Goal: Information Seeking & Learning: Learn about a topic

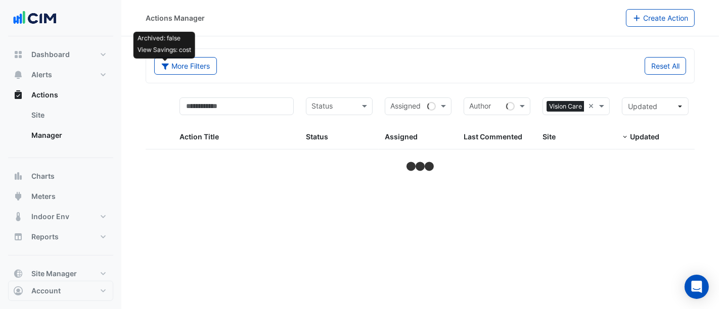
select select "***"
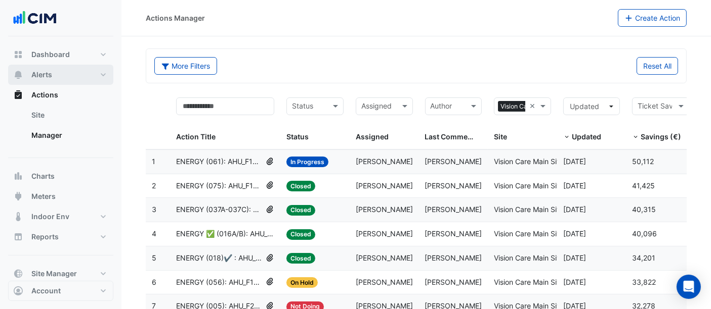
click at [41, 73] on span "Alerts" at bounding box center [41, 75] width 21 height 10
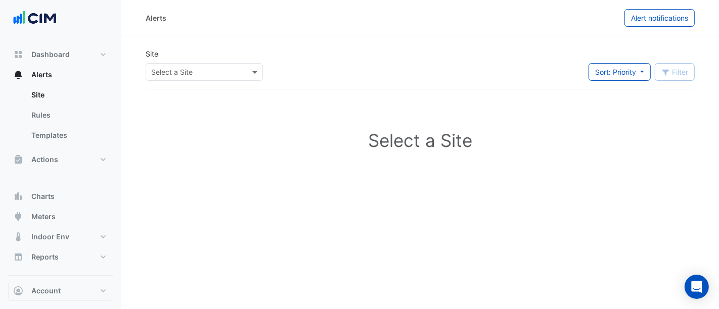
drag, startPoint x: 223, startPoint y: 71, endPoint x: 218, endPoint y: 72, distance: 5.1
click at [222, 71] on input "text" at bounding box center [194, 72] width 86 height 11
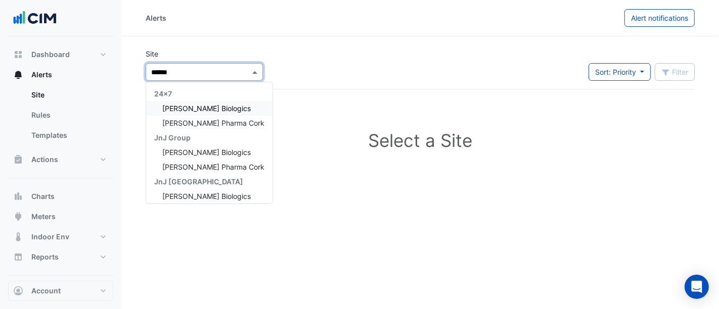
type input "*******"
click at [209, 108] on span "[PERSON_NAME] Biologics" at bounding box center [206, 108] width 88 height 9
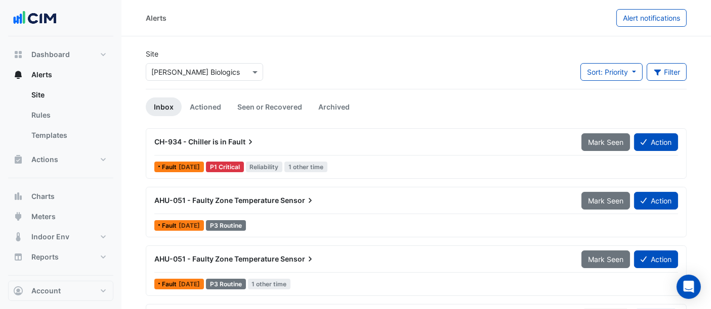
click at [284, 141] on div "CH-934 - Chiller is in Fault" at bounding box center [361, 142] width 415 height 10
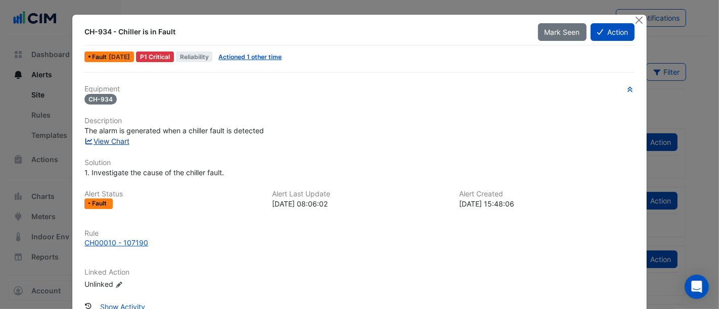
click at [114, 141] on link "View Chart" at bounding box center [106, 141] width 45 height 9
click at [636, 19] on button "Close" at bounding box center [639, 20] width 11 height 11
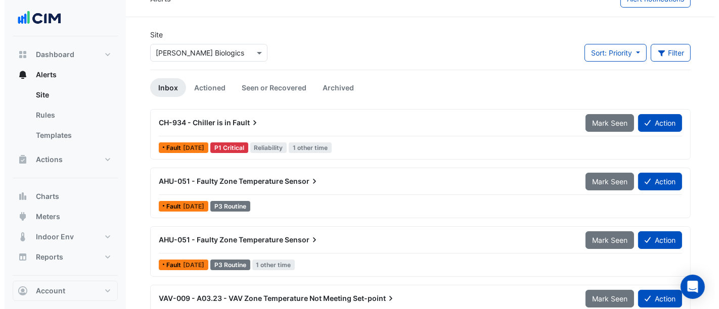
scroll to position [51, 0]
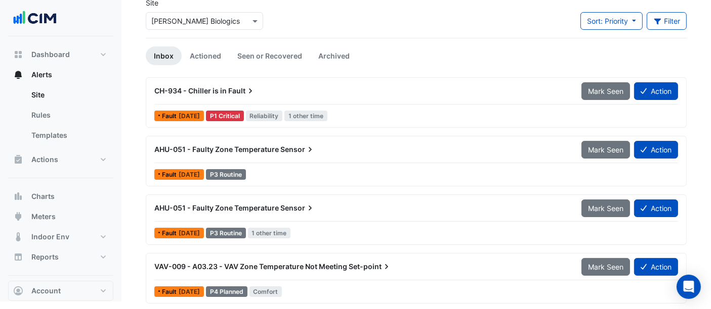
click at [248, 146] on span "AHU-051 - Faulty Zone Temperature" at bounding box center [216, 149] width 124 height 9
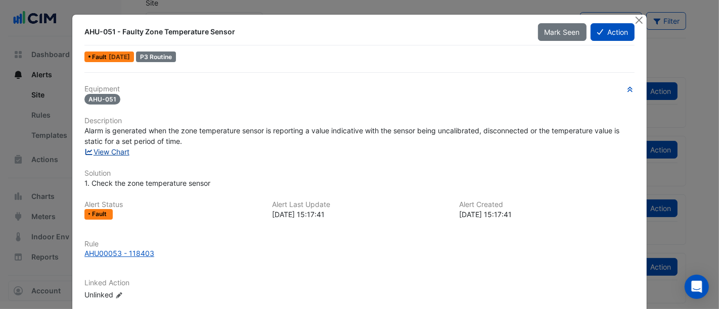
click at [106, 151] on link "View Chart" at bounding box center [106, 152] width 45 height 9
click at [637, 14] on ngb-modal-window "AHU-051 - Faulty Zone Temperature Sensor Mark Seen Action Fault 1 week ago P3 R…" at bounding box center [359, 154] width 719 height 309
click at [639, 20] on button "Close" at bounding box center [639, 20] width 11 height 11
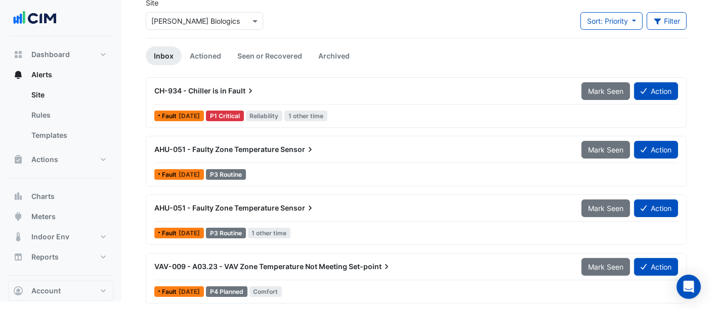
click at [284, 213] on div "AHU-051 - Faulty Zone Temperature Sensor" at bounding box center [361, 208] width 427 height 18
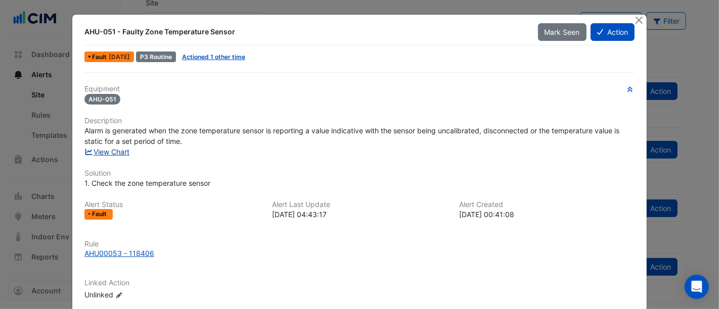
click at [110, 148] on link "View Chart" at bounding box center [106, 152] width 45 height 9
click at [636, 18] on button "Close" at bounding box center [639, 20] width 11 height 11
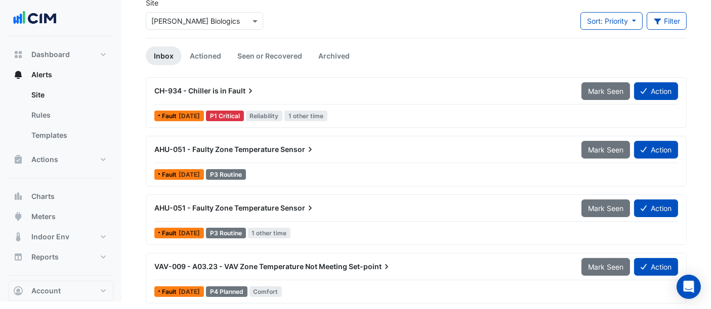
click at [263, 146] on span "AHU-051 - Faulty Zone Temperature" at bounding box center [216, 149] width 124 height 9
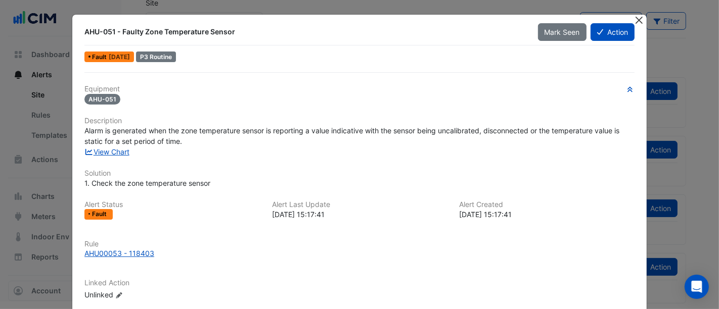
click at [634, 22] on button "Close" at bounding box center [639, 20] width 11 height 11
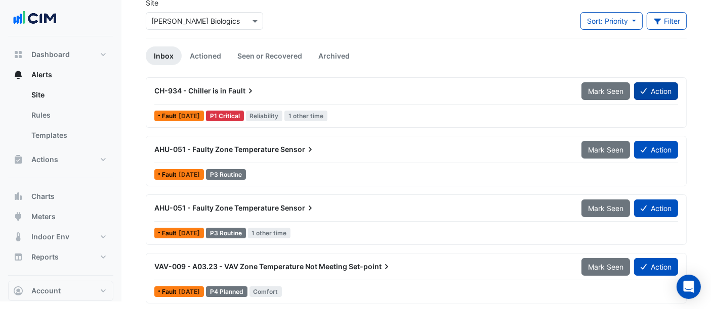
click at [655, 92] on button "Action" at bounding box center [656, 91] width 44 height 18
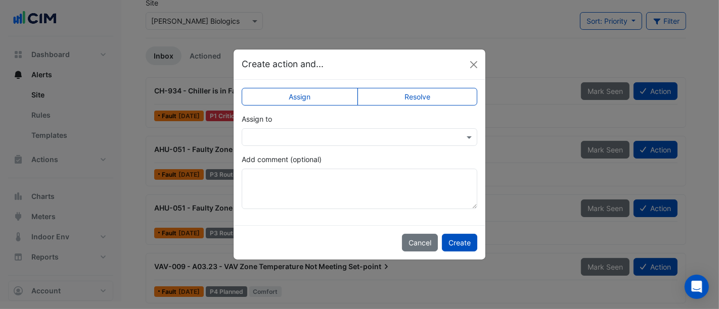
click at [287, 134] on input "text" at bounding box center [349, 137] width 204 height 11
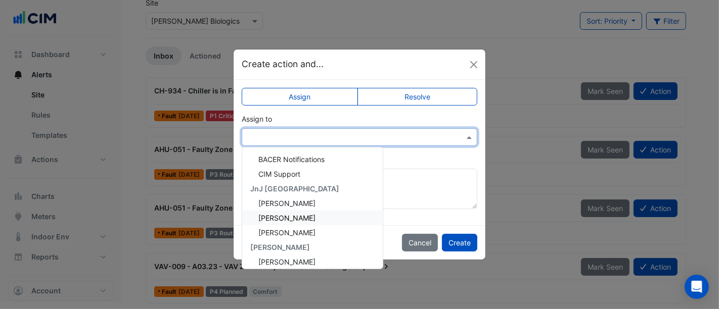
scroll to position [56, 0]
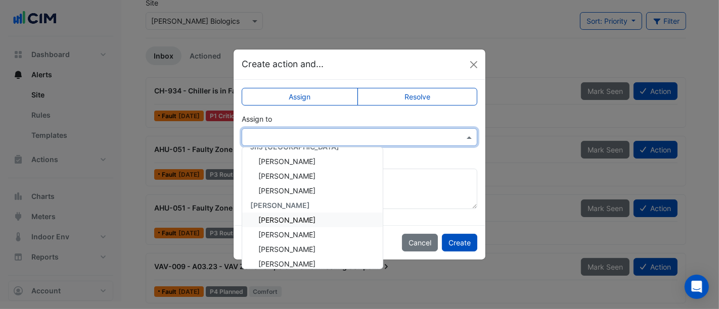
click at [290, 216] on span "[PERSON_NAME]" at bounding box center [286, 220] width 57 height 9
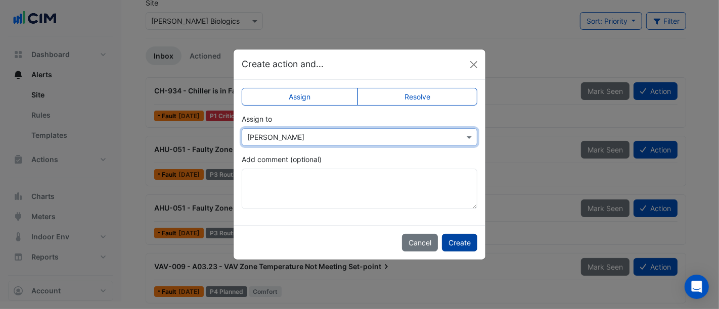
click at [462, 240] on button "Create" at bounding box center [459, 243] width 35 height 18
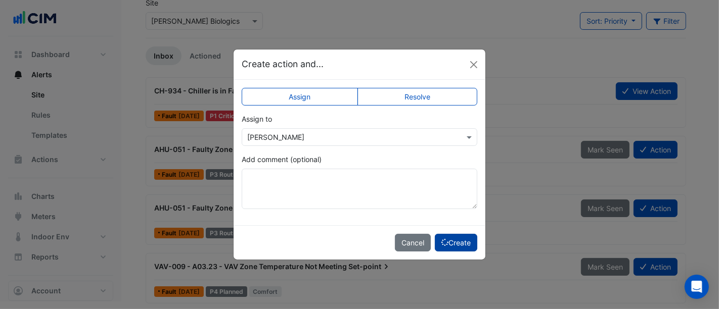
scroll to position [0, 0]
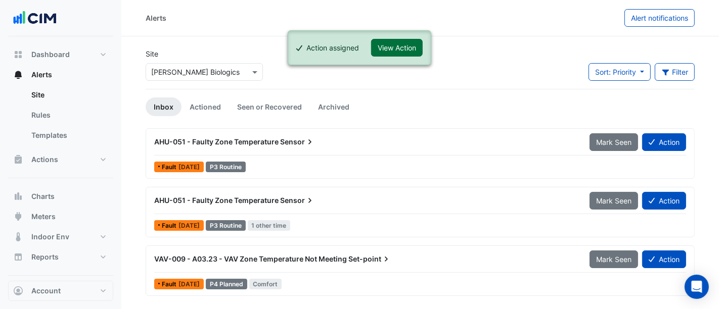
click at [398, 47] on button "View Action" at bounding box center [397, 48] width 52 height 18
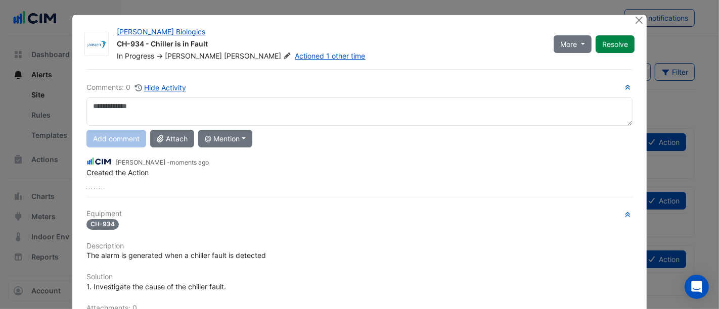
click at [250, 110] on textarea at bounding box center [359, 112] width 546 height 28
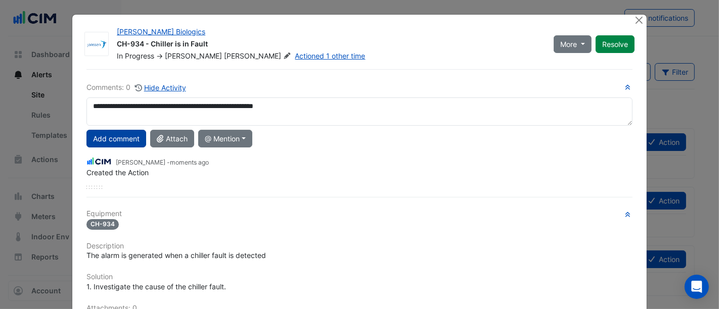
type textarea "**********"
click at [115, 139] on button "Add comment" at bounding box center [116, 139] width 60 height 18
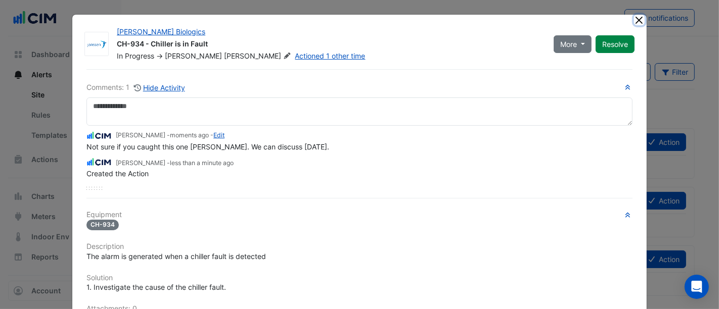
click at [636, 19] on button "Close" at bounding box center [639, 20] width 11 height 11
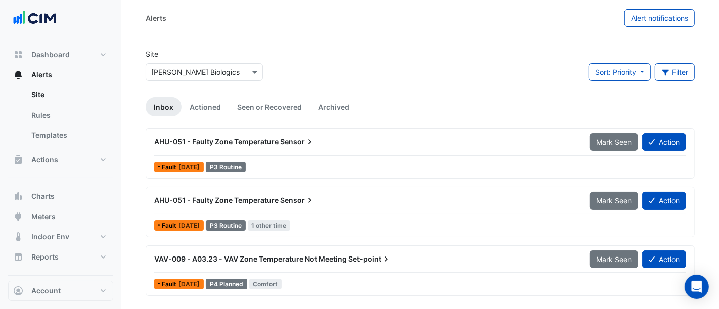
click at [252, 197] on span "AHU-051 - Faulty Zone Temperature" at bounding box center [216, 200] width 124 height 9
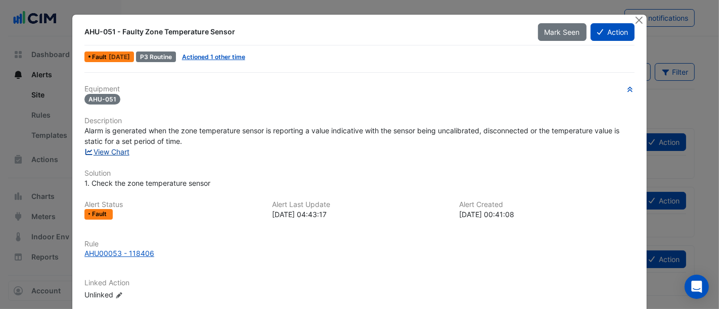
click at [119, 150] on link "View Chart" at bounding box center [106, 152] width 45 height 9
click at [616, 31] on button "Action" at bounding box center [613, 32] width 44 height 18
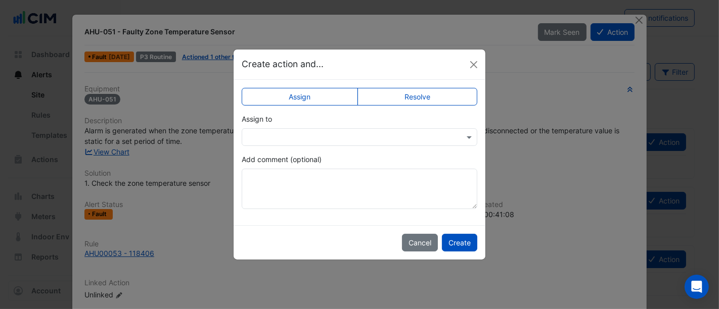
click at [393, 139] on input "text" at bounding box center [349, 137] width 204 height 11
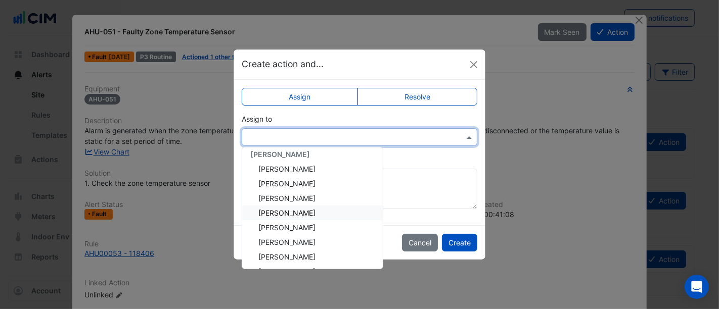
scroll to position [112, 0]
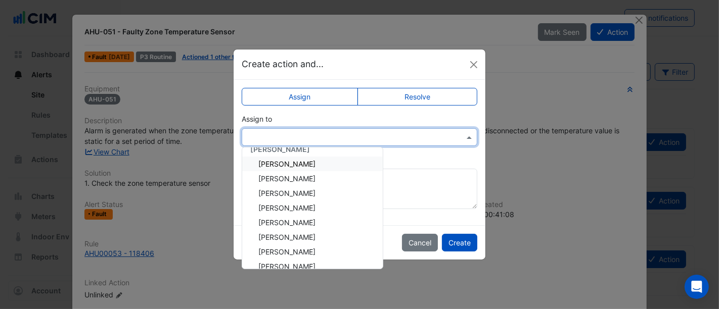
click at [289, 164] on span "[PERSON_NAME]" at bounding box center [286, 164] width 57 height 9
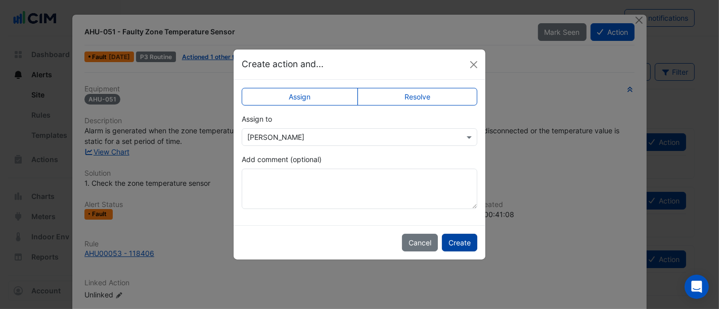
click at [459, 243] on button "Create" at bounding box center [459, 243] width 35 height 18
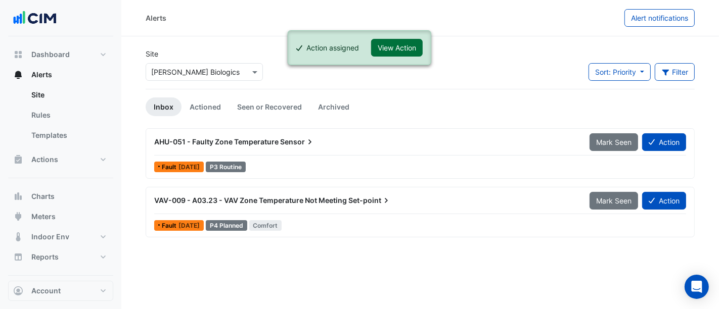
click at [395, 42] on button "View Action" at bounding box center [397, 48] width 52 height 18
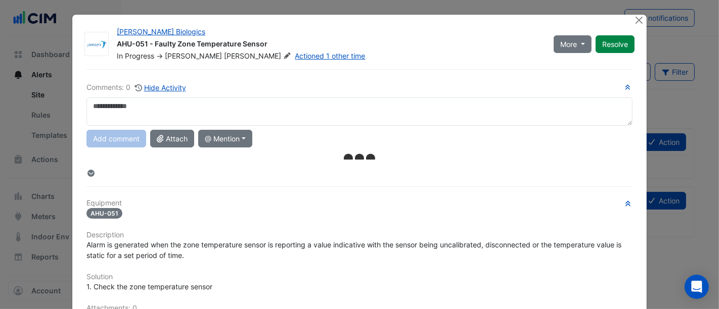
click at [233, 106] on textarea at bounding box center [359, 112] width 546 height 28
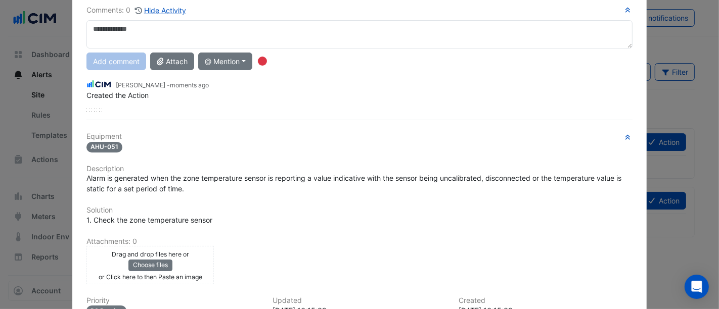
scroll to position [192, 0]
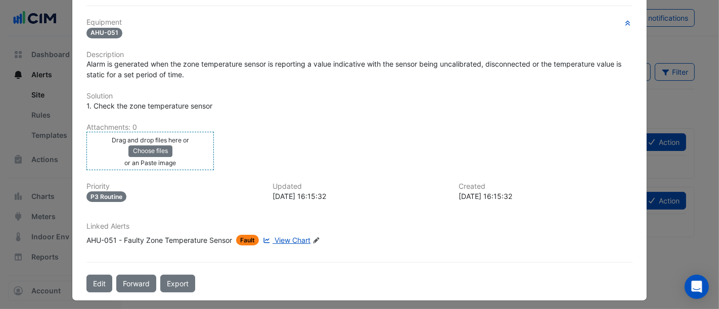
click at [190, 144] on div "Drag and drop files here or Choose files or an Paste image" at bounding box center [150, 151] width 122 height 33
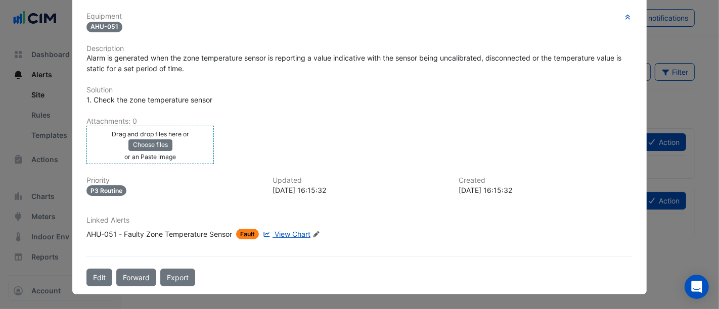
scroll to position [166, 0]
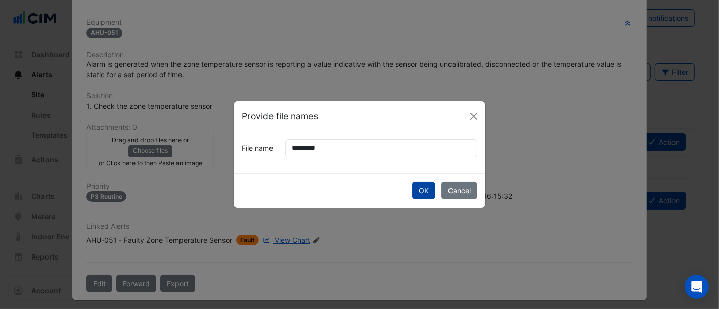
click at [426, 187] on button "OK" at bounding box center [423, 191] width 23 height 18
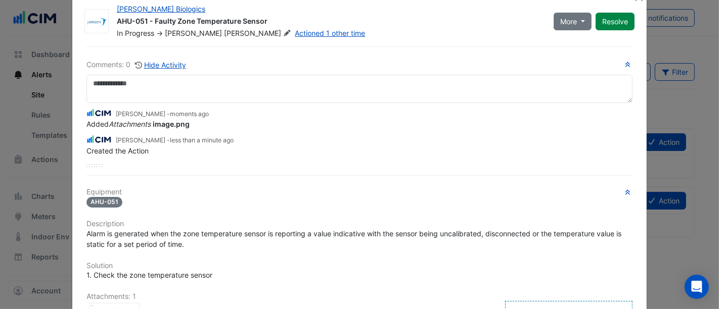
scroll to position [0, 0]
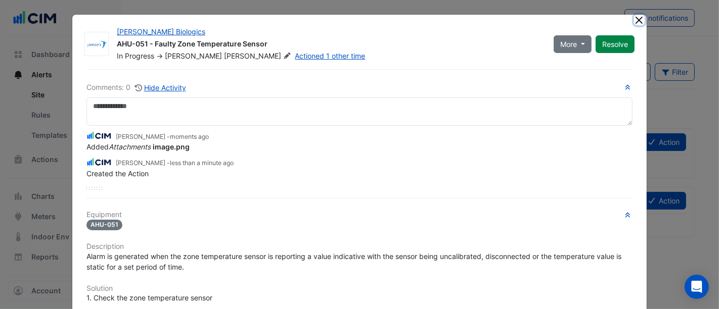
click at [634, 22] on button "Close" at bounding box center [639, 20] width 11 height 11
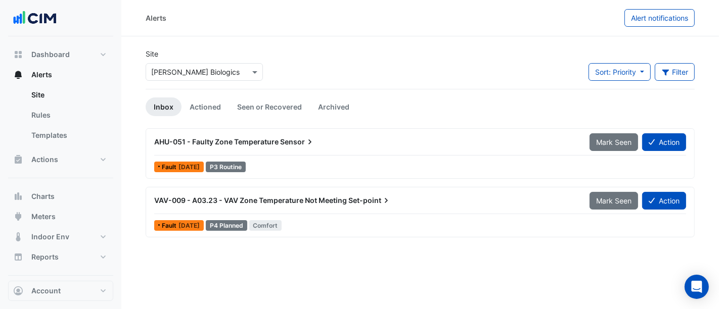
click at [284, 206] on div "VAV-009 - A03.23 - VAV Zone Temperature Not Meeting Set-point" at bounding box center [365, 201] width 435 height 18
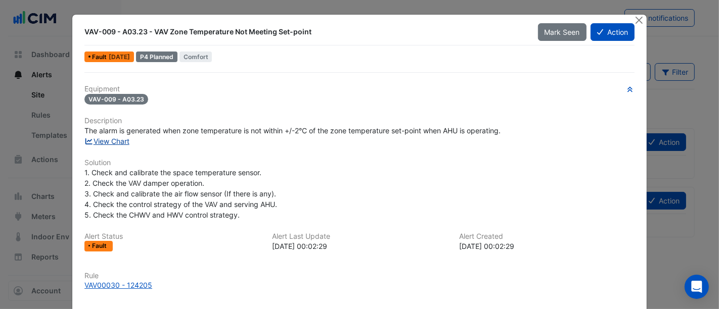
click at [111, 139] on link "View Chart" at bounding box center [106, 141] width 45 height 9
drag, startPoint x: 637, startPoint y: 18, endPoint x: 632, endPoint y: 24, distance: 7.6
click at [637, 19] on button "Close" at bounding box center [639, 20] width 11 height 11
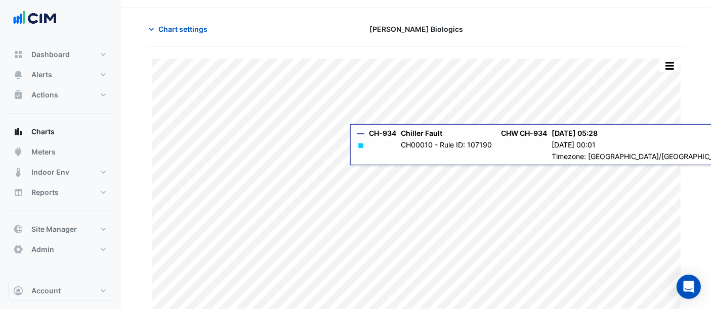
scroll to position [32, 0]
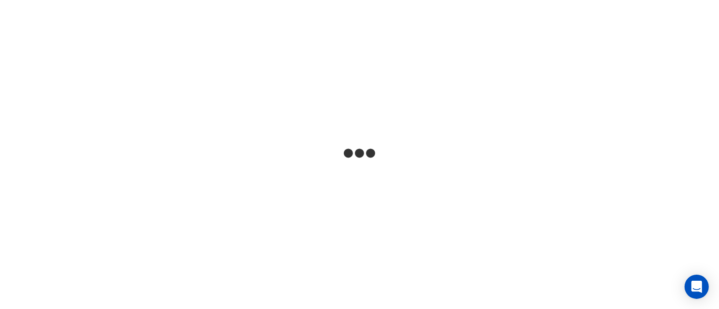
click at [640, 0] on html at bounding box center [359, 0] width 719 height 0
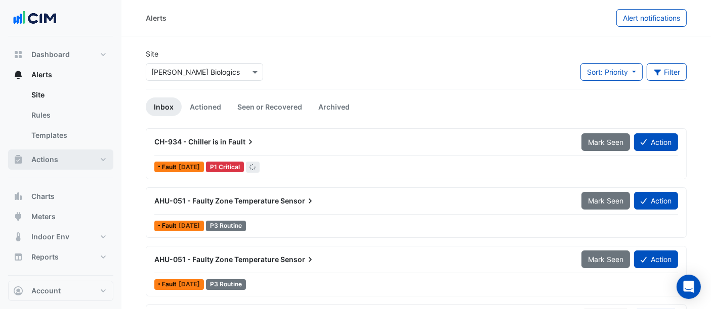
click at [41, 158] on span "Actions" at bounding box center [44, 160] width 27 height 10
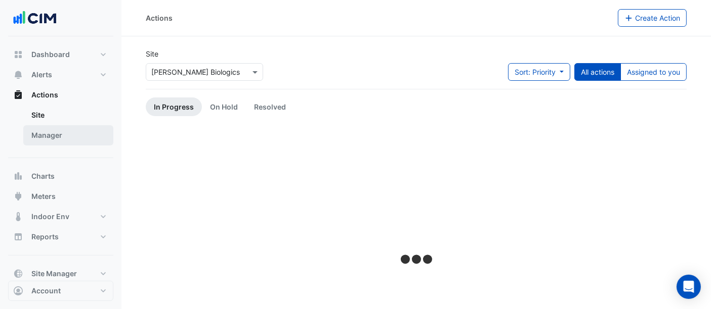
click at [43, 133] on link "Manager" at bounding box center [68, 135] width 90 height 20
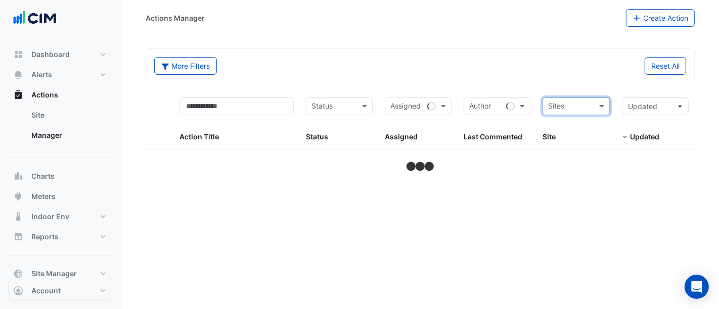
click at [573, 102] on input "text" at bounding box center [570, 108] width 44 height 12
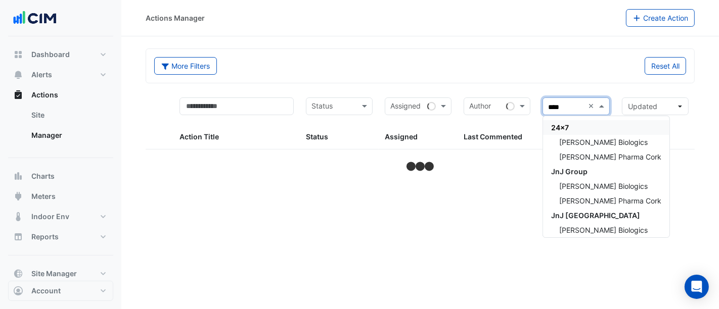
type input "*****"
click at [595, 139] on span "[PERSON_NAME] Biologics" at bounding box center [603, 142] width 88 height 9
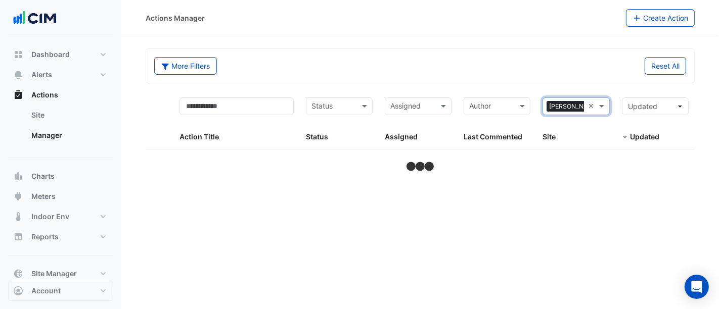
select select "***"
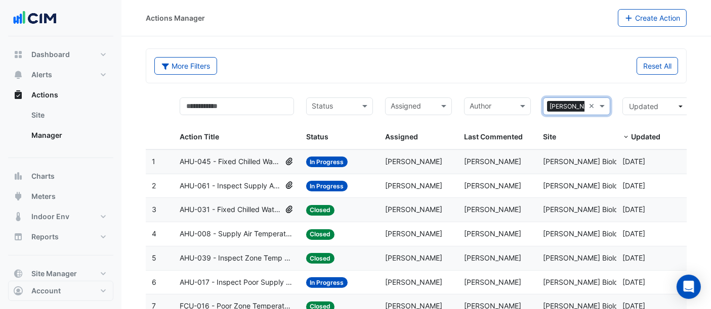
click at [232, 208] on span "AHU-031 - Fixed Chilled Water Valve Position" at bounding box center [231, 210] width 102 height 12
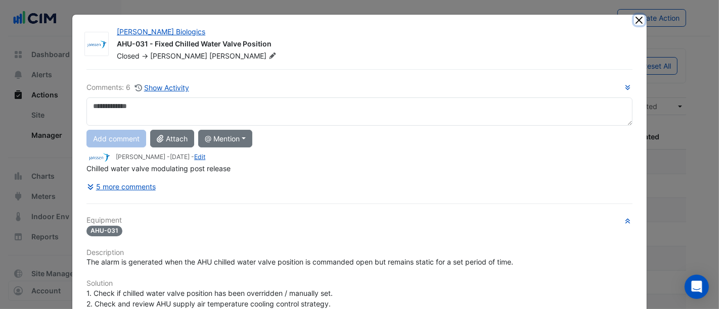
click at [634, 23] on button "Close" at bounding box center [639, 20] width 11 height 11
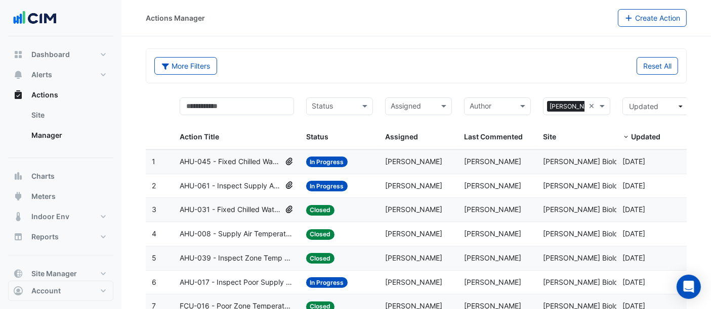
click at [245, 232] on span "AHU-008 - Supply Air Temperature Poor Control" at bounding box center [237, 235] width 114 height 12
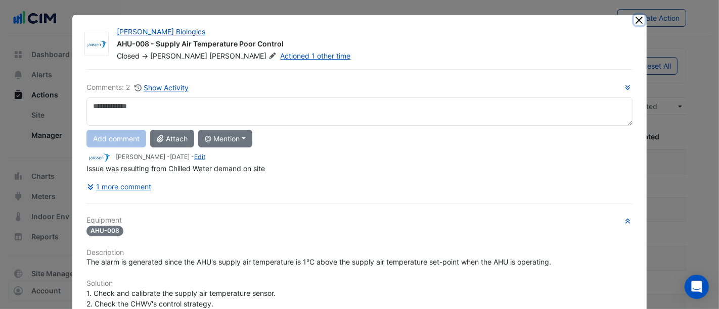
click at [634, 21] on button "Close" at bounding box center [639, 20] width 11 height 11
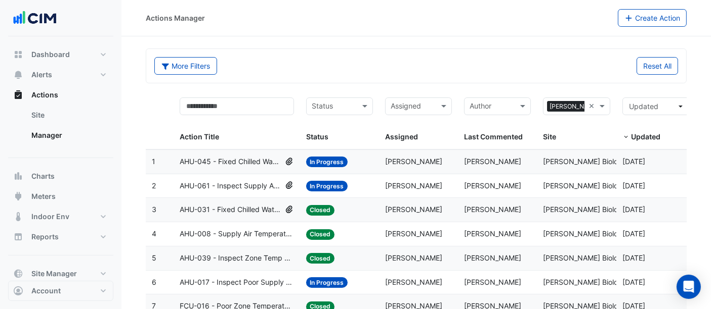
click at [259, 257] on span "AHU-039 - Inspect Zone Temp Out of Limits" at bounding box center [237, 259] width 114 height 12
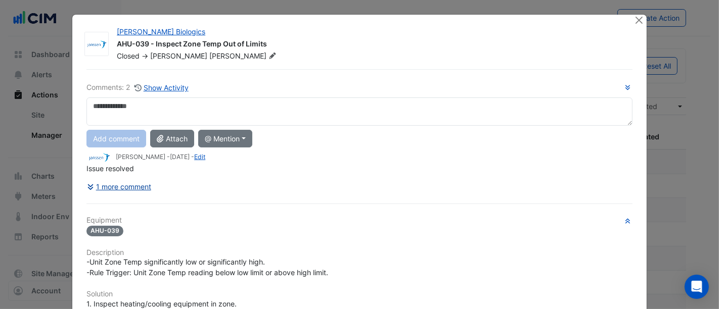
click at [88, 186] on icon at bounding box center [91, 188] width 6 height 6
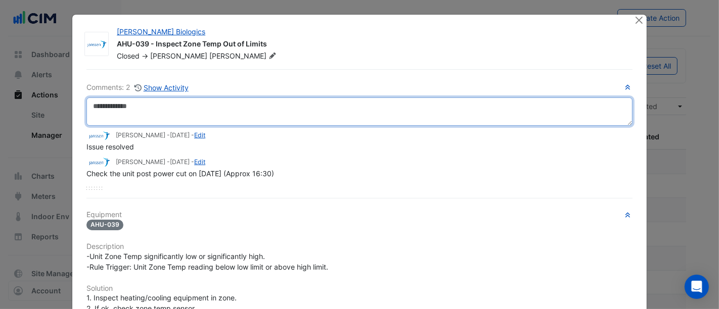
click at [156, 102] on textarea at bounding box center [359, 112] width 546 height 28
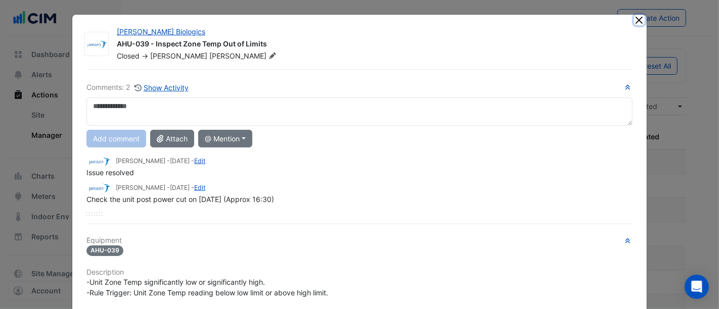
click at [636, 20] on button "Close" at bounding box center [639, 20] width 11 height 11
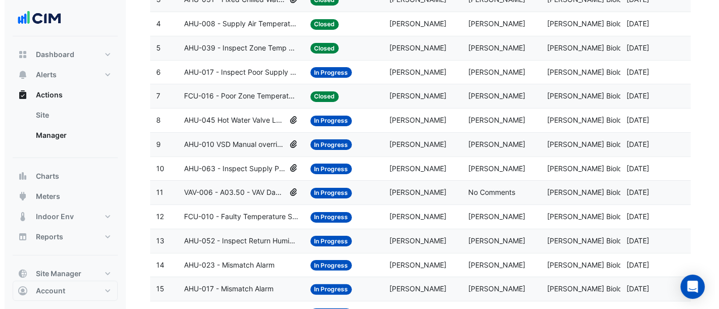
scroll to position [225, 0]
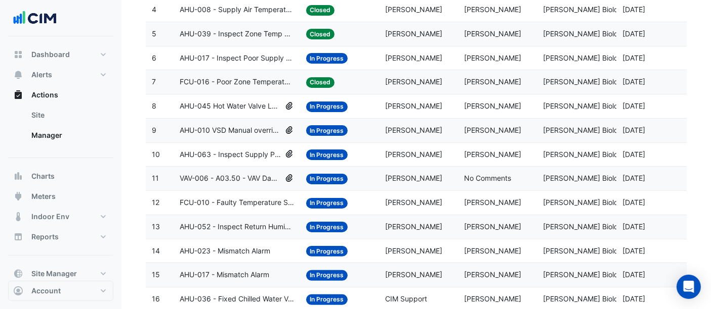
click at [236, 125] on span "AHU-010 VSD Manual override" at bounding box center [231, 131] width 102 height 12
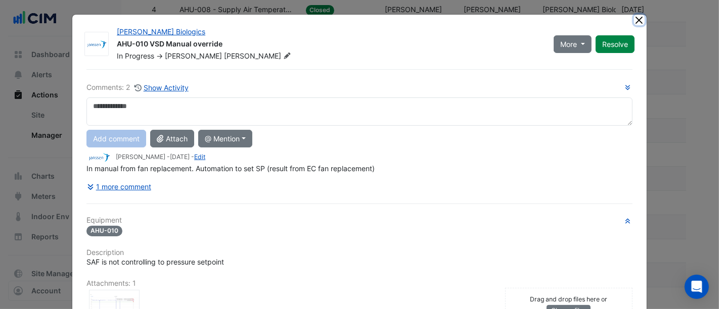
click at [638, 22] on button "Close" at bounding box center [639, 20] width 11 height 11
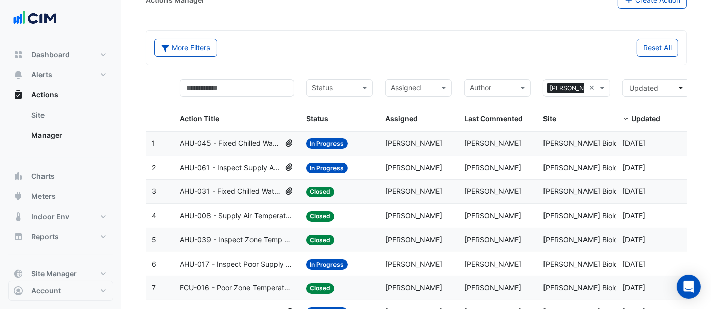
scroll to position [0, 0]
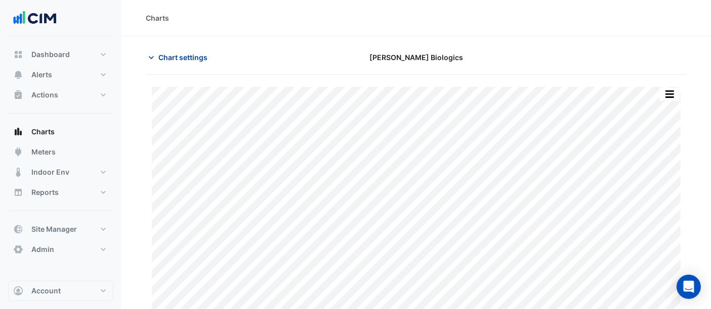
click at [192, 59] on span "Chart settings" at bounding box center [182, 57] width 49 height 11
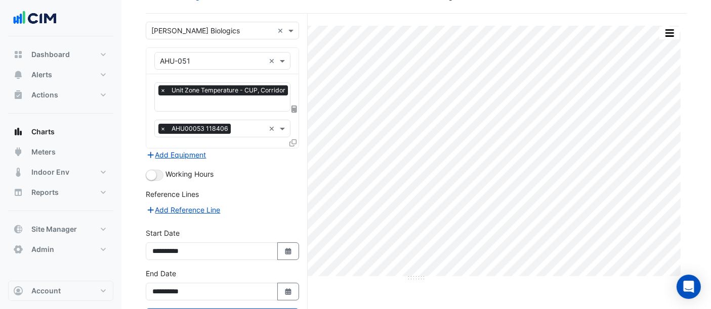
scroll to position [101, 0]
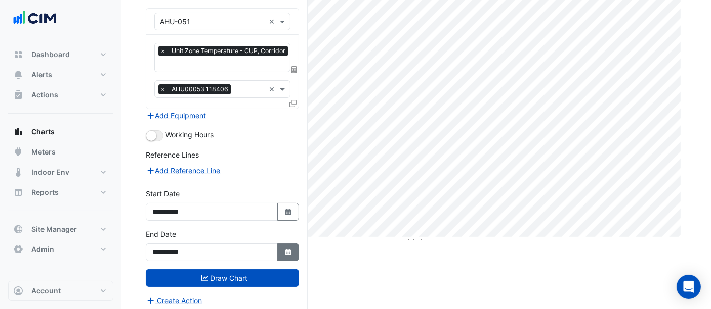
click at [289, 249] on icon "button" at bounding box center [288, 252] width 6 height 7
select select "*"
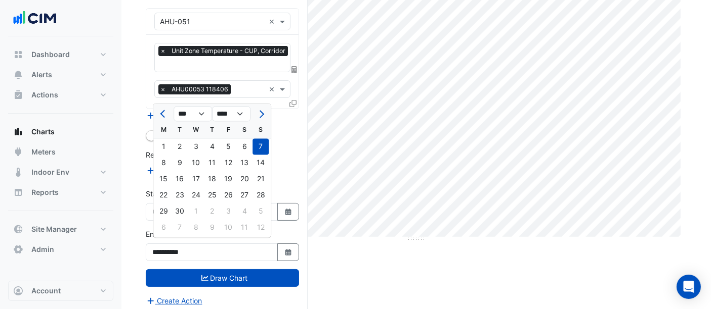
click at [196, 193] on div "24" at bounding box center [196, 196] width 16 height 16
type input "**********"
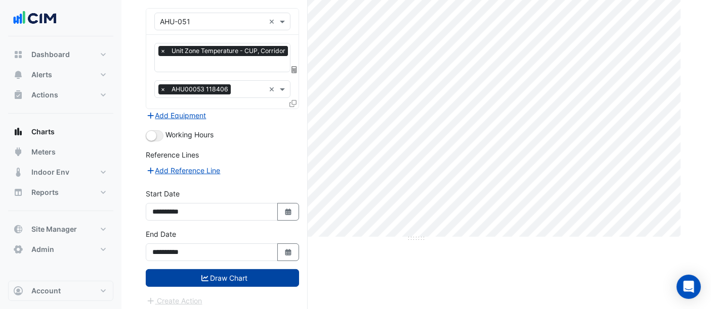
click at [215, 270] on button "Draw Chart" at bounding box center [222, 279] width 153 height 18
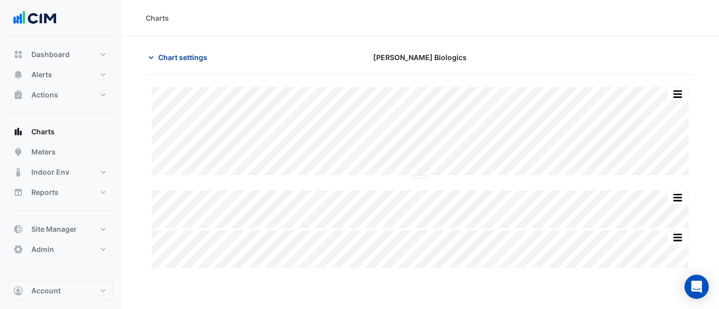
click at [183, 49] on button "Chart settings" at bounding box center [180, 58] width 68 height 18
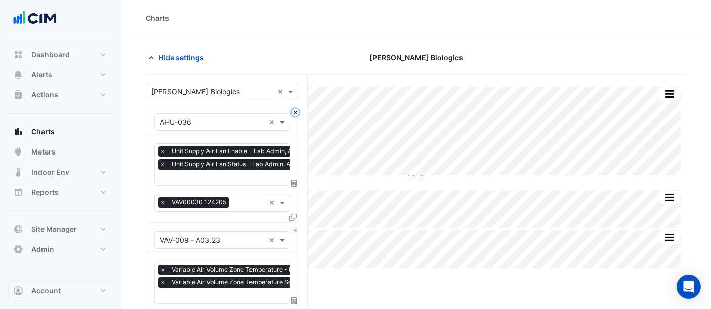
click at [294, 111] on button "Close" at bounding box center [295, 112] width 7 height 7
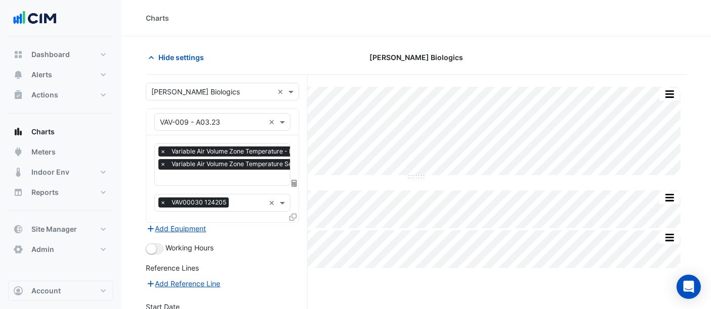
click at [294, 111] on div "× VAV-009 - A03.23 ×" at bounding box center [222, 122] width 152 height 26
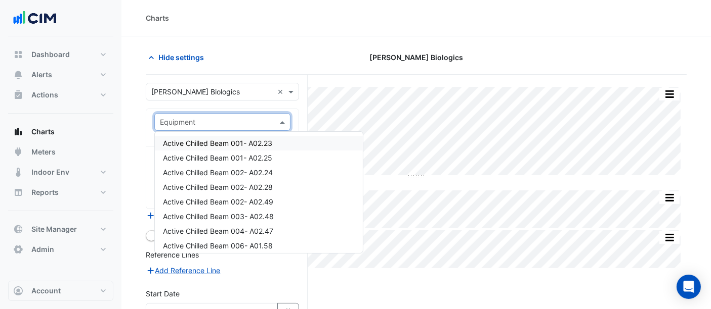
click at [217, 121] on input "text" at bounding box center [212, 122] width 105 height 11
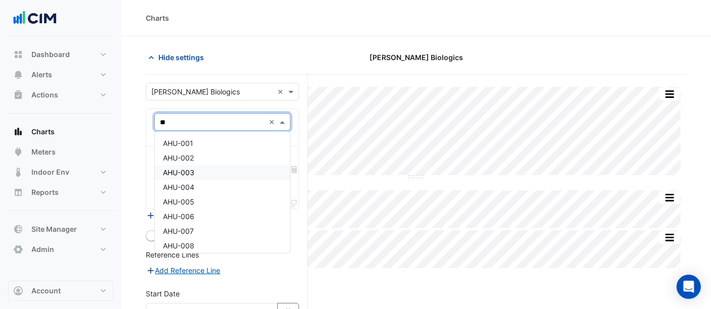
type input "***"
click at [218, 142] on div "AHU-001" at bounding box center [223, 143] width 136 height 15
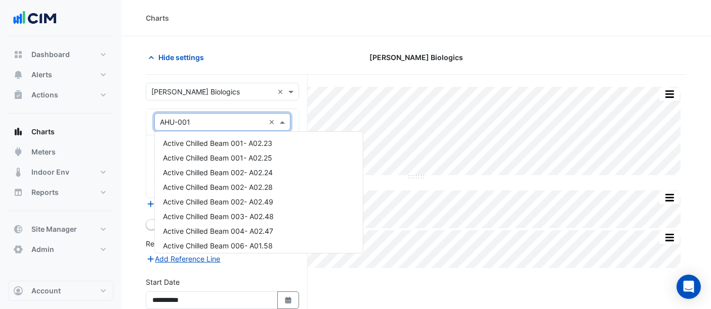
click at [219, 119] on input "text" at bounding box center [212, 122] width 105 height 11
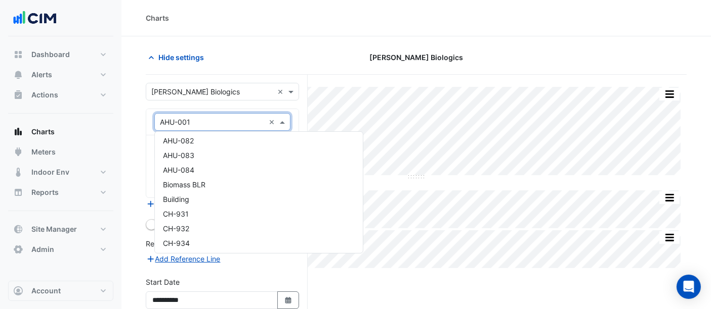
scroll to position [1399, 0]
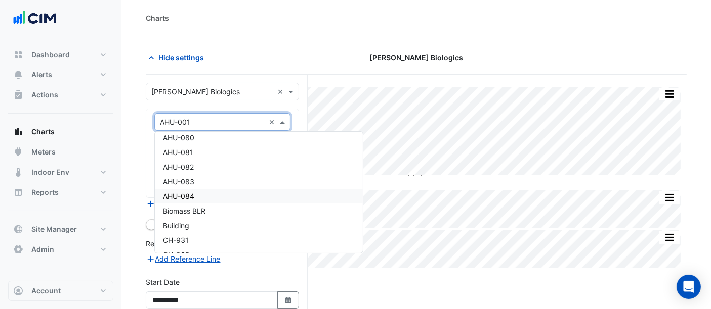
click at [193, 197] on span "AHU-084" at bounding box center [178, 196] width 31 height 9
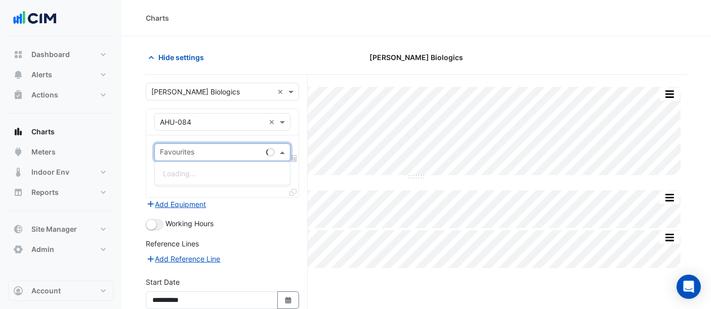
click at [190, 149] on input "text" at bounding box center [211, 153] width 102 height 11
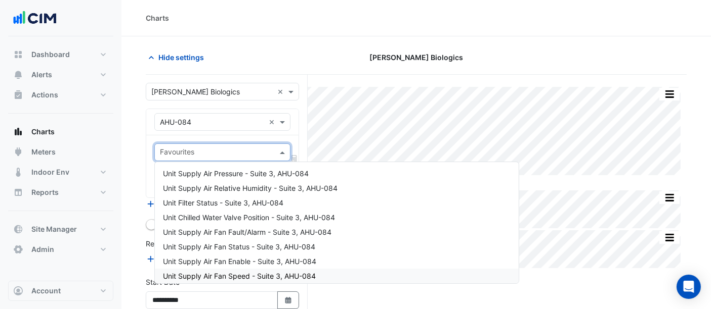
click at [693, 46] on section "Hide settings Janssen Biologics Split by Equip Split All Split None Print Save …" at bounding box center [415, 220] width 589 height 368
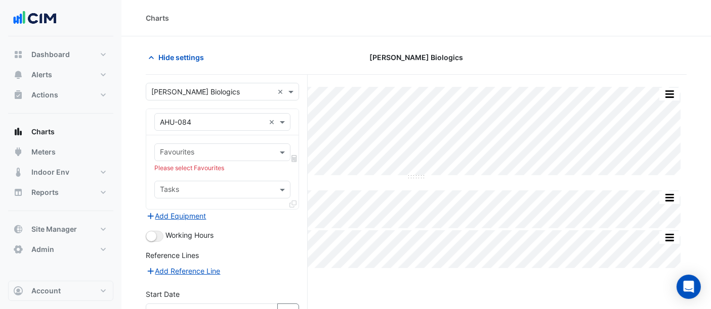
click at [208, 150] on input "text" at bounding box center [216, 153] width 113 height 11
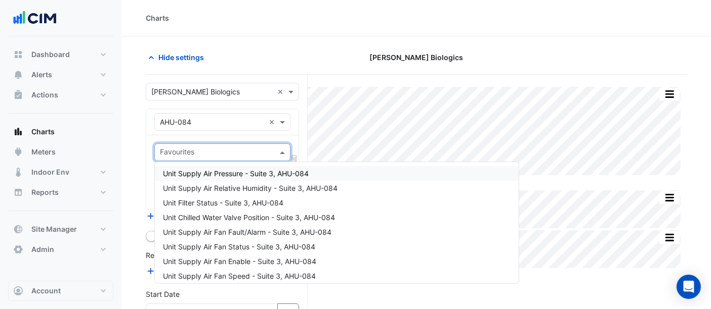
click at [223, 170] on span "Unit Supply Air Pressure - Suite 3, AHU-084" at bounding box center [236, 173] width 146 height 9
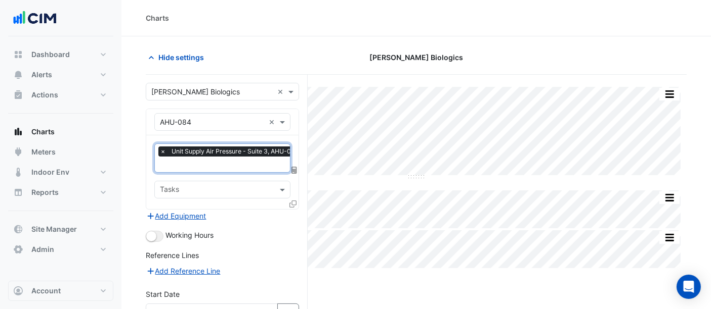
click at [223, 165] on input "text" at bounding box center [232, 165] width 144 height 11
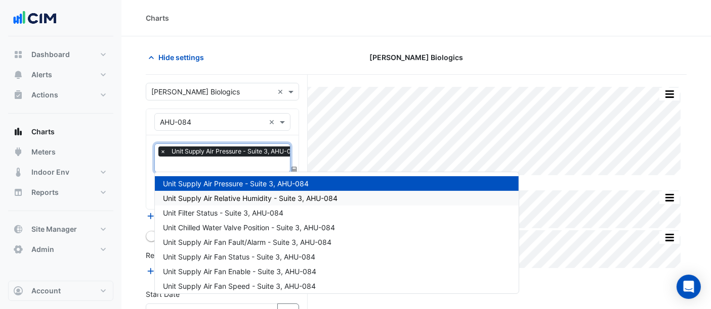
type input "*"
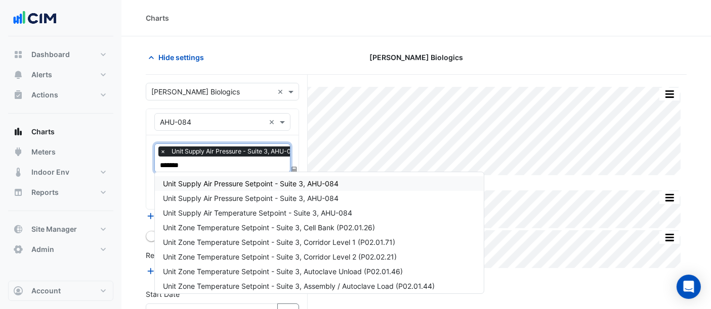
type input "********"
click at [243, 182] on span "Unit Supply Air Pressure Setpoint - Suite 3, AHU-084" at bounding box center [250, 184] width 175 height 9
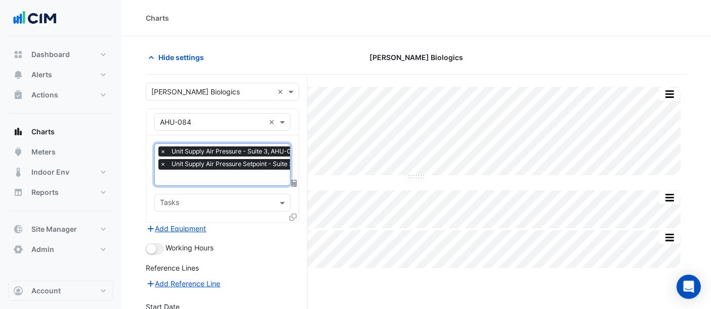
click at [243, 180] on input "text" at bounding box center [244, 178] width 169 height 11
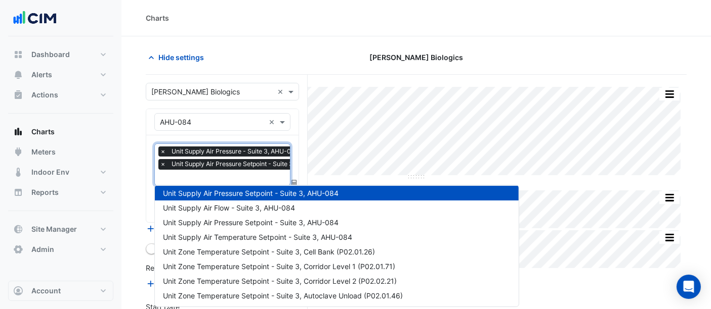
scroll to position [2323, 0]
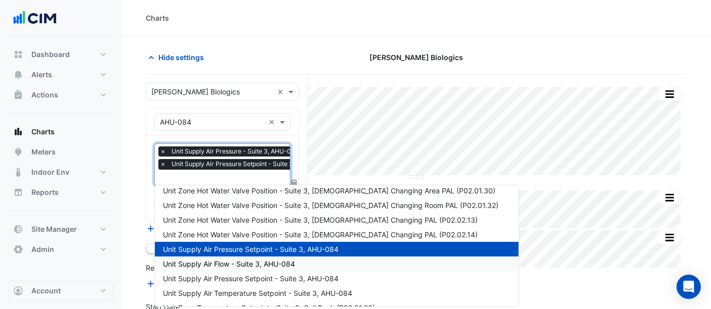
click at [250, 262] on span "Unit Supply Air Flow - Suite 3, AHU-084" at bounding box center [229, 264] width 132 height 9
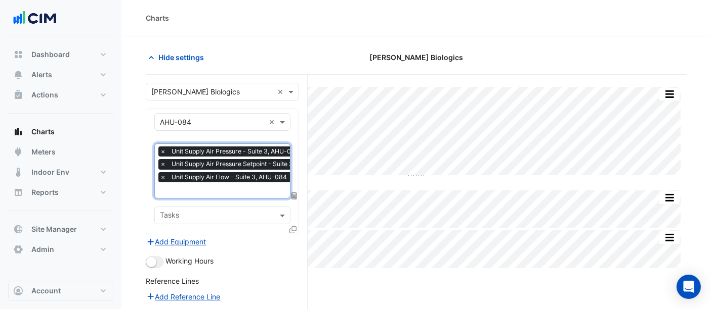
click at [228, 188] on input "text" at bounding box center [244, 191] width 169 height 11
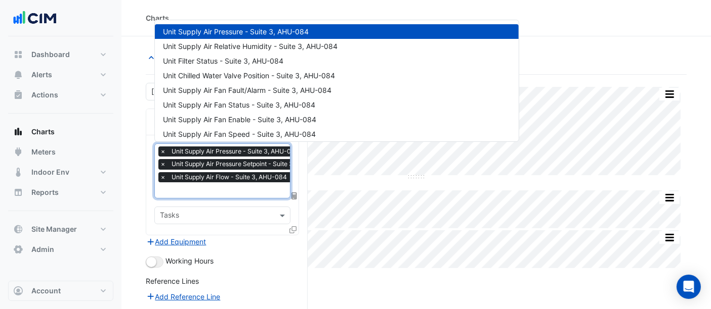
scroll to position [2394, 0]
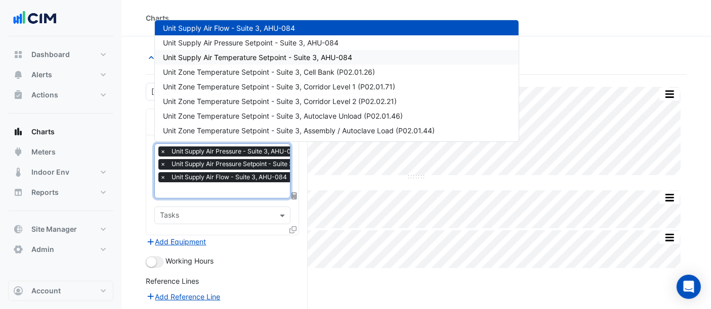
click at [236, 55] on span "Unit Supply Air Temperature Setpoint - Suite 3, AHU-084" at bounding box center [257, 57] width 189 height 9
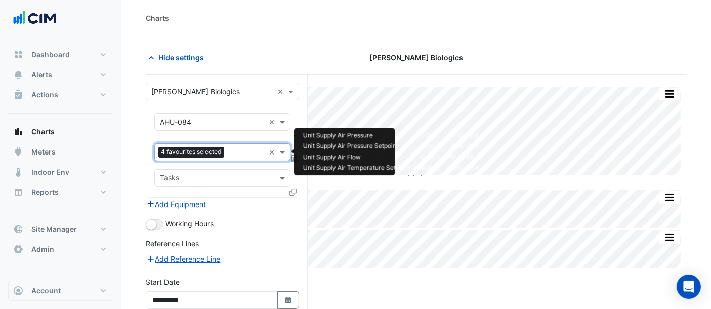
click at [240, 158] on div at bounding box center [246, 153] width 38 height 13
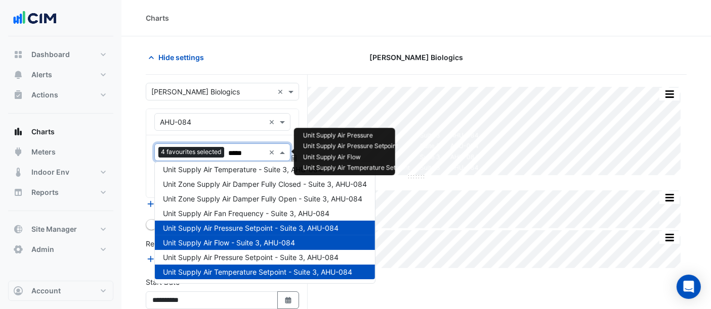
scroll to position [0, 0]
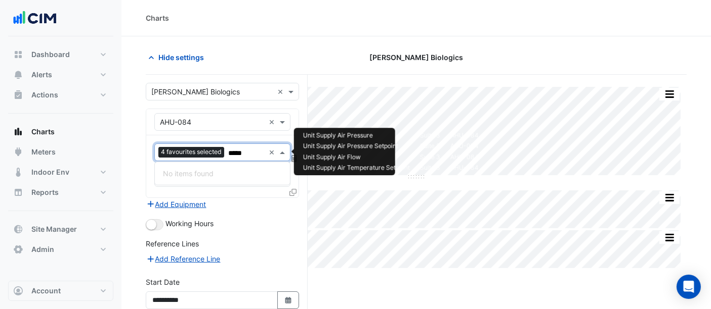
type input "****"
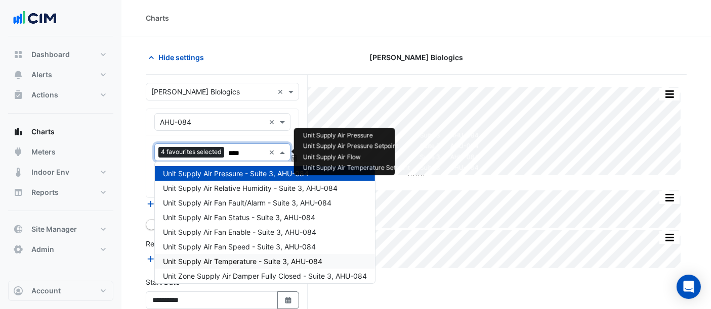
click at [227, 259] on span "Unit Supply Air Temperature - Suite 3, AHU-084" at bounding box center [242, 261] width 159 height 9
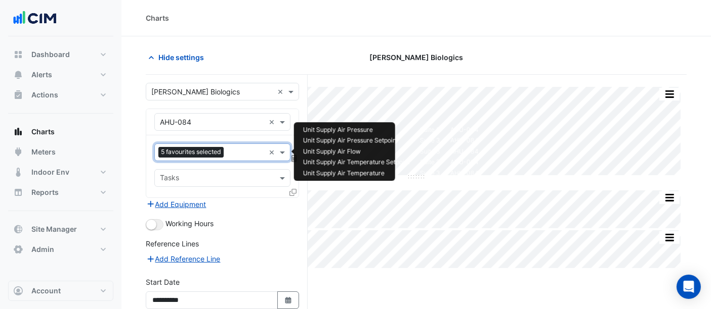
click at [243, 152] on input "text" at bounding box center [246, 153] width 37 height 11
type input "***"
click at [190, 176] on span "Unit Chilled Water Valve Position - Suite 3, AHU-084" at bounding box center [249, 173] width 172 height 9
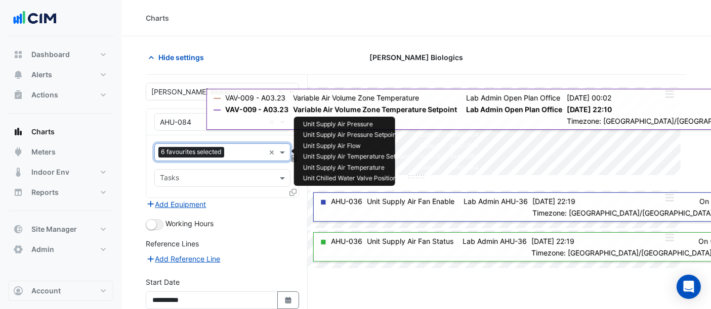
click at [250, 150] on input "text" at bounding box center [246, 153] width 36 height 11
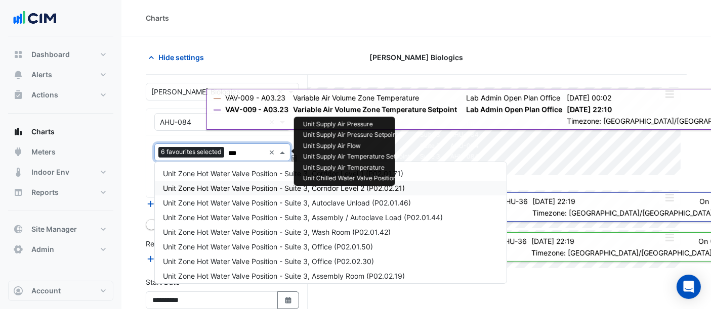
click at [249, 151] on input "***" at bounding box center [246, 153] width 36 height 11
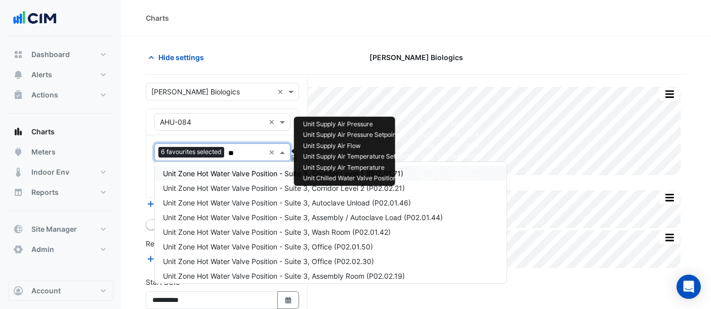
type input "*"
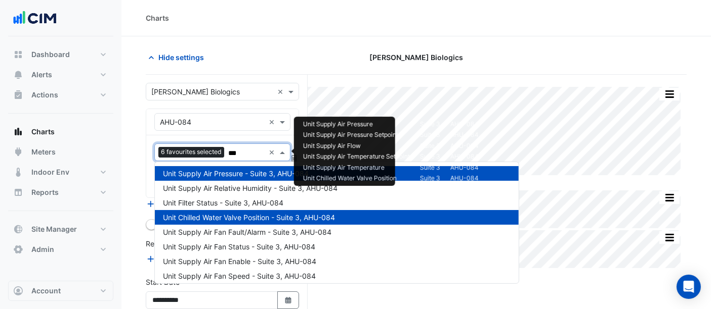
type input "****"
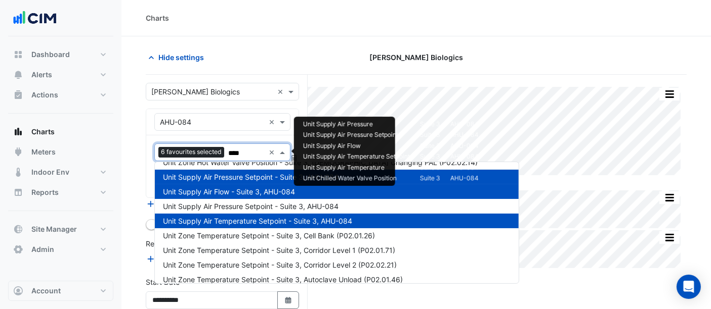
scroll to position [2372, 0]
click at [250, 204] on span "Unit Supply Air Pressure Setpoint - Suite 3, AHU-084" at bounding box center [250, 206] width 175 height 9
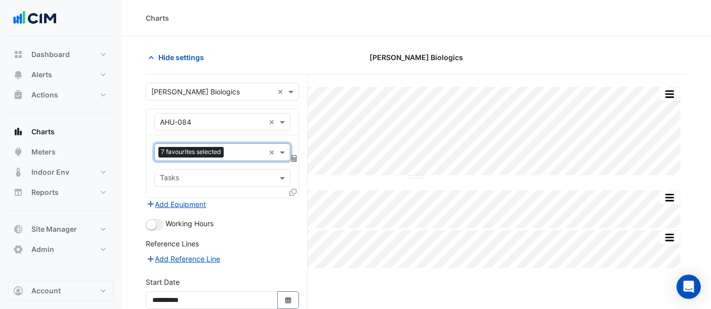
scroll to position [90, 0]
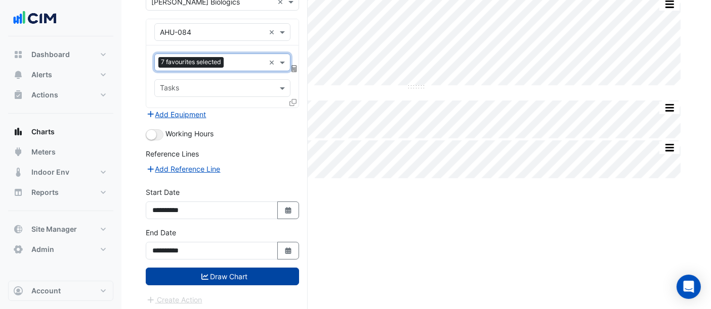
click at [241, 269] on button "Draw Chart" at bounding box center [222, 277] width 153 height 18
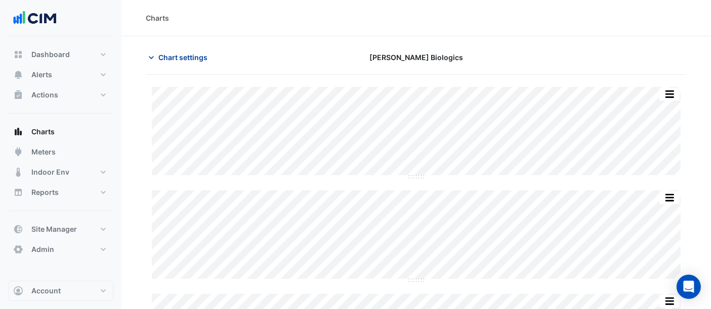
click at [177, 55] on span "Chart settings" at bounding box center [182, 57] width 49 height 11
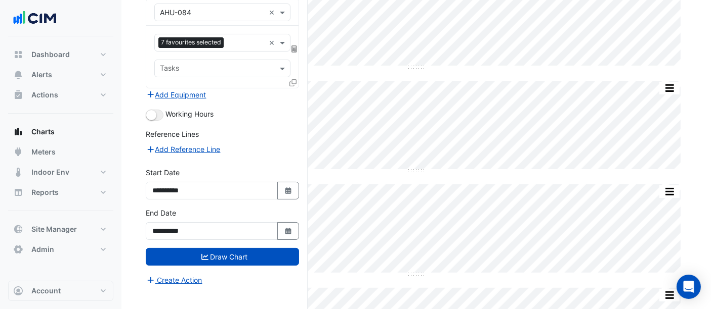
scroll to position [191, 0]
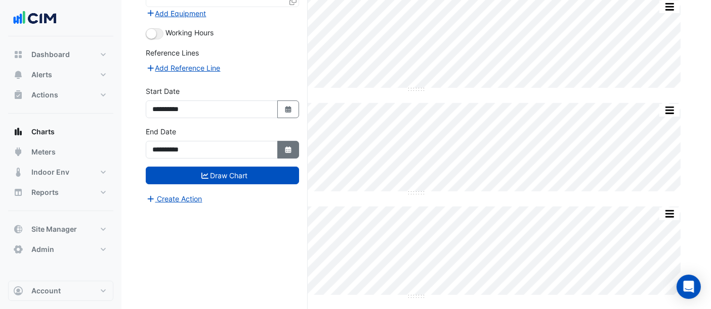
click at [289, 150] on fa-icon "Select Date" at bounding box center [288, 150] width 9 height 9
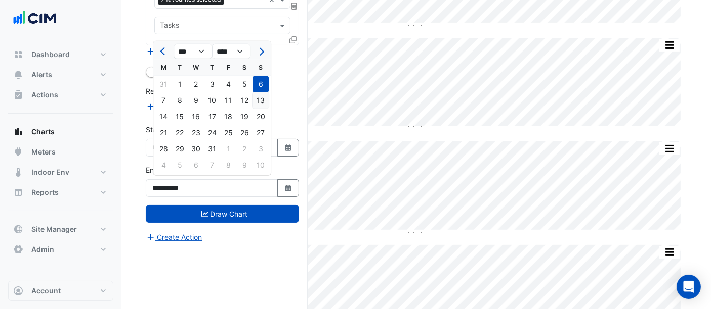
scroll to position [135, 0]
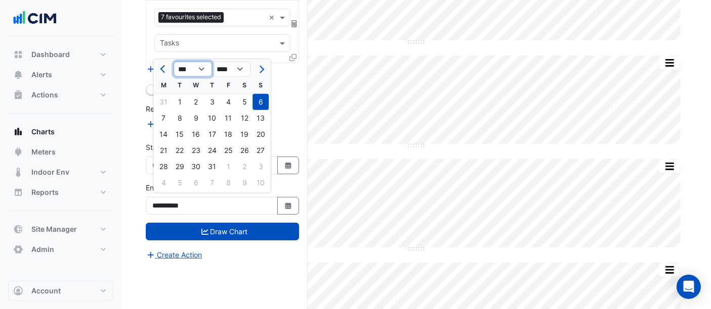
click at [199, 64] on select "*** *** *** *** *** ***" at bounding box center [192, 69] width 38 height 15
select select "*"
click at [173, 62] on select "*** *** *** *** *** ***" at bounding box center [192, 69] width 38 height 15
click at [232, 68] on select "**** **** **** **** **** **** **** **** **** **** ****" at bounding box center [231, 69] width 38 height 15
select select "****"
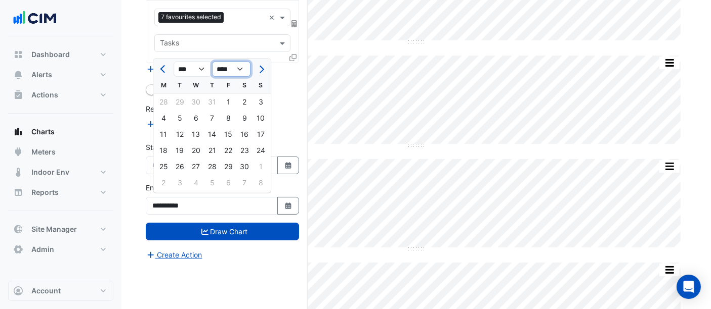
click at [212, 62] on select "**** **** **** **** **** **** **** **** **** **** ****" at bounding box center [231, 69] width 38 height 15
click at [199, 150] on div "24" at bounding box center [196, 151] width 16 height 16
type input "**********"
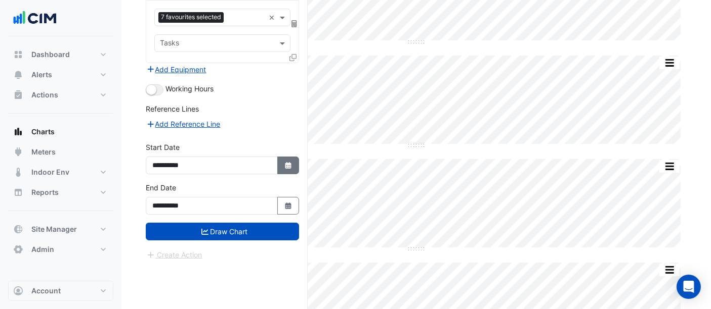
click at [292, 169] on button "Select Date" at bounding box center [288, 166] width 22 height 18
select select "*"
select select "****"
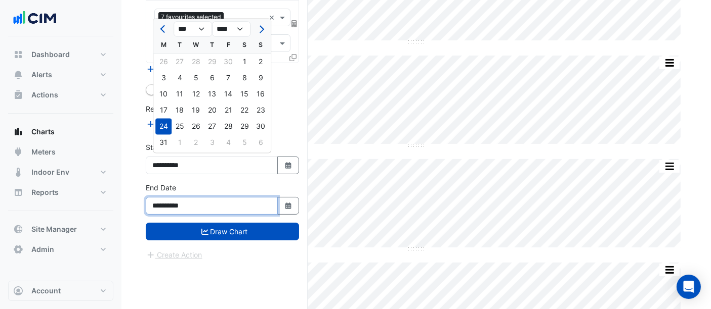
drag, startPoint x: 211, startPoint y: 203, endPoint x: 86, endPoint y: 208, distance: 124.5
click at [86, 207] on div "Charts Hide settings Janssen Biologics Split All Split None Print Save as JPEG …" at bounding box center [355, 116] width 711 height 502
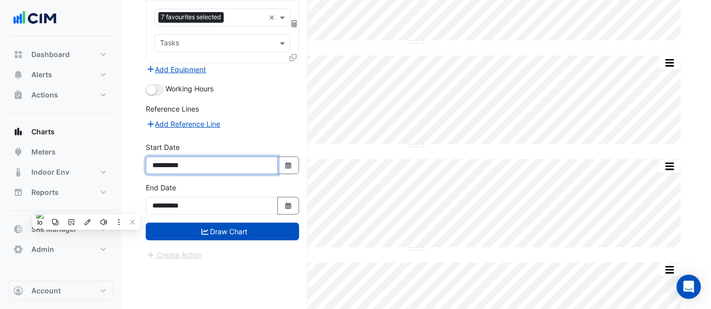
drag, startPoint x: 203, startPoint y: 163, endPoint x: 117, endPoint y: 157, distance: 86.2
click at [117, 157] on div "Charts Hide settings Janssen Biologics Split All Split None Print Save as JPEG …" at bounding box center [355, 116] width 711 height 502
paste input
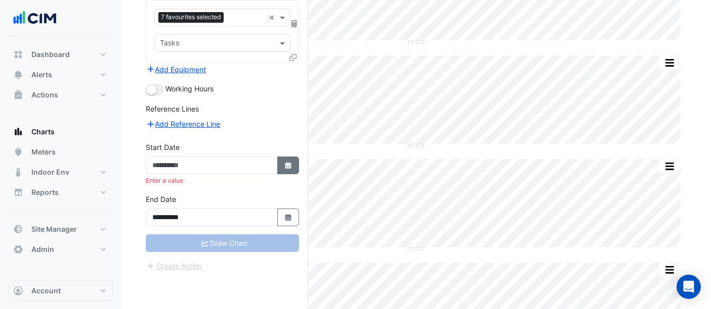
click at [282, 157] on button "Select Date" at bounding box center [288, 166] width 22 height 18
select select "*"
select select "****"
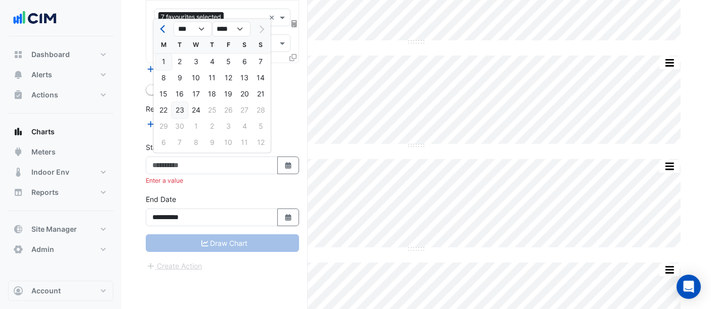
click at [160, 58] on div "1" at bounding box center [163, 62] width 16 height 16
type input "**********"
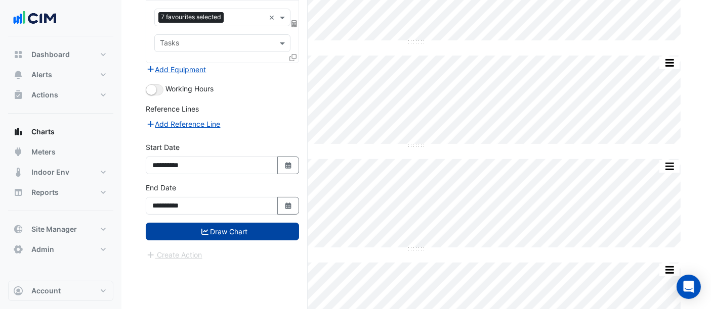
click at [223, 226] on button "Draw Chart" at bounding box center [222, 232] width 153 height 18
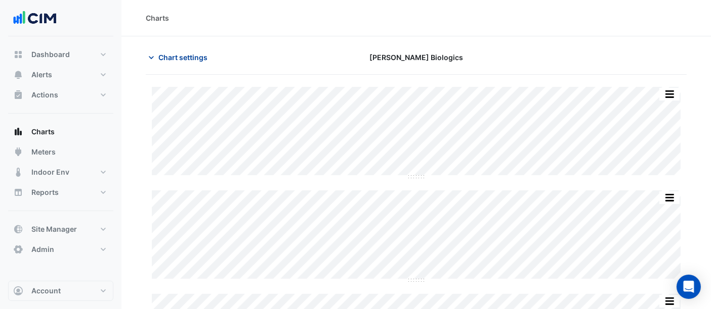
click at [170, 57] on span "Chart settings" at bounding box center [182, 57] width 49 height 11
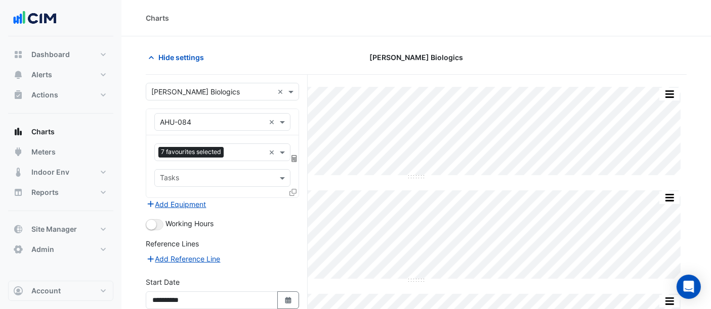
click at [290, 190] on icon at bounding box center [292, 192] width 7 height 7
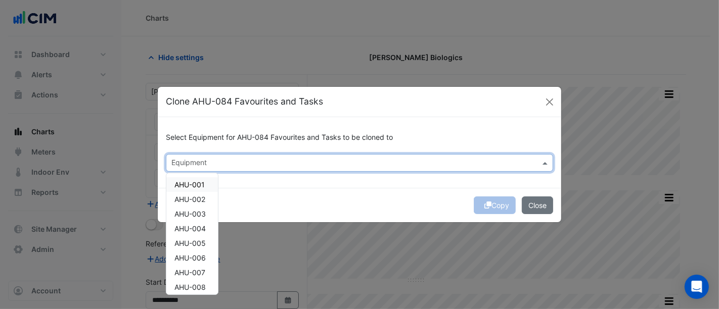
click at [233, 161] on input "text" at bounding box center [353, 164] width 365 height 11
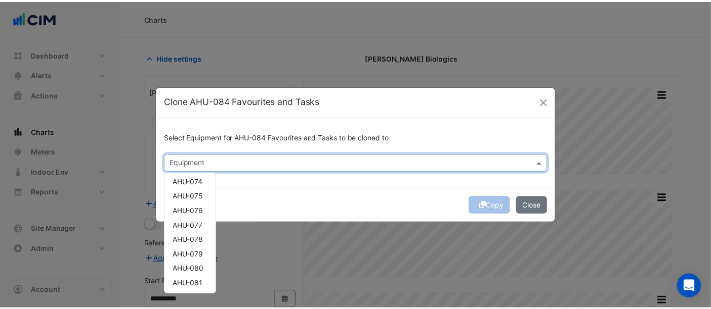
scroll to position [913, 0]
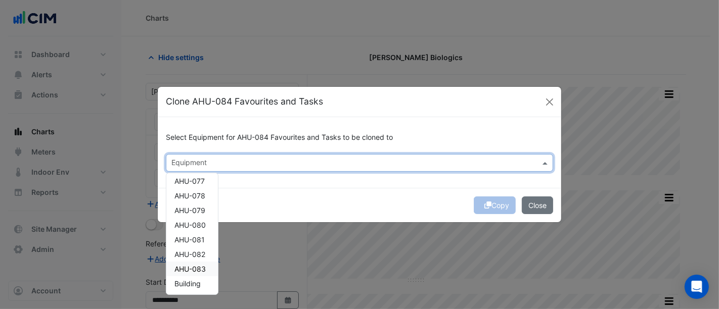
click at [195, 268] on span "AHU-083" at bounding box center [189, 269] width 31 height 9
click at [198, 250] on span "AHU-082" at bounding box center [189, 254] width 31 height 9
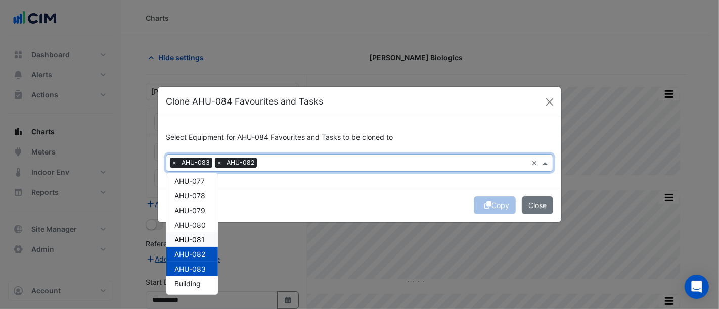
click at [197, 242] on span "AHU-081" at bounding box center [189, 240] width 30 height 9
click at [197, 226] on span "AHU-080" at bounding box center [189, 225] width 31 height 9
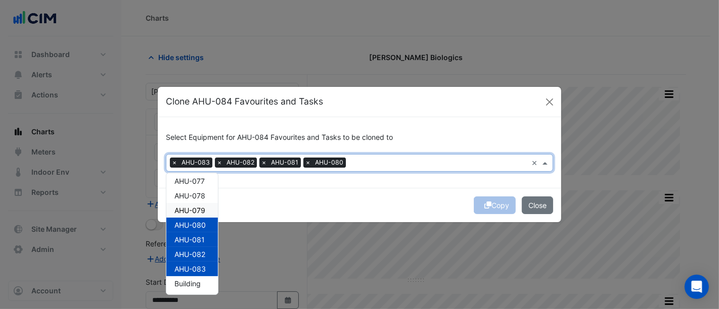
click at [196, 208] on span "AHU-079" at bounding box center [189, 210] width 31 height 9
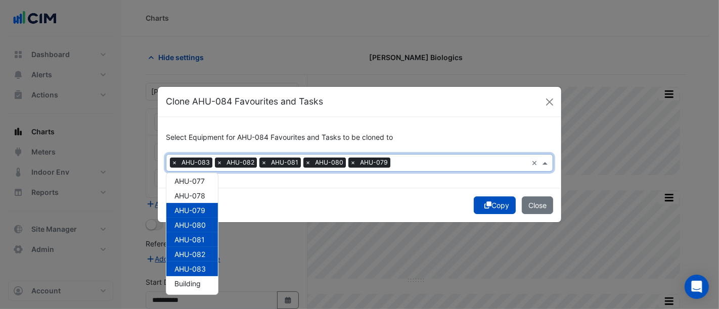
click at [498, 207] on button "Copy" at bounding box center [495, 206] width 42 height 18
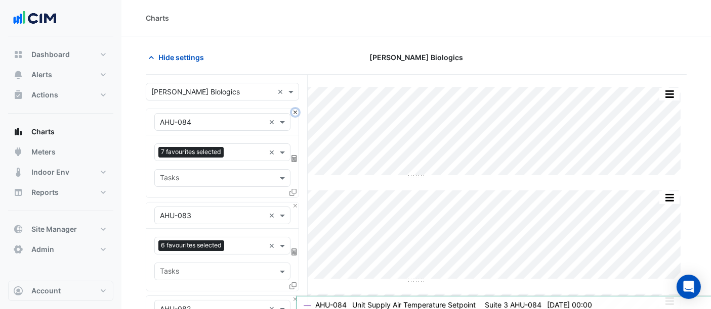
click at [297, 110] on button "Close" at bounding box center [295, 112] width 7 height 7
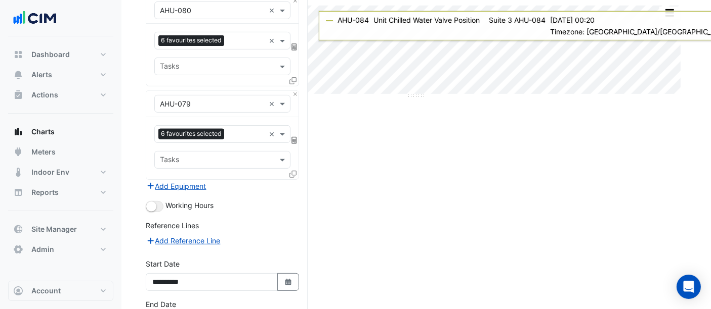
scroll to position [393, 0]
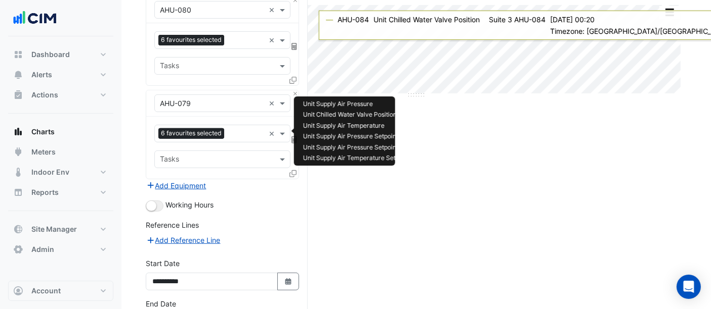
drag, startPoint x: 241, startPoint y: 132, endPoint x: 231, endPoint y: 132, distance: 10.1
click at [237, 132] on input "text" at bounding box center [246, 134] width 36 height 11
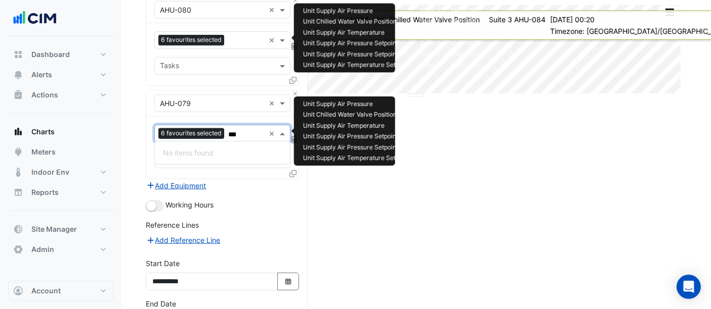
type input "***"
click at [239, 42] on input "text" at bounding box center [246, 41] width 36 height 11
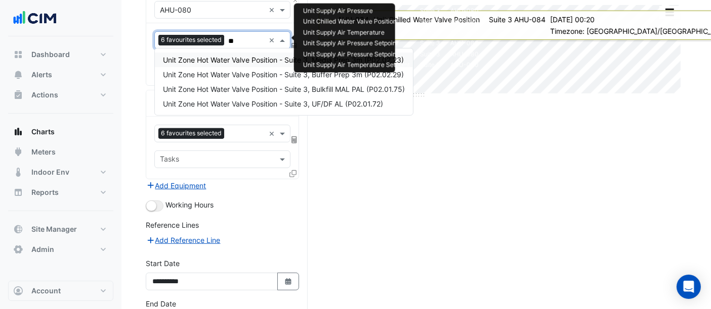
scroll to position [281, 0]
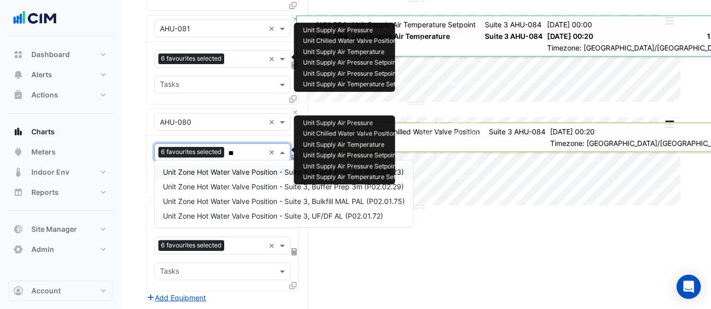
type input "**"
click at [244, 55] on input "text" at bounding box center [246, 60] width 36 height 11
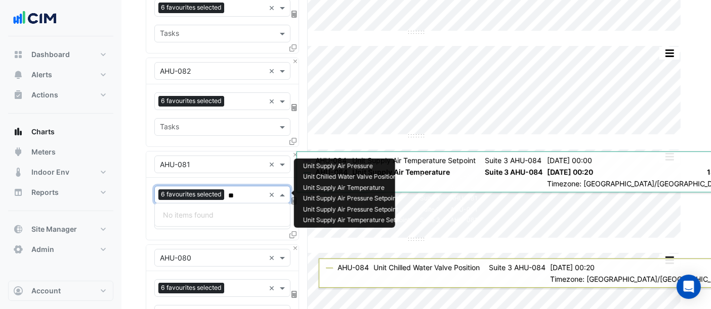
scroll to position [112, 0]
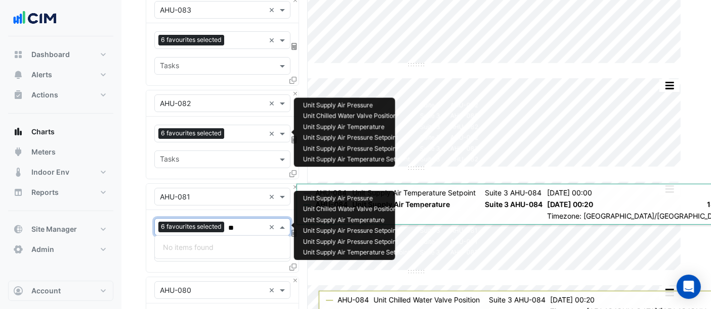
type input "**"
click at [240, 135] on input "text" at bounding box center [246, 134] width 36 height 11
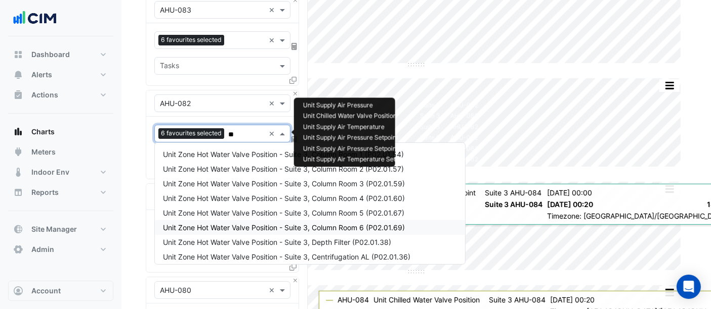
scroll to position [0, 0]
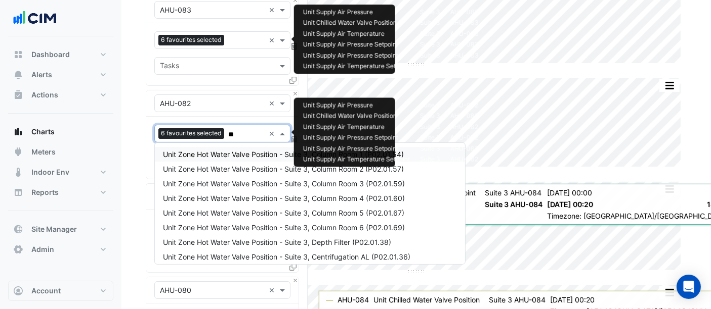
type input "**"
click at [243, 36] on input "text" at bounding box center [246, 41] width 36 height 11
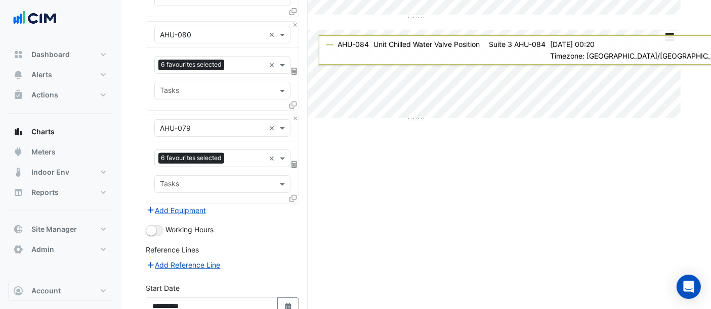
scroll to position [463, 0]
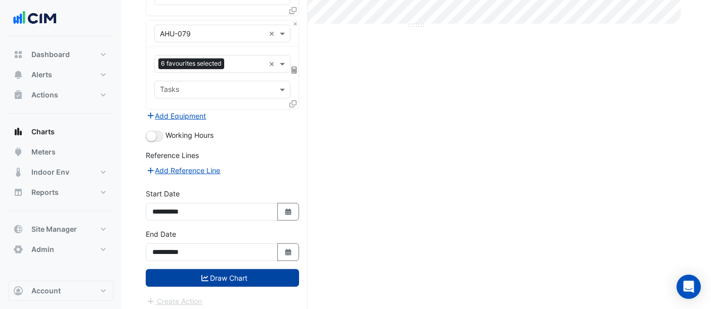
type input "**"
click at [237, 272] on button "Draw Chart" at bounding box center [222, 279] width 153 height 18
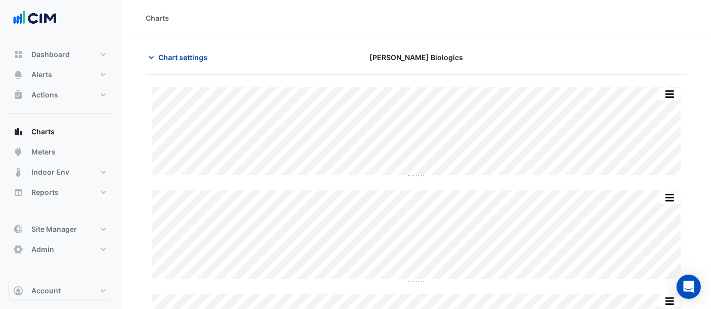
click at [193, 55] on span "Chart settings" at bounding box center [182, 57] width 49 height 11
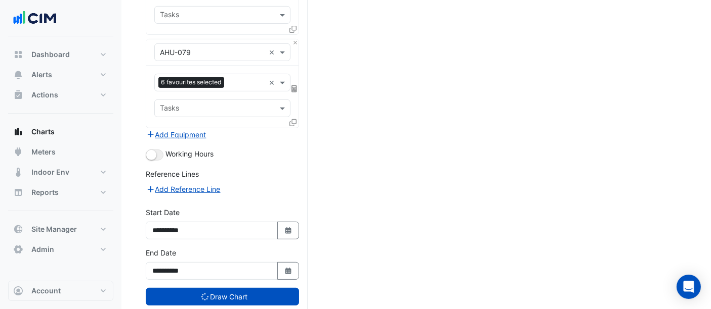
scroll to position [463, 0]
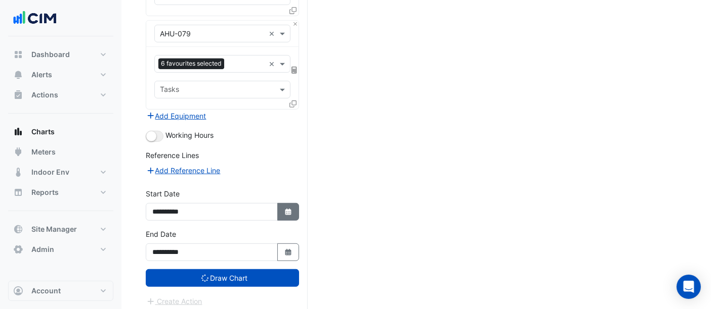
click at [292, 209] on icon "Select Date" at bounding box center [288, 212] width 9 height 7
select select "*"
select select "****"
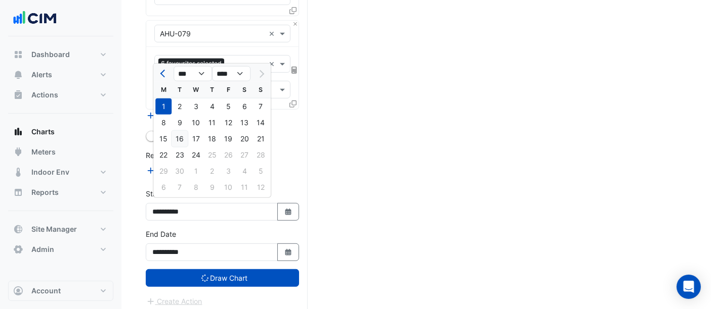
click at [183, 138] on div "16" at bounding box center [179, 139] width 16 height 16
type input "**********"
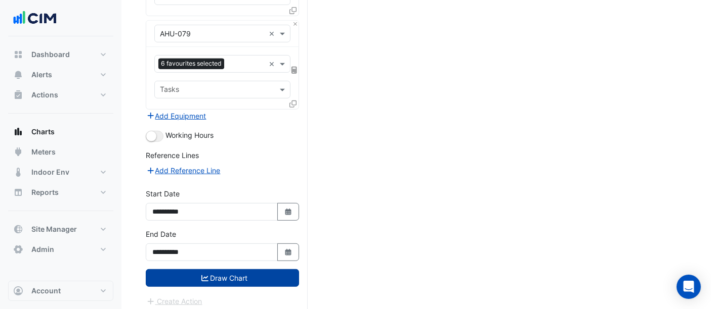
click at [234, 272] on button "Draw Chart" at bounding box center [222, 279] width 153 height 18
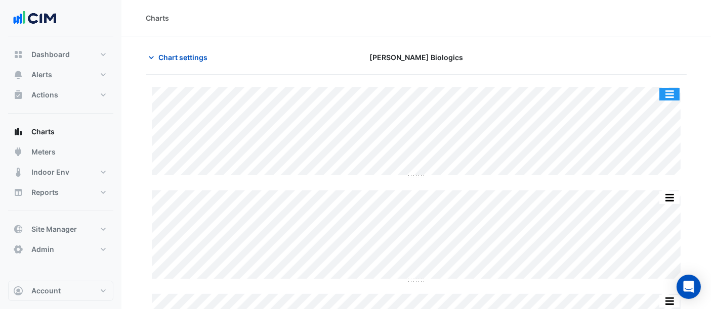
click at [674, 94] on button "button" at bounding box center [669, 94] width 20 height 13
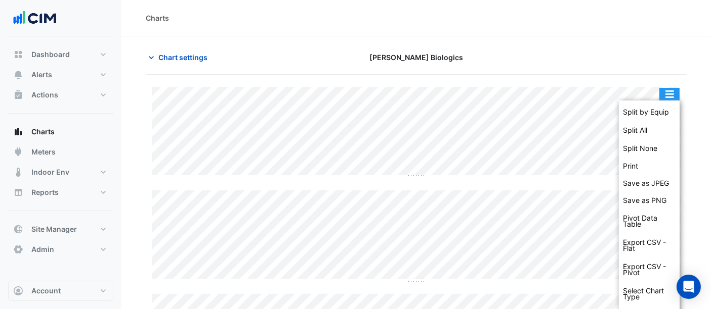
scroll to position [23, 0]
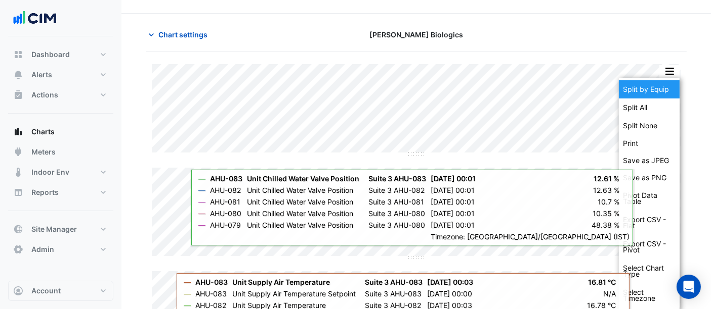
click at [659, 86] on div "Split by Equip" at bounding box center [648, 89] width 61 height 18
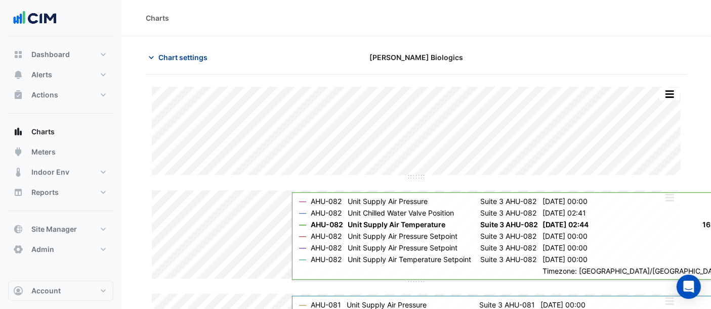
click at [196, 57] on span "Chart settings" at bounding box center [182, 57] width 49 height 11
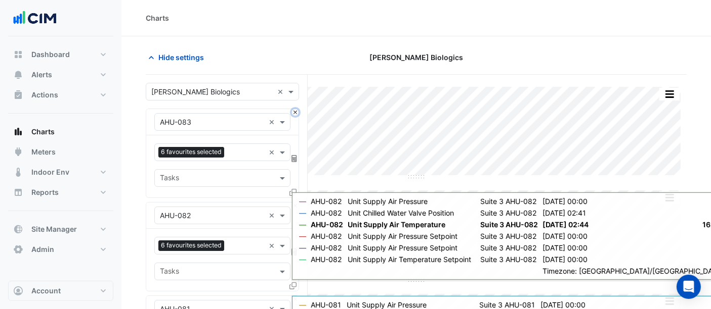
click at [295, 112] on button "Close" at bounding box center [295, 112] width 7 height 7
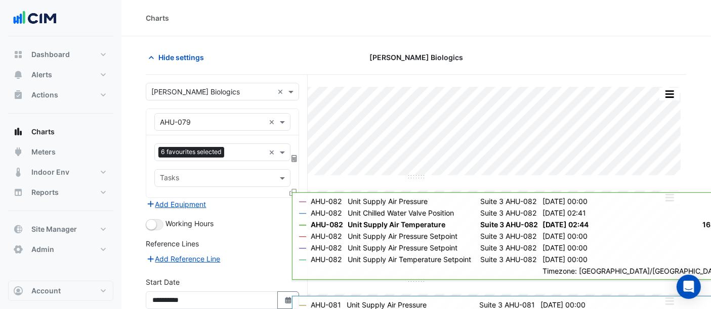
click at [290, 188] on fa-icon at bounding box center [292, 192] width 7 height 9
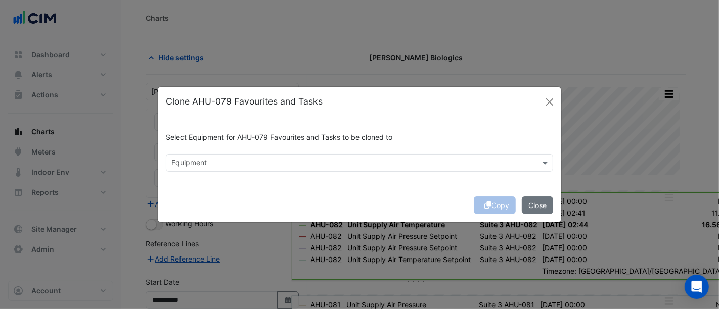
click at [290, 157] on div "Equipment" at bounding box center [351, 163] width 370 height 16
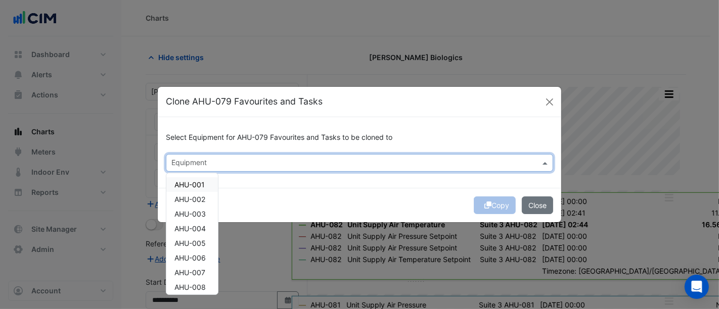
click at [191, 181] on span "AHU-001" at bounding box center [189, 185] width 30 height 9
click at [193, 191] on div "AHU-001" at bounding box center [192, 184] width 52 height 15
click at [195, 208] on div "AHU-003" at bounding box center [192, 214] width 52 height 15
click at [205, 183] on div "AHU-001" at bounding box center [192, 184] width 52 height 15
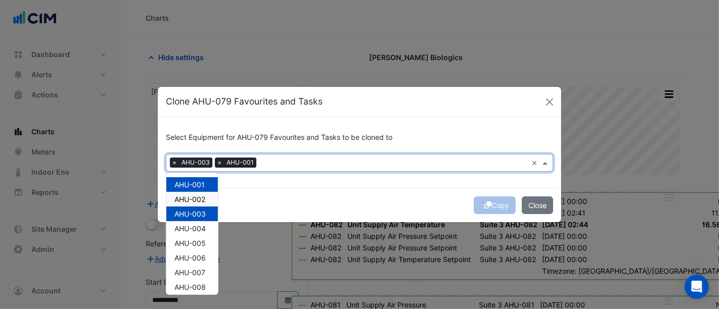
click at [204, 197] on span "AHU-002" at bounding box center [189, 199] width 31 height 9
click at [200, 225] on div "AHU-004" at bounding box center [192, 228] width 52 height 15
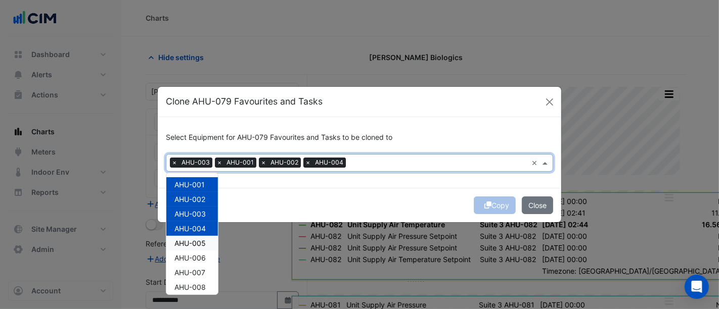
drag, startPoint x: 200, startPoint y: 236, endPoint x: 205, endPoint y: 246, distance: 11.3
click at [200, 238] on div "AHU-005" at bounding box center [192, 243] width 52 height 15
drag, startPoint x: 201, startPoint y: 253, endPoint x: 206, endPoint y: 268, distance: 15.0
click at [201, 255] on span "AHU-006" at bounding box center [189, 258] width 31 height 9
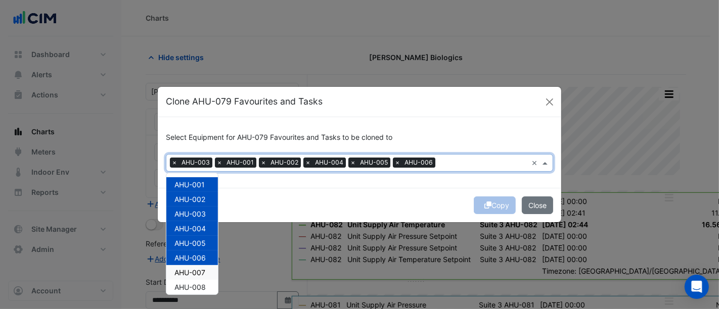
drag, startPoint x: 206, startPoint y: 273, endPoint x: 202, endPoint y: 285, distance: 12.6
click at [205, 274] on div "AHU-007" at bounding box center [192, 272] width 52 height 15
click at [202, 287] on span "AHU-008" at bounding box center [189, 287] width 31 height 9
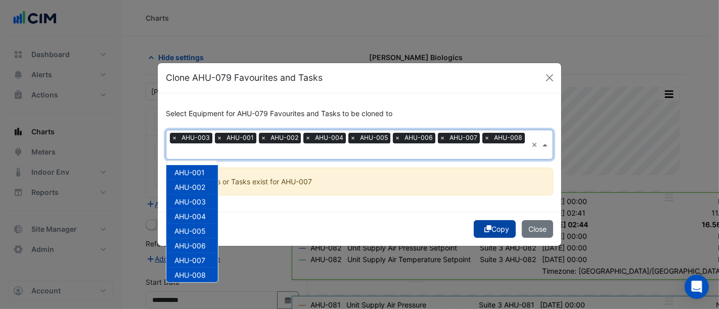
click at [500, 223] on button "Copy" at bounding box center [495, 229] width 42 height 18
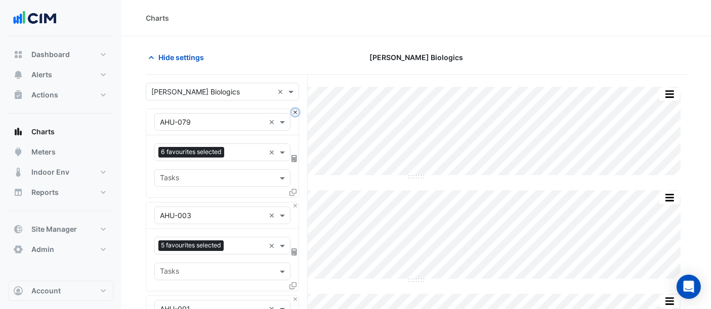
click at [297, 112] on button "Close" at bounding box center [295, 112] width 7 height 7
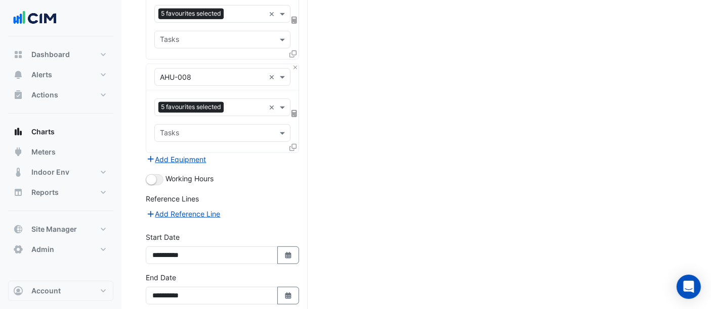
scroll to position [649, 0]
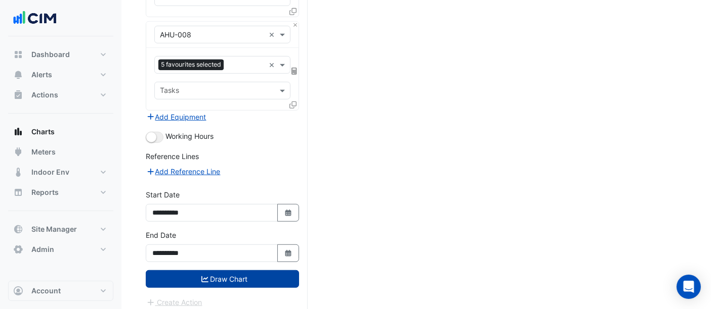
click at [247, 274] on button "Draw Chart" at bounding box center [222, 280] width 153 height 18
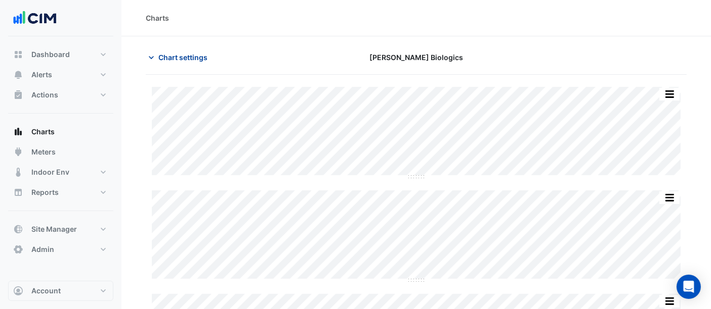
click at [183, 56] on span "Chart settings" at bounding box center [182, 57] width 49 height 11
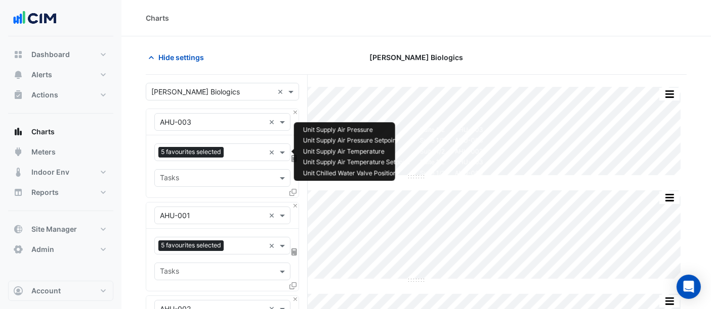
click at [244, 154] on input "text" at bounding box center [246, 153] width 37 height 11
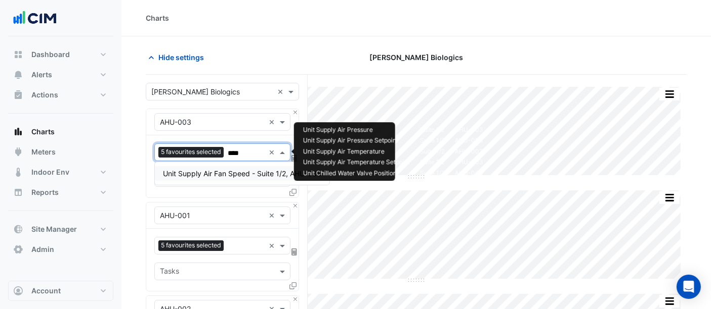
type input "*****"
click at [231, 175] on span "Unit Supply Air Fan Speed - Suite 1/2, AHU-003" at bounding box center [242, 173] width 158 height 9
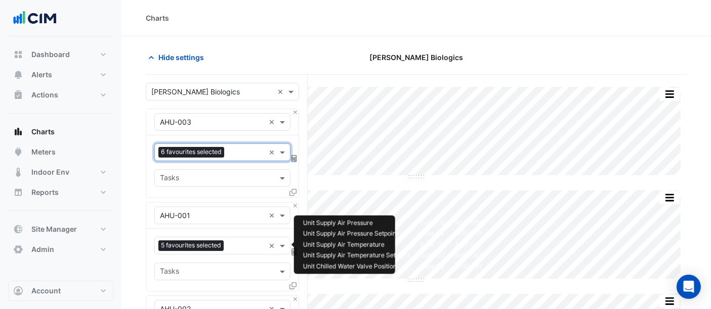
click at [250, 248] on input "text" at bounding box center [246, 247] width 37 height 11
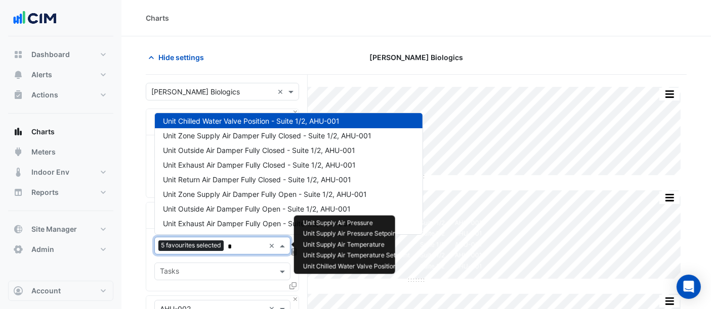
scroll to position [121, 0]
type input "**"
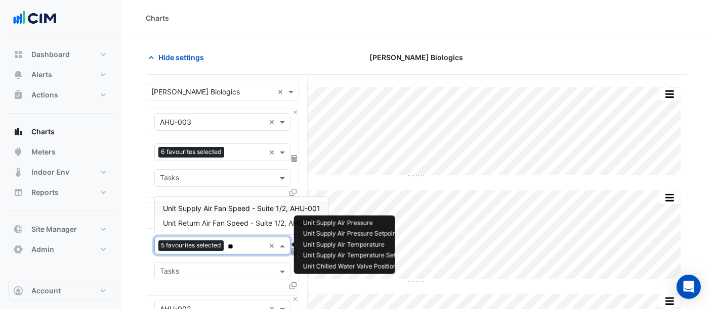
scroll to position [0, 0]
click at [242, 205] on span "Unit Supply Air Fan Speed - Suite 1/2, AHU-001" at bounding box center [241, 208] width 157 height 9
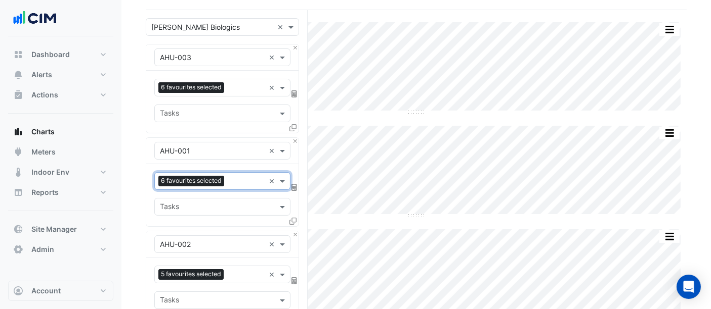
scroll to position [112, 0]
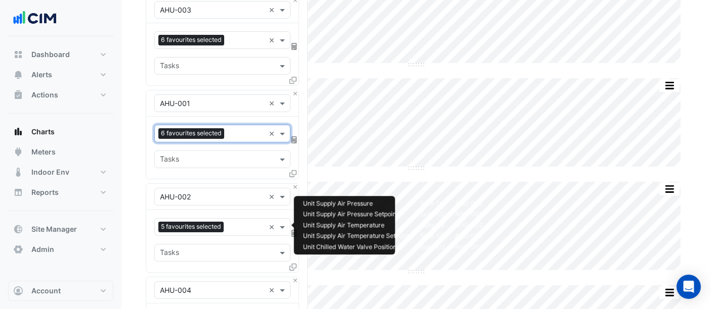
click at [246, 227] on input "text" at bounding box center [246, 228] width 37 height 11
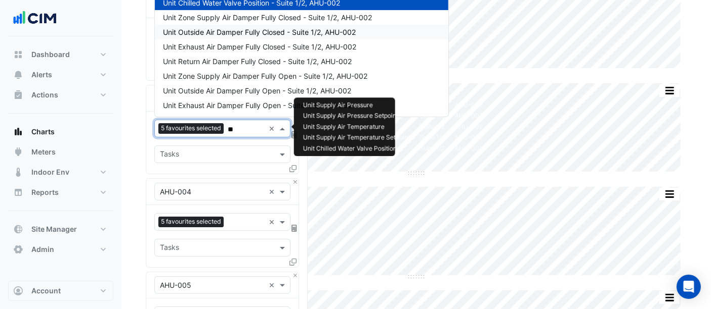
scroll to position [0, 0]
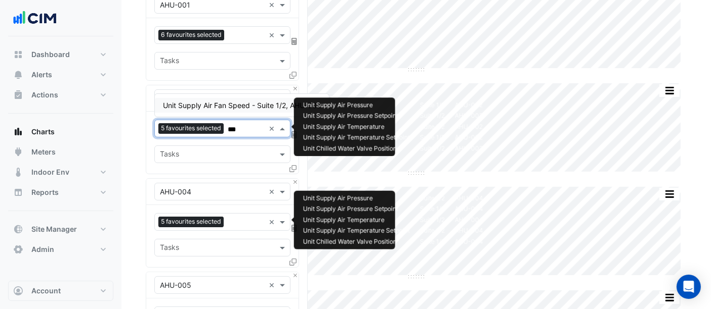
type input "****"
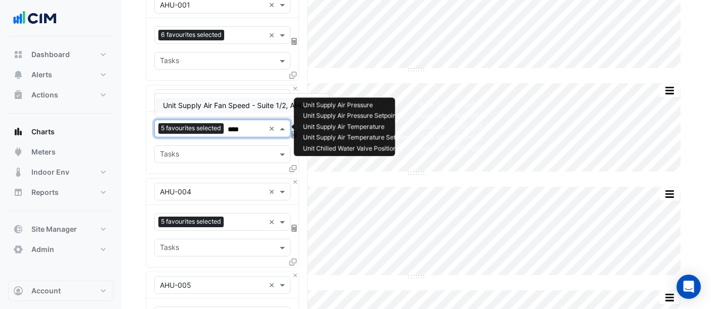
click at [239, 100] on div "Unit Supply Air Fan Speed - Suite 1/2, AHU-002" at bounding box center [242, 105] width 174 height 15
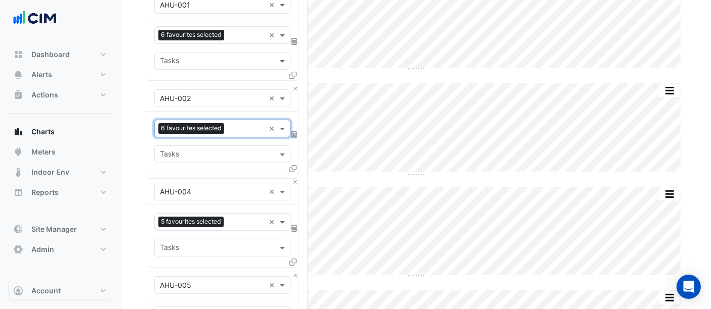
click at [233, 192] on input "text" at bounding box center [212, 192] width 105 height 11
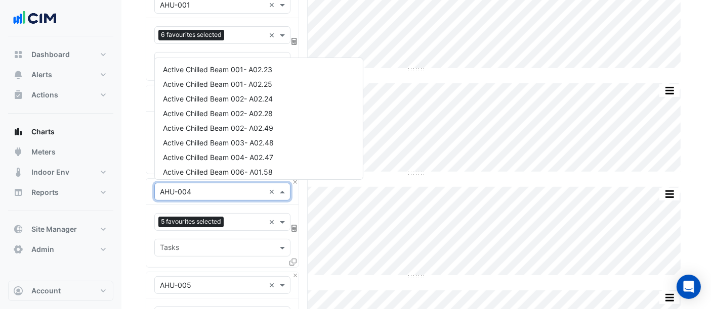
scroll to position [488, 0]
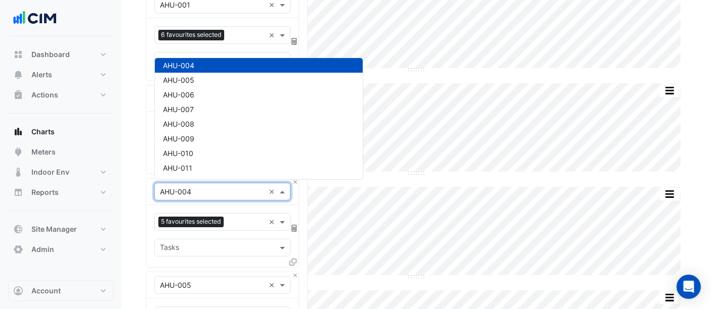
click at [246, 221] on input "text" at bounding box center [246, 223] width 37 height 11
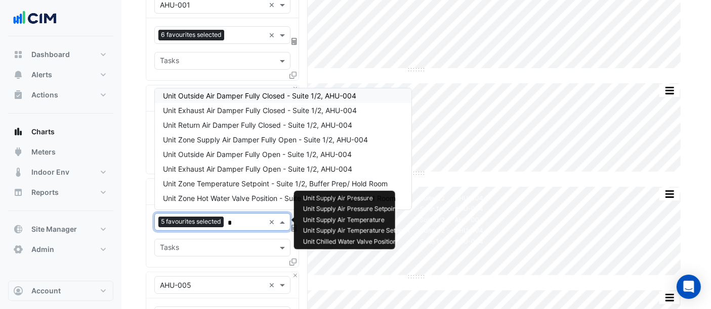
scroll to position [151, 0]
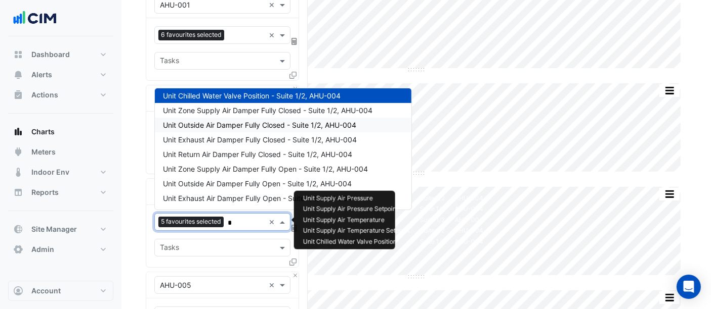
type input "**"
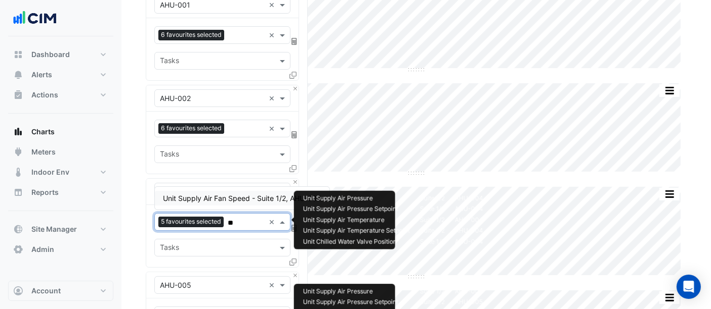
scroll to position [309, 0]
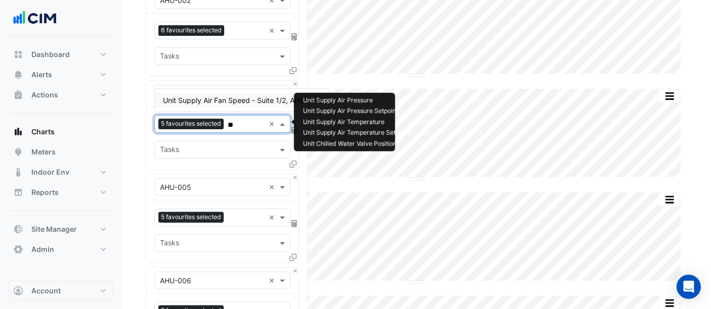
click at [240, 97] on span "Unit Supply Air Fan Speed - Suite 1/2, AHU-004" at bounding box center [242, 100] width 158 height 9
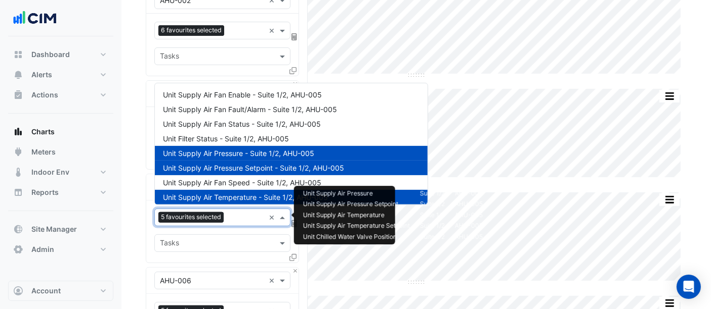
click at [237, 219] on input "text" at bounding box center [246, 218] width 37 height 11
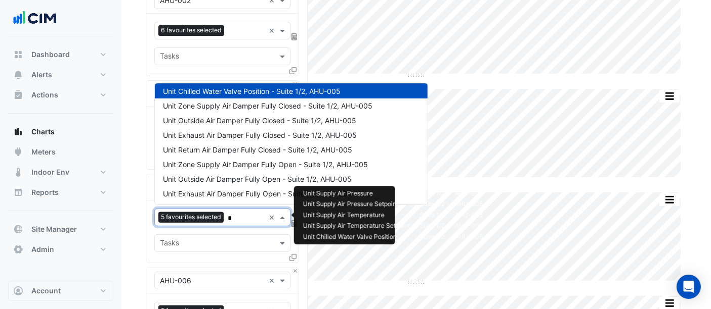
scroll to position [408, 0]
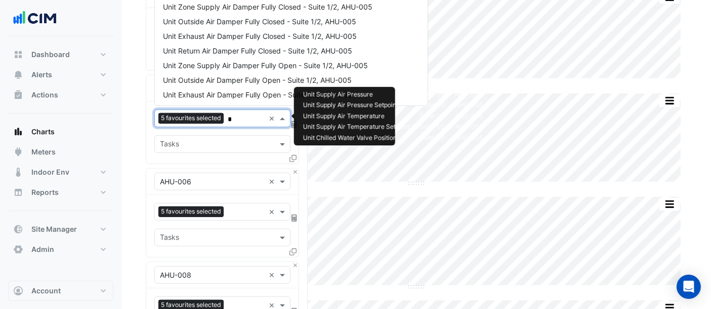
type input "**"
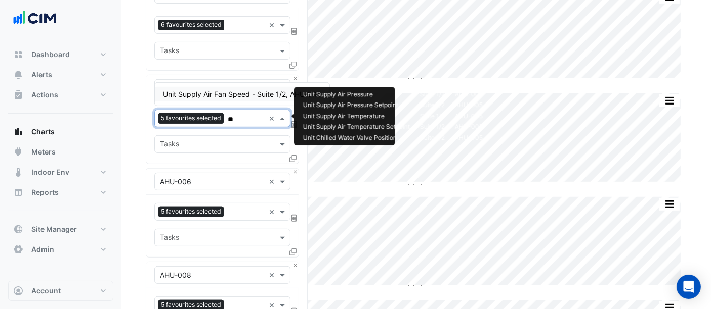
click at [245, 90] on span "Unit Supply Air Fan Speed - Suite 1/2, AHU-005" at bounding box center [242, 94] width 158 height 9
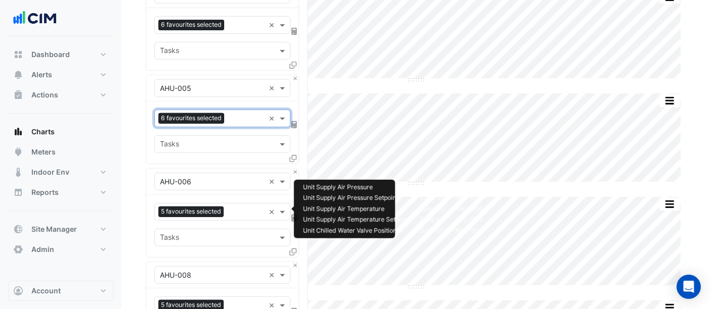
click at [235, 213] on input "text" at bounding box center [246, 213] width 37 height 11
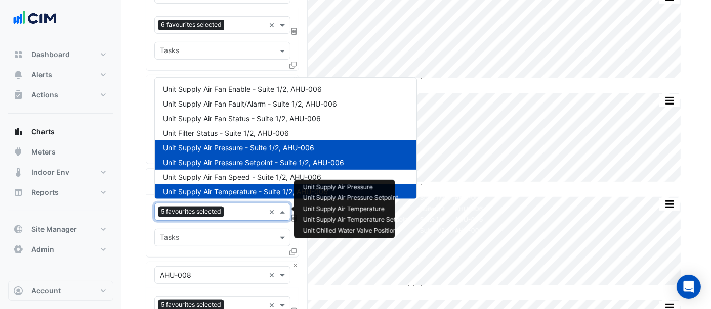
scroll to position [136, 0]
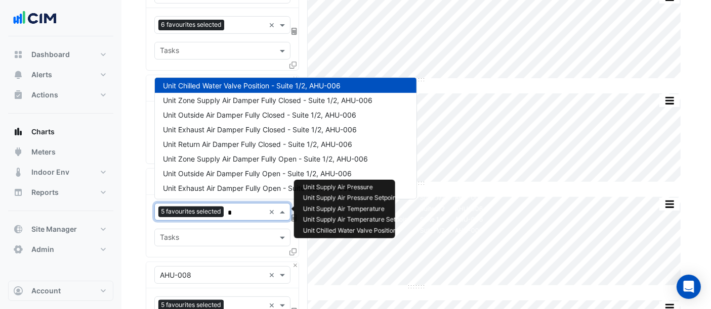
type input "**"
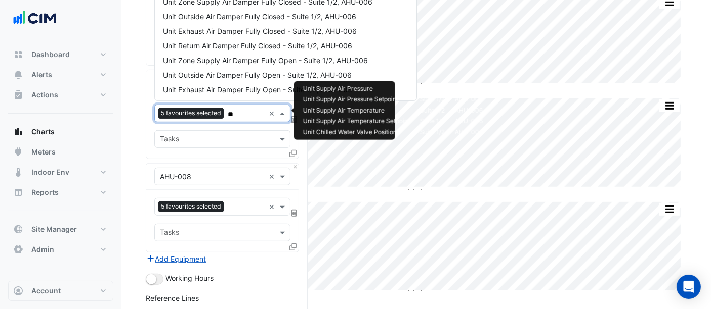
scroll to position [0, 0]
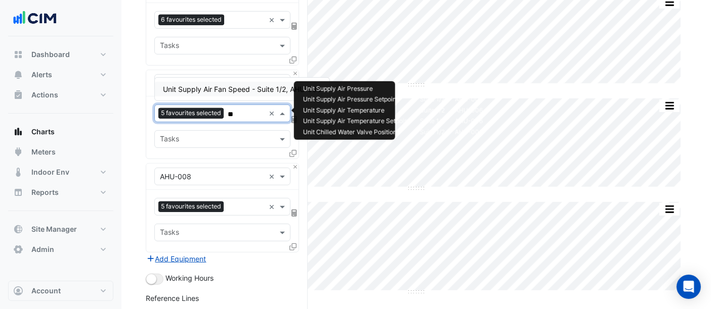
click at [250, 86] on span "Unit Supply Air Fan Speed - Suite 1/2, AHU-006" at bounding box center [242, 89] width 158 height 9
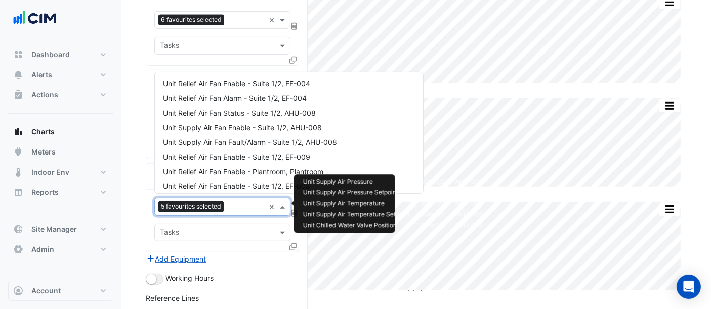
click at [243, 205] on input "text" at bounding box center [246, 208] width 37 height 11
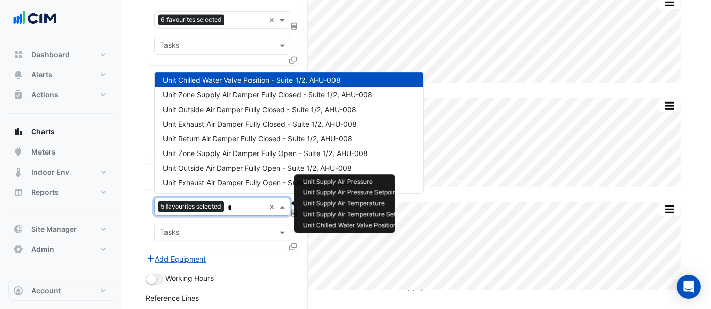
scroll to position [151, 0]
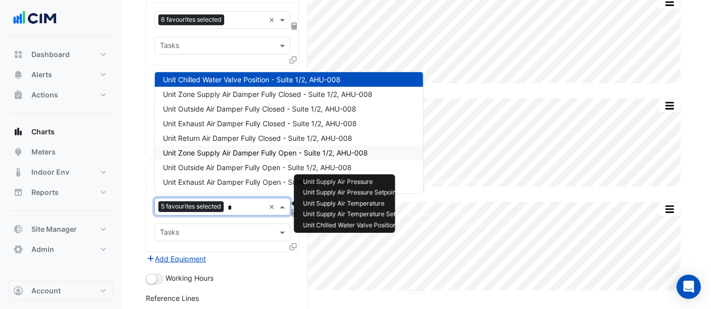
type input "**"
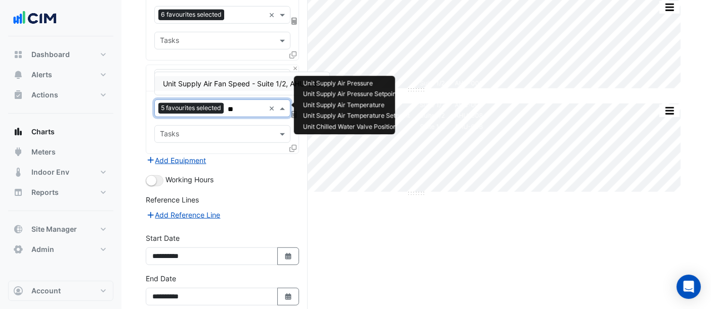
click at [240, 78] on div "Unit Supply Air Fan Speed - Suite 1/2, AHU-008" at bounding box center [242, 83] width 174 height 15
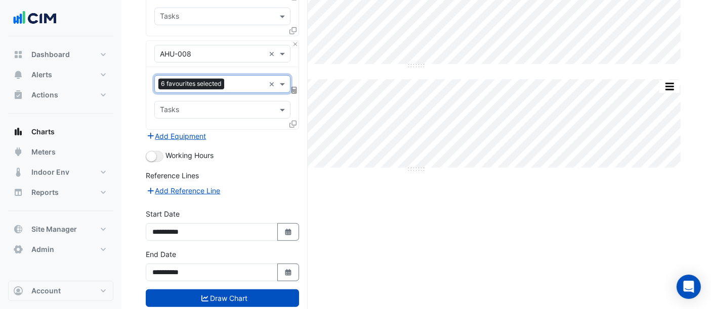
scroll to position [649, 0]
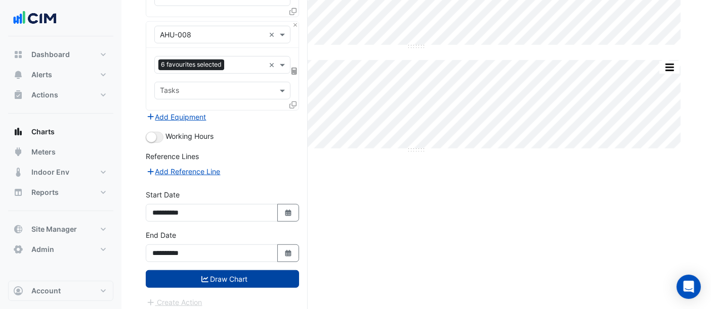
click at [235, 271] on button "Draw Chart" at bounding box center [222, 280] width 153 height 18
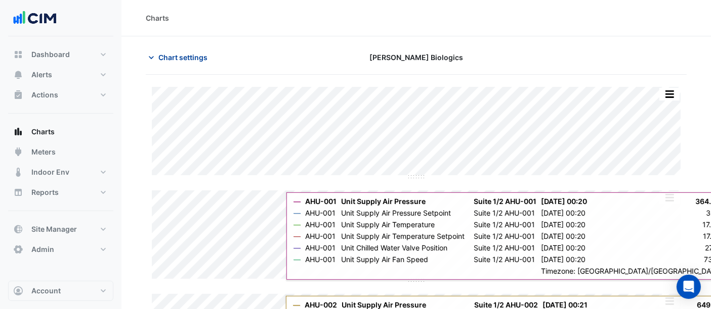
click at [194, 53] on span "Chart settings" at bounding box center [182, 57] width 49 height 11
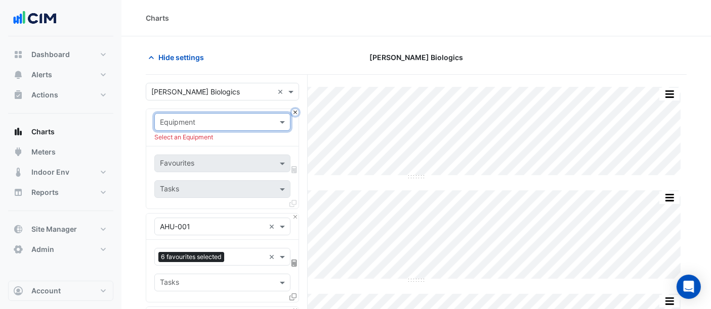
click at [296, 111] on button "Close" at bounding box center [295, 112] width 7 height 7
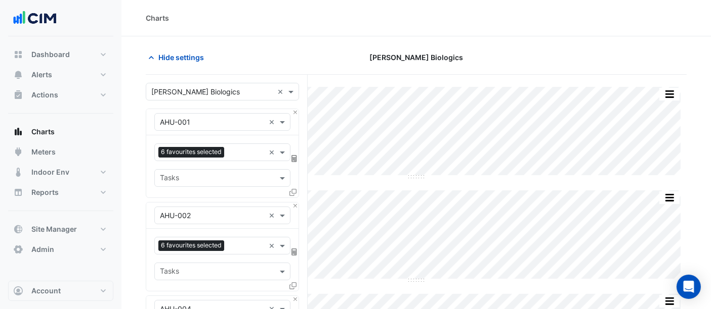
click at [294, 112] on button "Close" at bounding box center [295, 112] width 7 height 7
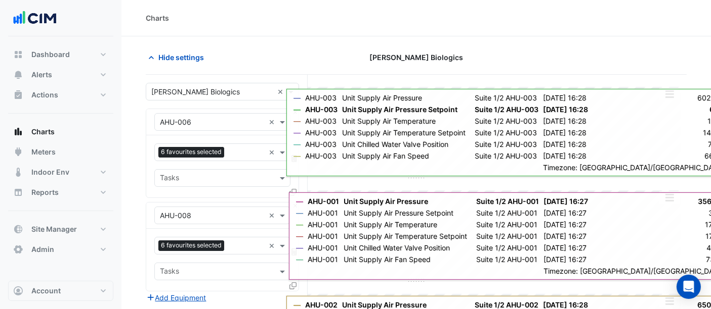
scroll to position [56, 0]
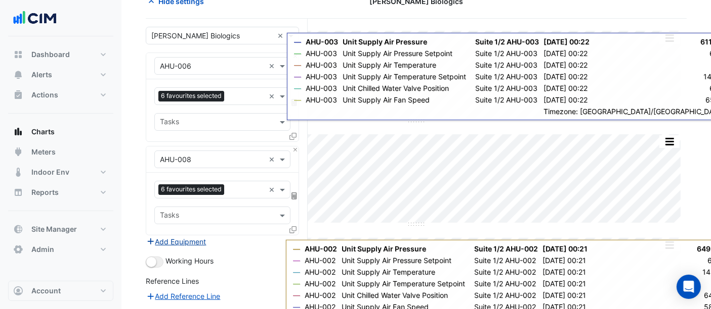
click at [185, 240] on button "Add Equipment" at bounding box center [176, 242] width 61 height 12
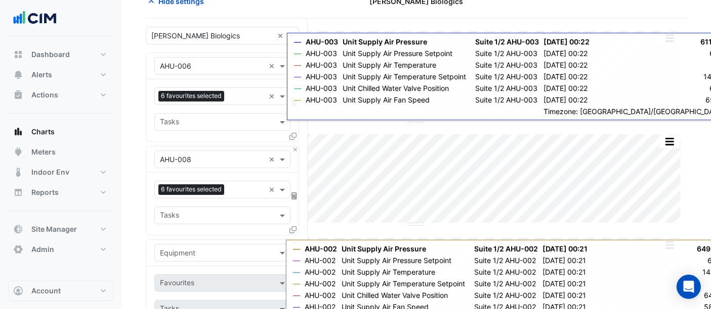
click at [187, 256] on input "text" at bounding box center [212, 253] width 105 height 11
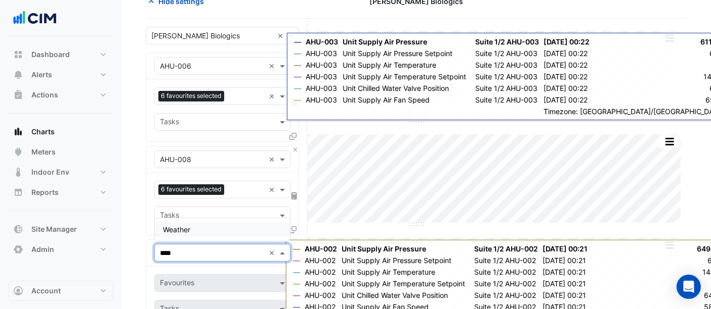
type input "*****"
click at [180, 227] on span "Weather" at bounding box center [176, 230] width 27 height 9
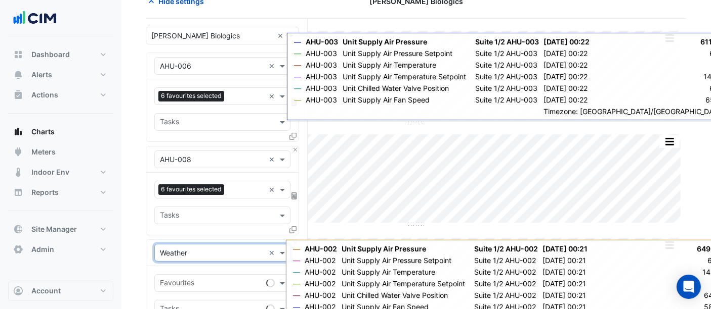
click at [184, 284] on input "text" at bounding box center [211, 284] width 102 height 11
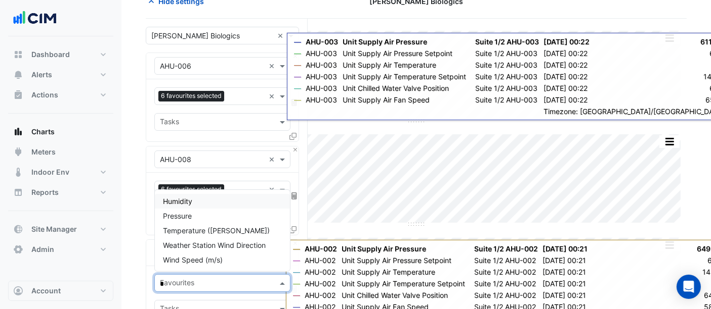
type input "**"
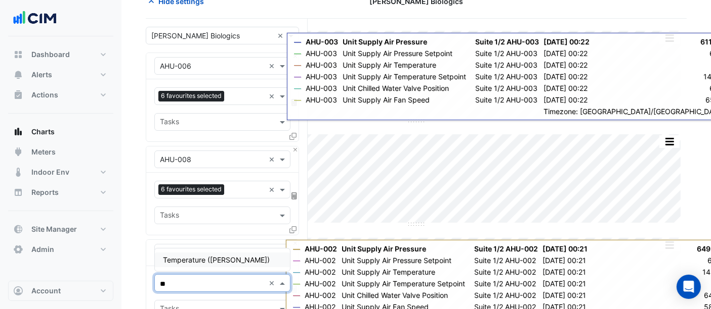
click at [185, 253] on div "Temperature (Celcius)" at bounding box center [223, 260] width 136 height 15
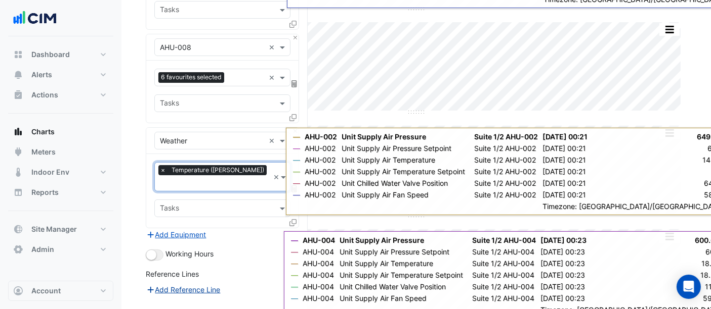
scroll to position [281, 0]
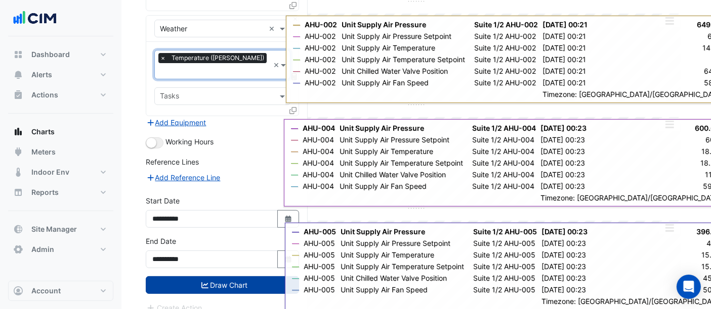
click at [209, 277] on button "Draw Chart" at bounding box center [222, 286] width 153 height 18
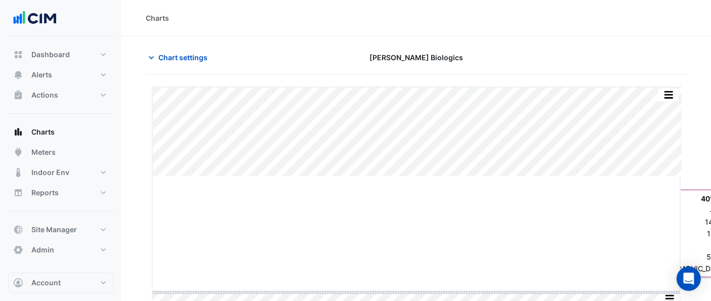
drag, startPoint x: 420, startPoint y: 278, endPoint x: 419, endPoint y: 293, distance: 15.2
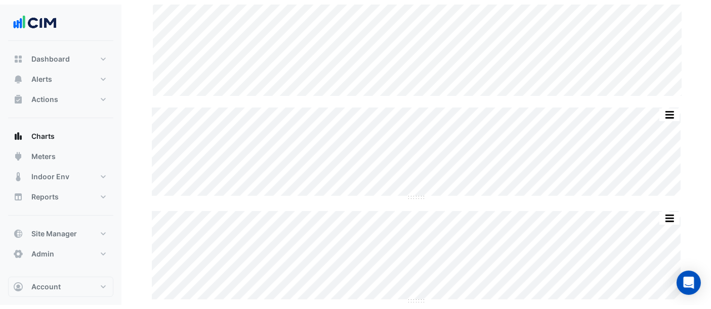
scroll to position [94, 0]
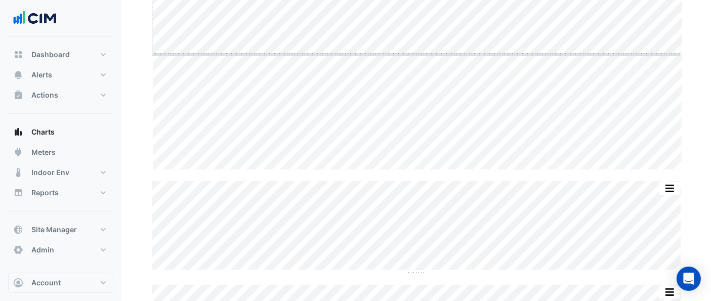
drag, startPoint x: 416, startPoint y: 87, endPoint x: 403, endPoint y: -28, distance: 116.0
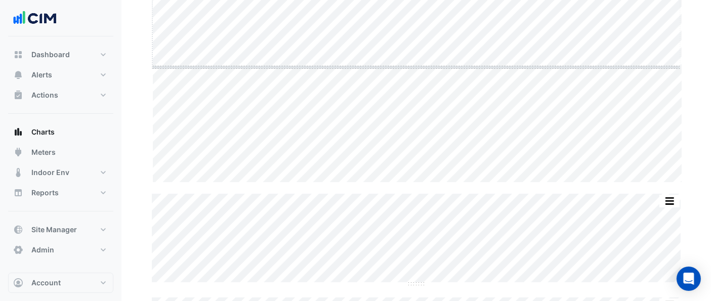
click at [403, 0] on html "Charts Chart settings Janssen Biologics Split by Unit Split All Split None Prin…" at bounding box center [355, 144] width 711 height 514
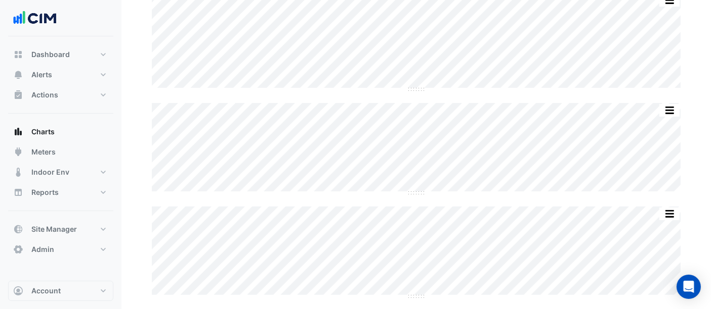
click at [415, 194] on div "Split by Unit Split All Split None Print Save as JPEG Save as PNG Pivot Data Ta…" at bounding box center [416, 145] width 541 height 305
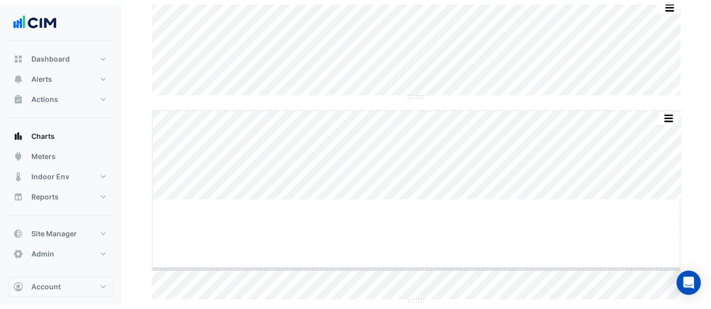
scroll to position [107, 0]
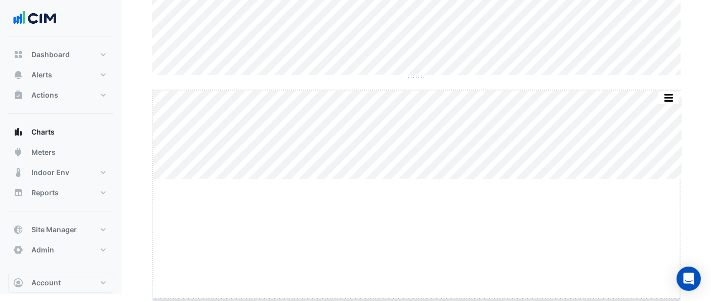
drag, startPoint x: 413, startPoint y: 193, endPoint x: 415, endPoint y: 313, distance: 120.4
click at [415, 294] on html "Charts Chart settings Janssen Biologics Split by Unit Split All Split None Prin…" at bounding box center [355, 94] width 711 height 402
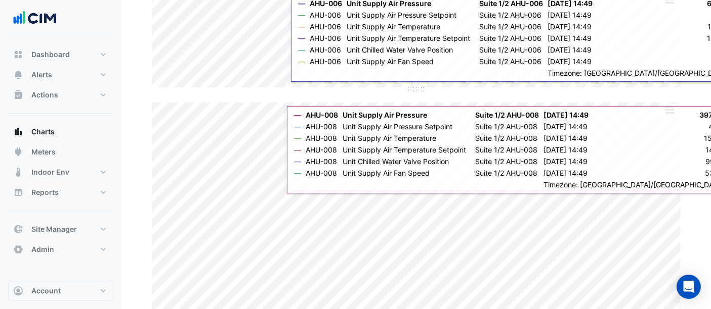
scroll to position [0, 0]
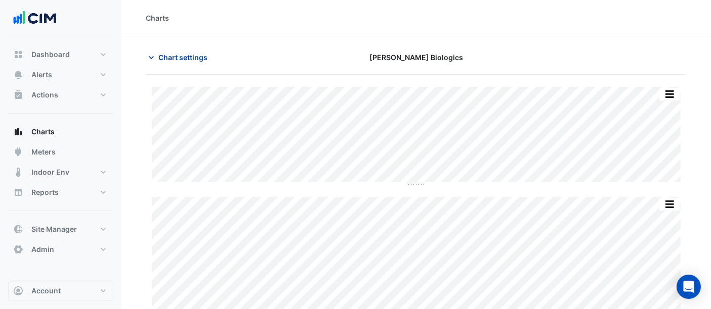
click at [191, 58] on span "Chart settings" at bounding box center [182, 57] width 49 height 11
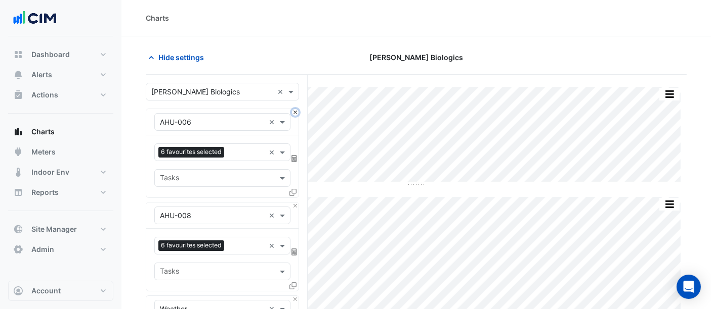
click at [295, 109] on button "Close" at bounding box center [295, 112] width 7 height 7
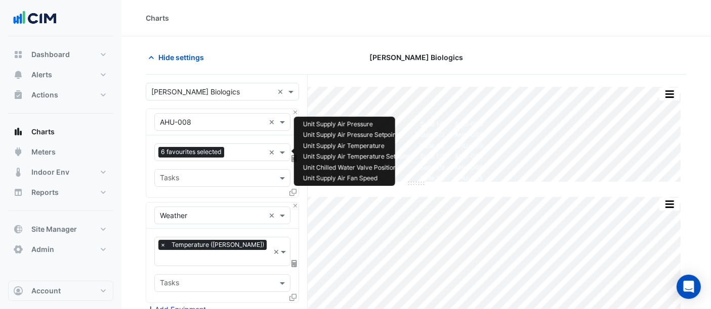
click at [242, 149] on input "text" at bounding box center [246, 153] width 36 height 11
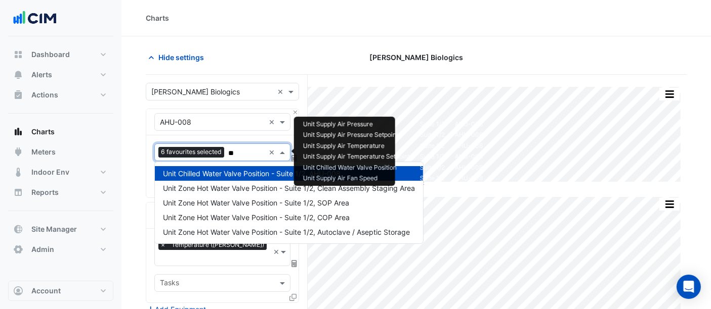
type input "*"
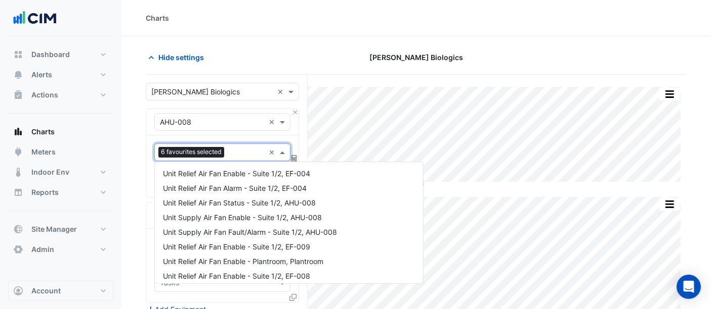
click at [270, 22] on div "Charts" at bounding box center [416, 18] width 541 height 11
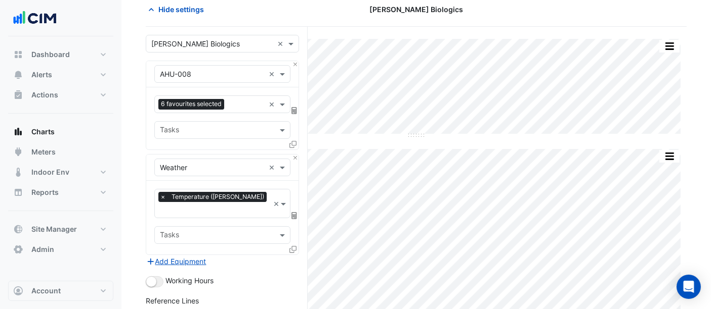
scroll to position [168, 0]
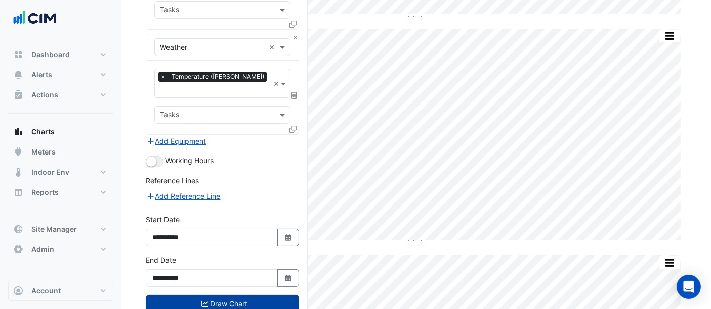
click at [226, 295] on button "Draw Chart" at bounding box center [222, 304] width 153 height 18
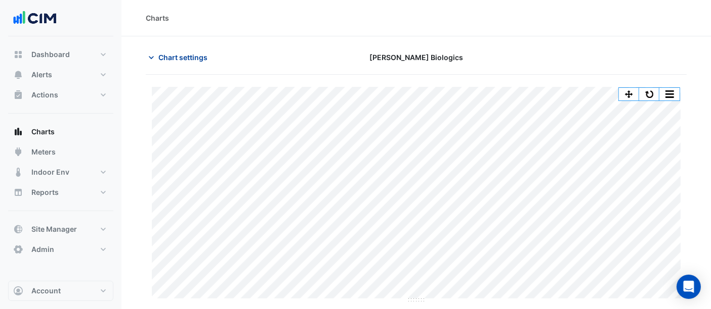
click at [187, 51] on button "Chart settings" at bounding box center [180, 58] width 68 height 18
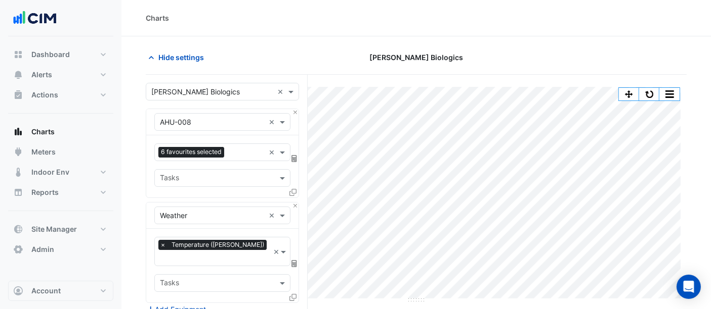
click at [292, 189] on icon at bounding box center [292, 192] width 7 height 7
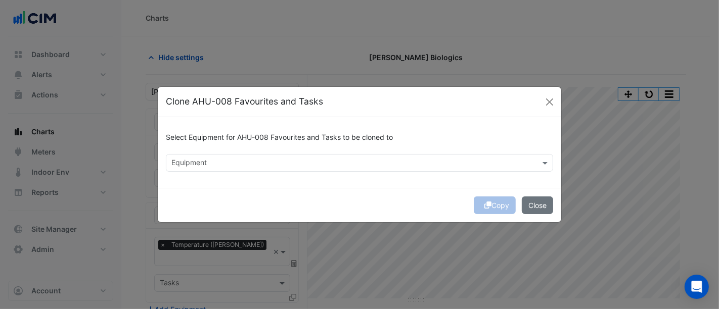
click at [290, 156] on div "Equipment" at bounding box center [351, 163] width 370 height 16
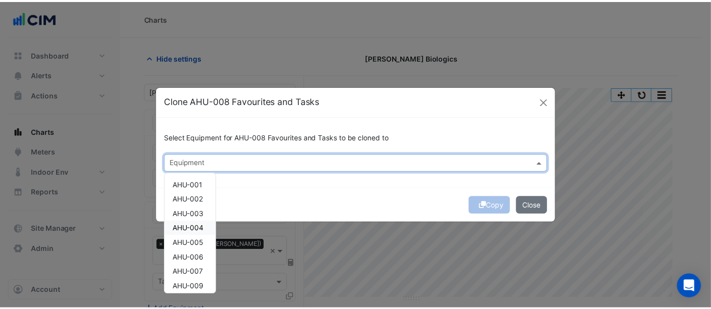
scroll to position [112, 0]
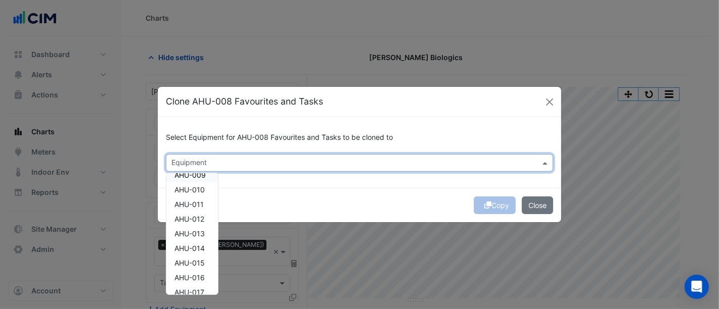
click at [198, 175] on span "AHU-009" at bounding box center [189, 175] width 31 height 9
click at [199, 189] on span "AHU-010" at bounding box center [189, 190] width 30 height 9
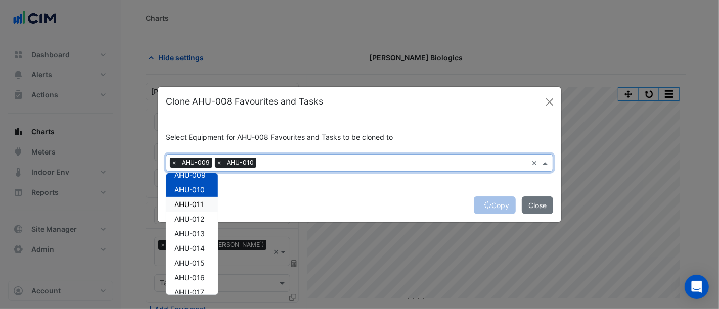
click at [198, 203] on span "AHU-011" at bounding box center [188, 204] width 29 height 9
click at [198, 217] on span "AHU-012" at bounding box center [189, 219] width 30 height 9
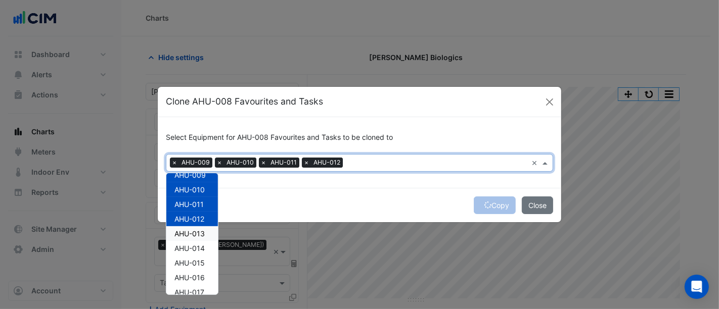
click at [198, 230] on span "AHU-013" at bounding box center [189, 234] width 30 height 9
click at [197, 250] on span "AHU-014" at bounding box center [189, 248] width 30 height 9
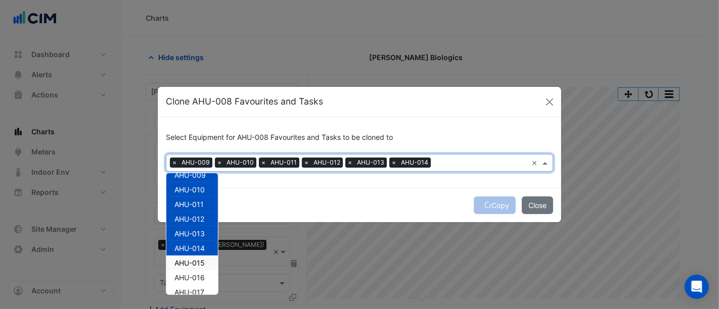
click at [197, 259] on span "AHU-015" at bounding box center [189, 263] width 30 height 9
drag, startPoint x: 199, startPoint y: 277, endPoint x: 200, endPoint y: 288, distance: 11.2
click at [199, 278] on span "AHU-016" at bounding box center [189, 278] width 30 height 9
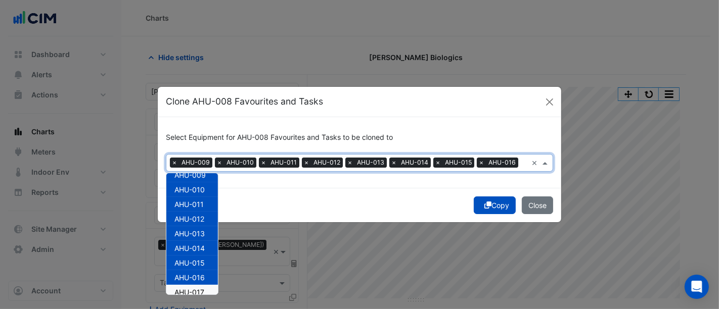
click at [200, 288] on span "AHU-017" at bounding box center [189, 292] width 30 height 9
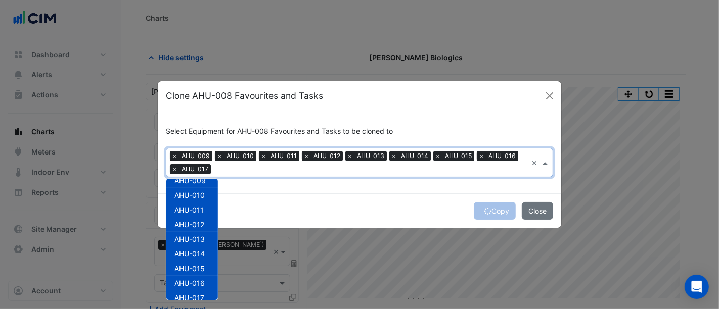
click at [492, 207] on div "Copy Close" at bounding box center [360, 211] width 404 height 34
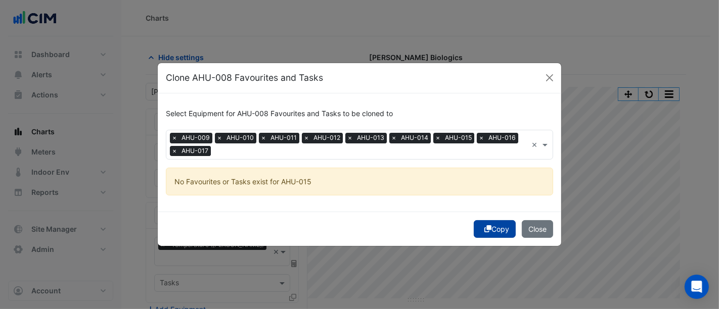
click at [491, 228] on button "Copy" at bounding box center [495, 229] width 42 height 18
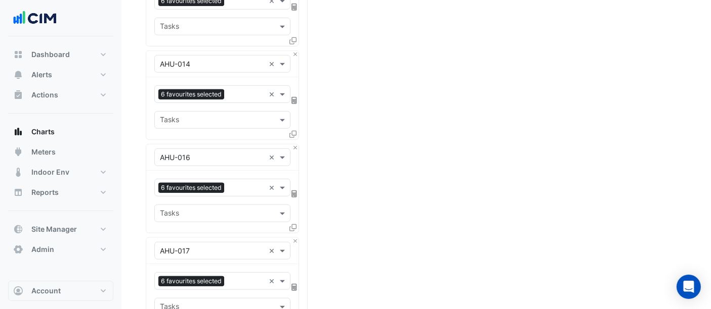
scroll to position [928, 0]
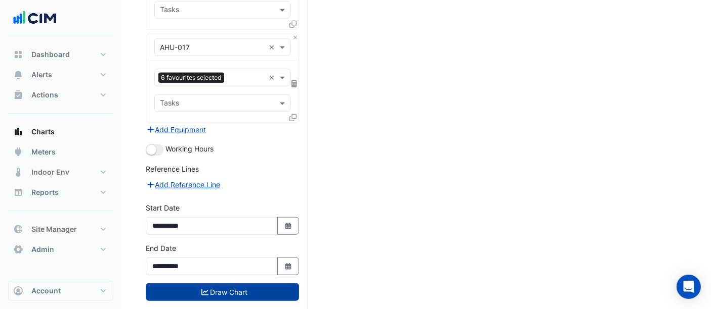
click at [236, 284] on button "Draw Chart" at bounding box center [222, 293] width 153 height 18
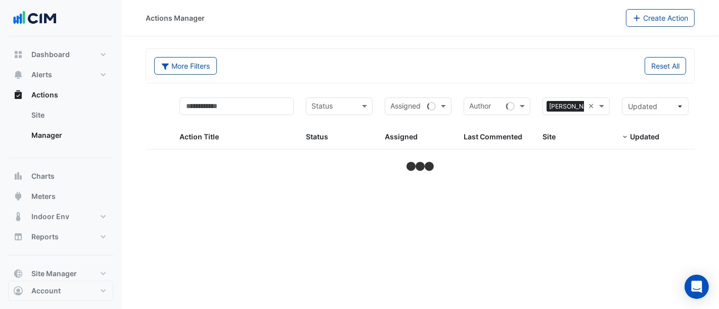
select select "***"
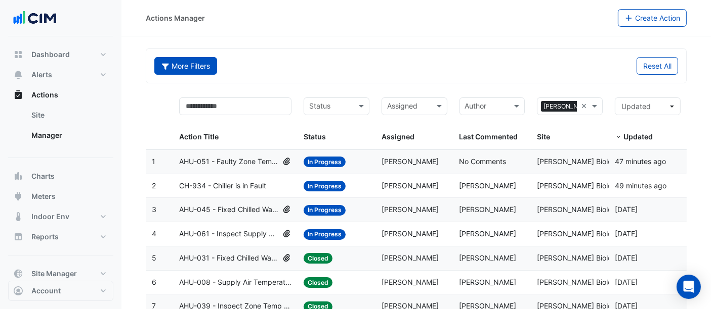
click at [177, 69] on button "Archived: false More Filters" at bounding box center [185, 66] width 63 height 18
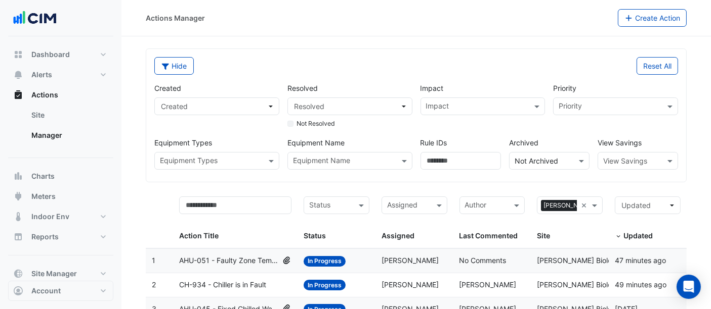
click at [322, 155] on div "Equipment Name" at bounding box center [320, 161] width 59 height 13
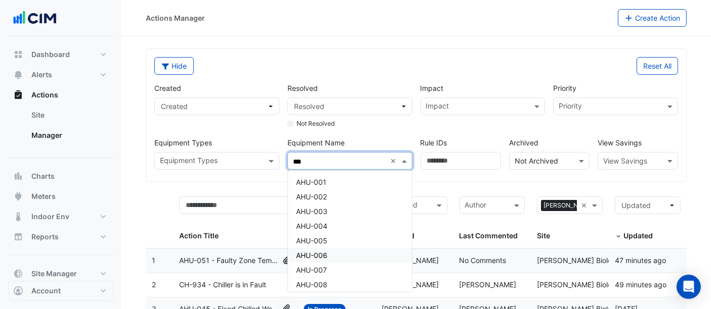
click at [319, 253] on span "AHU-006" at bounding box center [311, 255] width 31 height 9
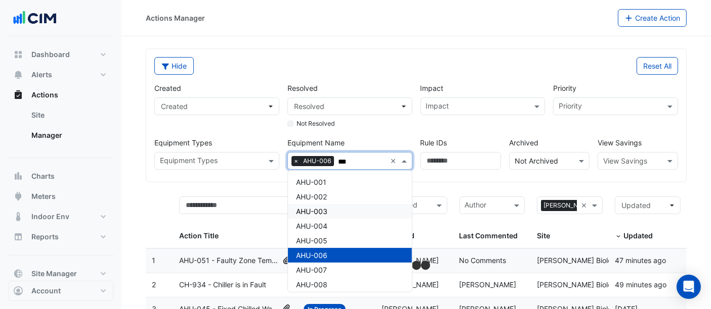
type input "***"
click at [685, 97] on div "Hide Reset All Created Created Resolved Resolved Not Resolved Impact Impact Pri…" at bounding box center [416, 115] width 540 height 133
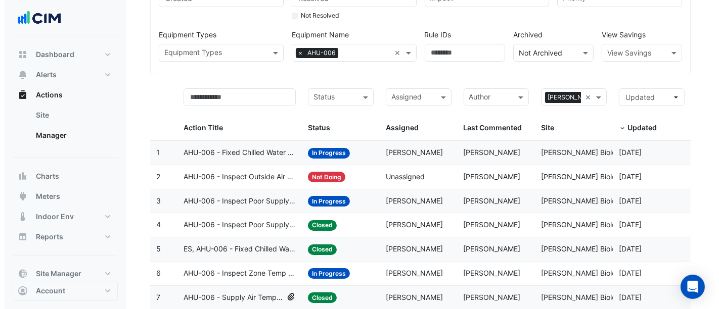
scroll to position [112, 0]
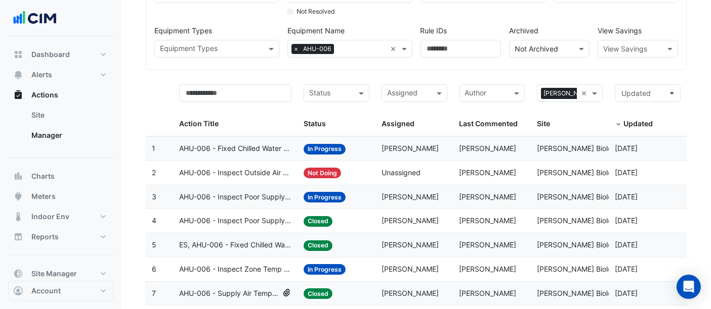
click at [255, 194] on span "AHU-006 - Inspect Poor Supply Air Pressure Control" at bounding box center [235, 198] width 112 height 12
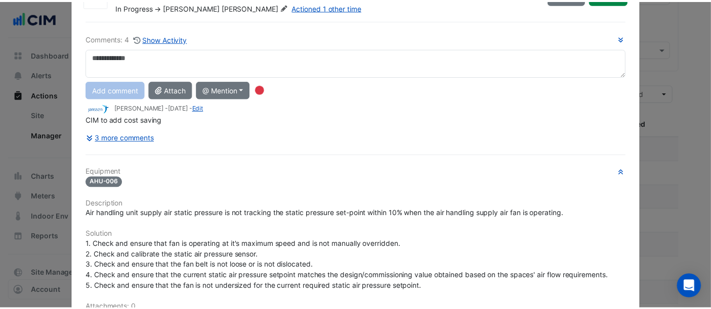
scroll to position [0, 0]
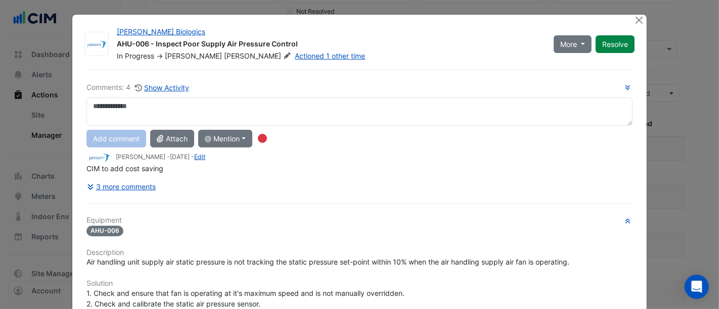
click at [634, 25] on div at bounding box center [640, 21] width 13 height 12
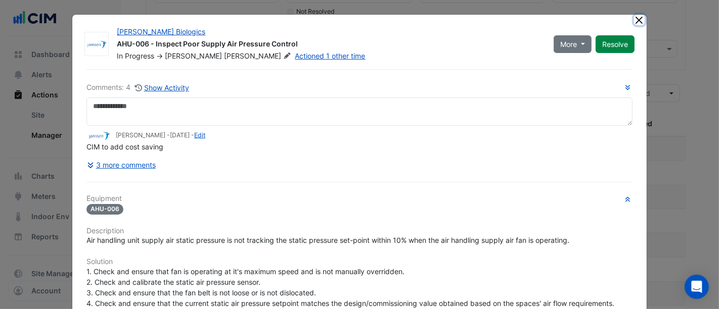
click at [637, 21] on button "Close" at bounding box center [639, 20] width 11 height 11
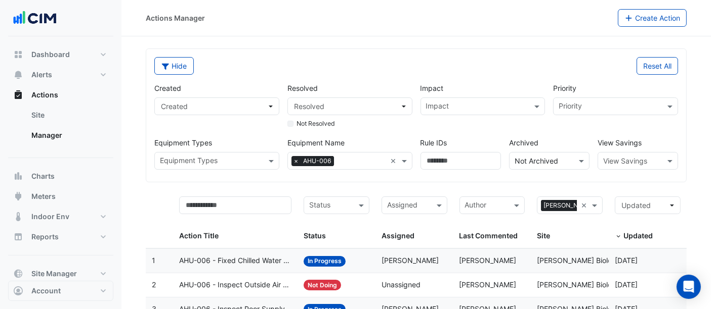
click at [344, 157] on input "text" at bounding box center [362, 162] width 49 height 11
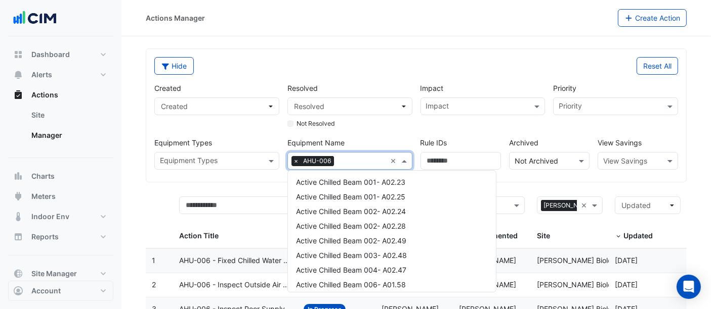
scroll to position [517, 0]
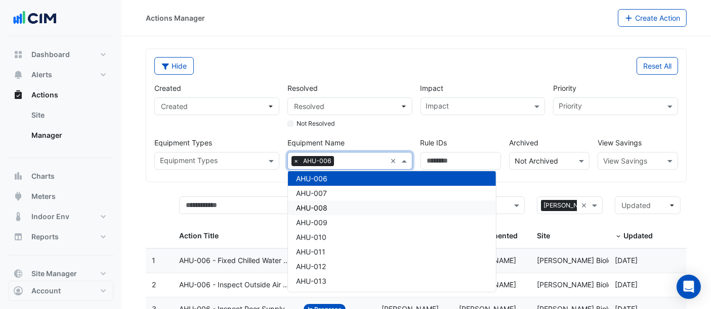
click at [318, 204] on span "AHU-008" at bounding box center [311, 208] width 31 height 9
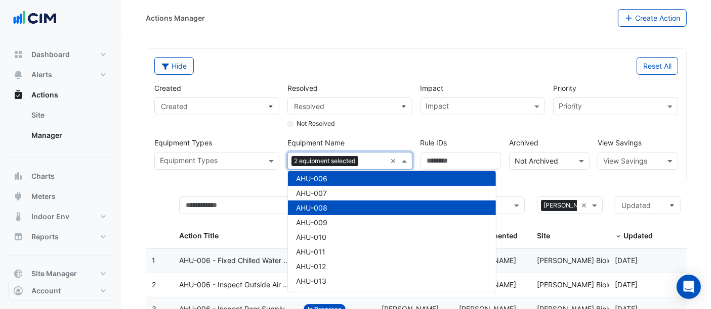
click at [341, 178] on div "AHU-006" at bounding box center [392, 178] width 208 height 15
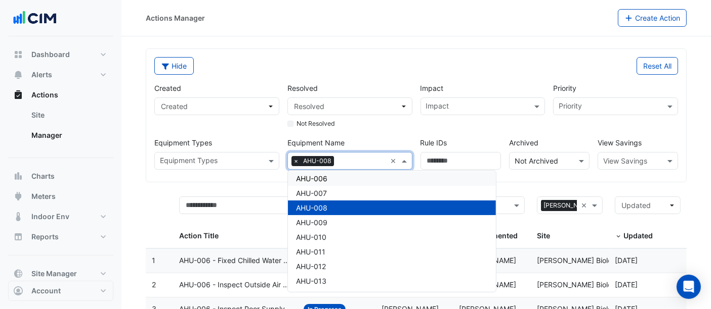
click at [689, 129] on section "Hide Reset All Created Created Resolved Resolved Not Resolved Impact Impact Pri…" at bounding box center [415, 264] width 589 height 457
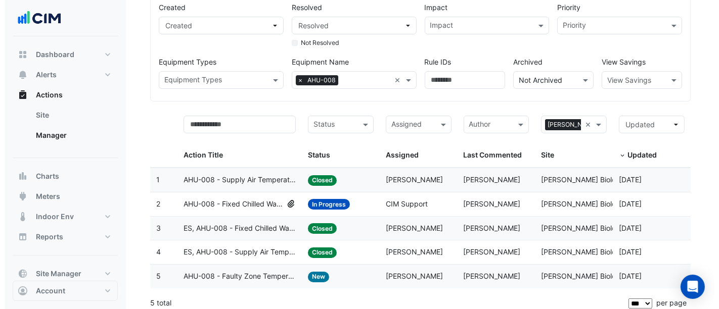
scroll to position [86, 0]
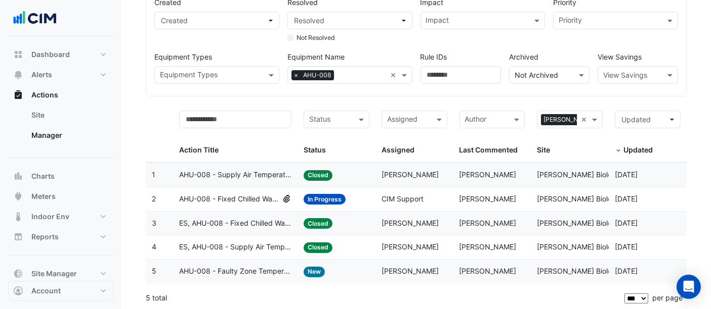
click at [247, 198] on span "AHU-008 - Fixed Chilled Water Valve Position" at bounding box center [229, 200] width 100 height 12
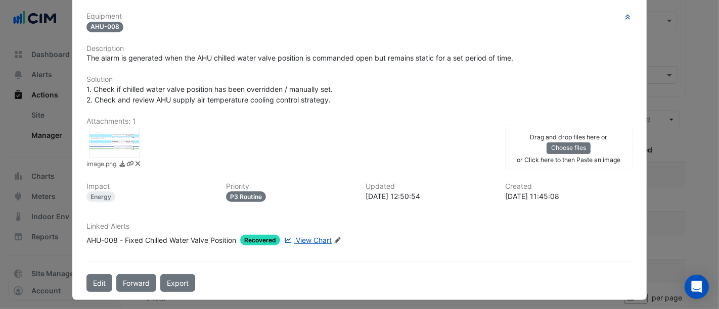
scroll to position [205, 0]
click at [97, 144] on div at bounding box center [114, 142] width 51 height 30
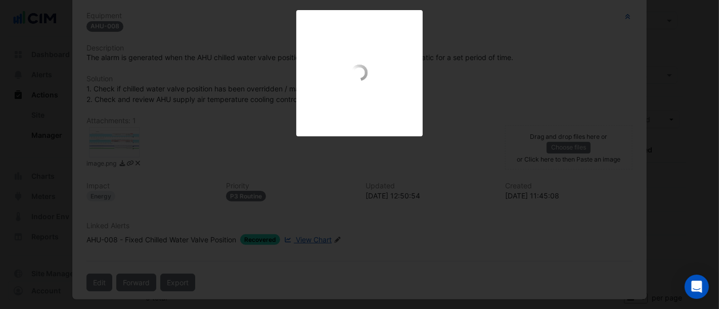
scroll to position [183, 0]
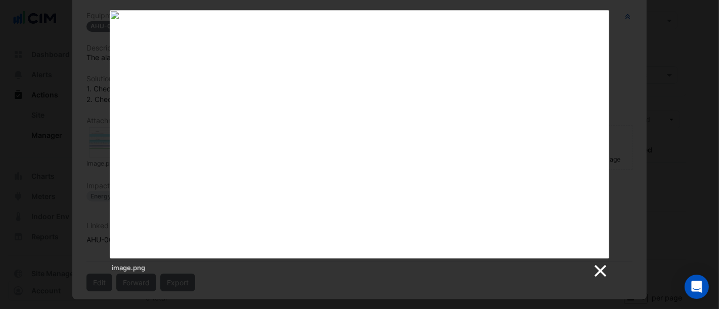
click at [598, 271] on link at bounding box center [599, 271] width 15 height 15
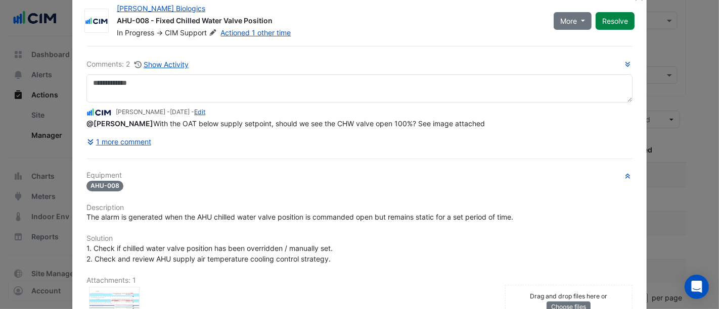
scroll to position [14, 0]
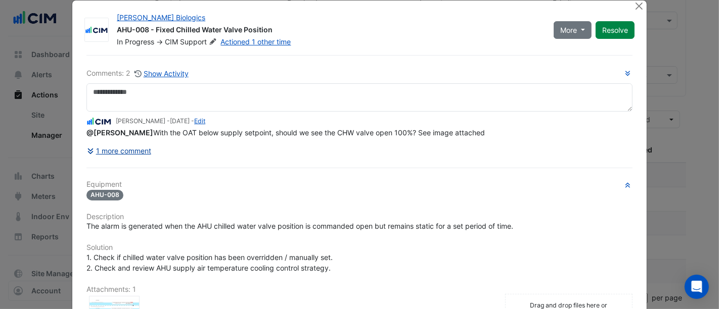
click at [115, 150] on button "1 more comment" at bounding box center [118, 151] width 65 height 18
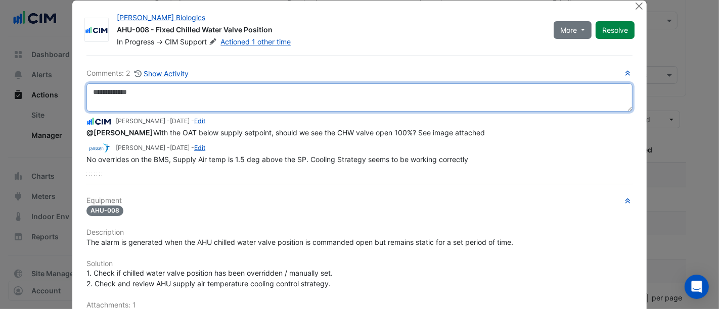
click at [154, 94] on textarea at bounding box center [359, 97] width 546 height 28
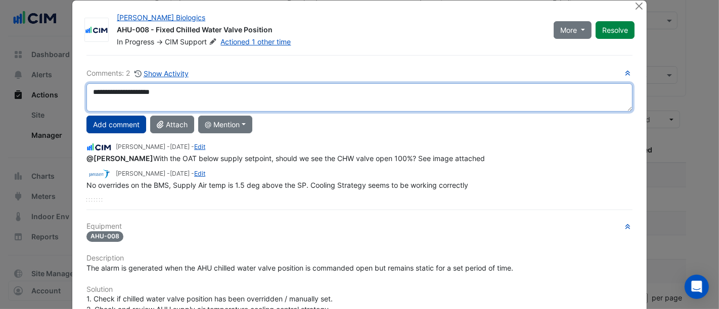
click at [137, 126] on div "**********" at bounding box center [359, 135] width 546 height 134
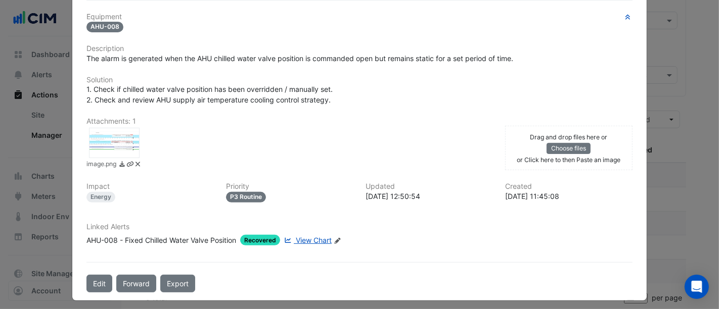
type textarea "**********"
click at [500, 140] on div "Drag and drop files here or Choose files or Click here to then Paste an image u…" at bounding box center [569, 148] width 140 height 45
click at [505, 146] on div "Drag and drop files here or Choose files or an Paste image upload" at bounding box center [568, 148] width 127 height 45
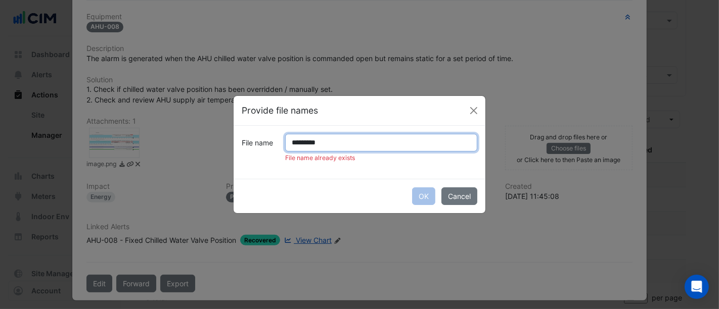
drag, startPoint x: 311, startPoint y: 143, endPoint x: 285, endPoint y: 147, distance: 26.5
click at [285, 147] on div "********* File name already exists" at bounding box center [381, 148] width 204 height 29
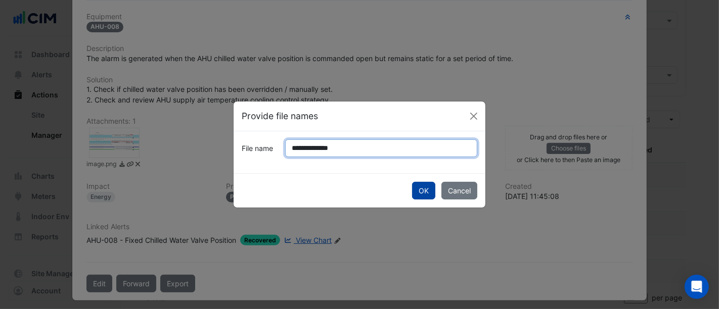
type input "**********"
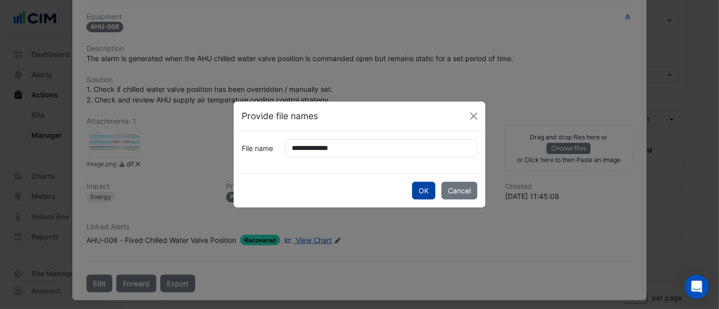
click at [422, 191] on button "OK" at bounding box center [423, 191] width 23 height 18
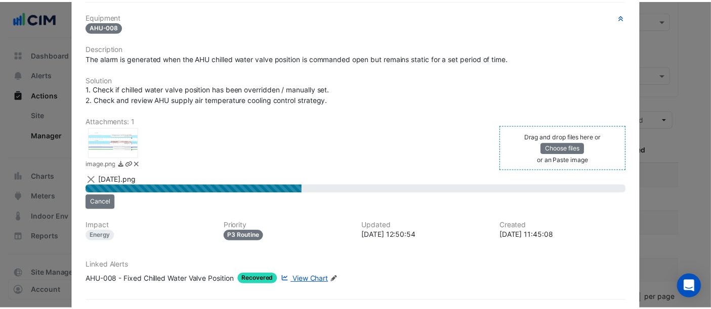
scroll to position [0, 0]
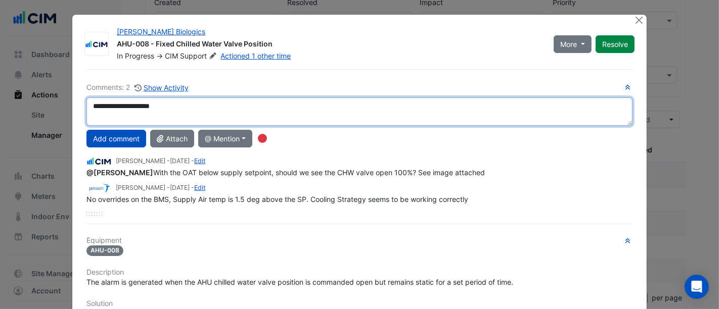
click at [186, 108] on textarea "**********" at bounding box center [359, 112] width 546 height 28
click at [197, 107] on textarea "**********" at bounding box center [359, 112] width 546 height 28
click at [315, 108] on textarea "**********" at bounding box center [359, 112] width 546 height 28
click at [203, 107] on textarea "**********" at bounding box center [359, 112] width 546 height 28
click at [324, 110] on textarea "**********" at bounding box center [359, 112] width 546 height 28
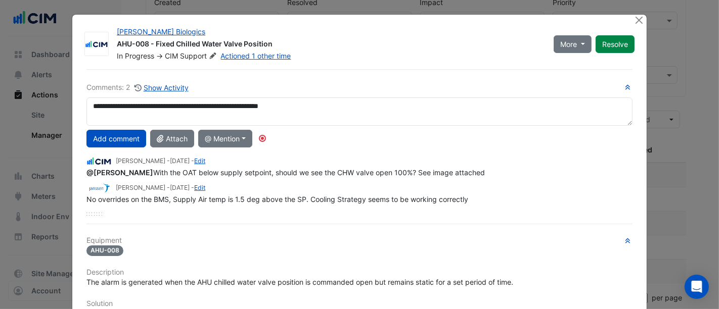
click at [330, 135] on div "Add comment Attach @ Mention CIM BACER Notifications CIM Support JnJ Ireland [P…" at bounding box center [359, 139] width 558 height 18
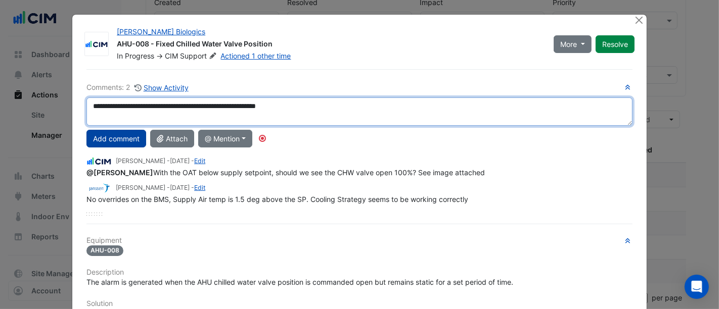
type textarea "**********"
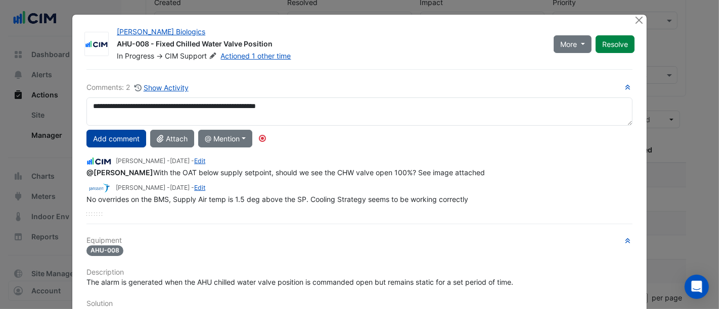
click at [117, 139] on button "Add comment" at bounding box center [116, 139] width 60 height 18
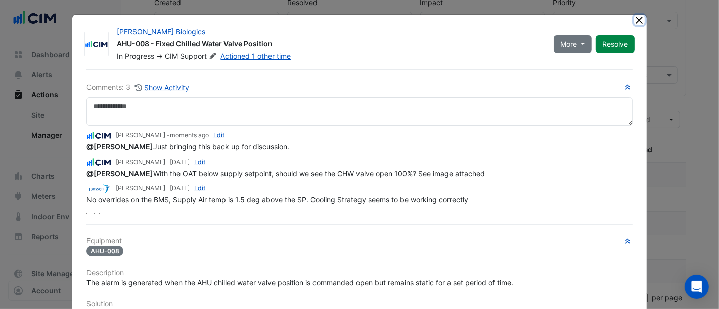
click at [634, 21] on button "Close" at bounding box center [639, 20] width 11 height 11
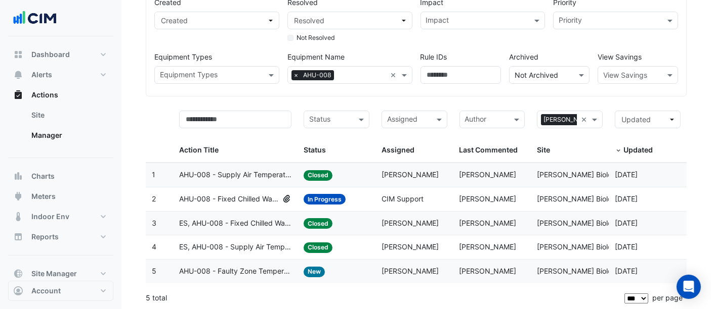
scroll to position [30, 0]
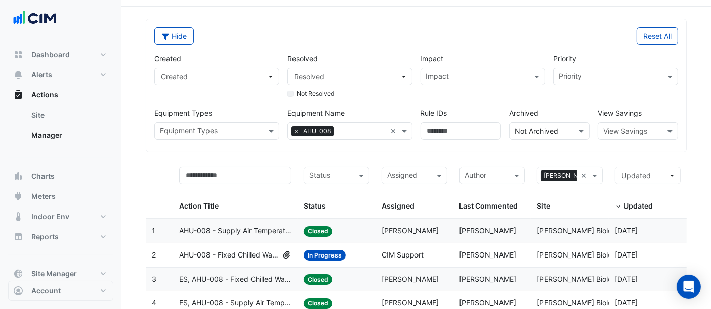
drag, startPoint x: 346, startPoint y: 129, endPoint x: 344, endPoint y: 123, distance: 5.9
click at [346, 127] on input "text" at bounding box center [362, 132] width 49 height 11
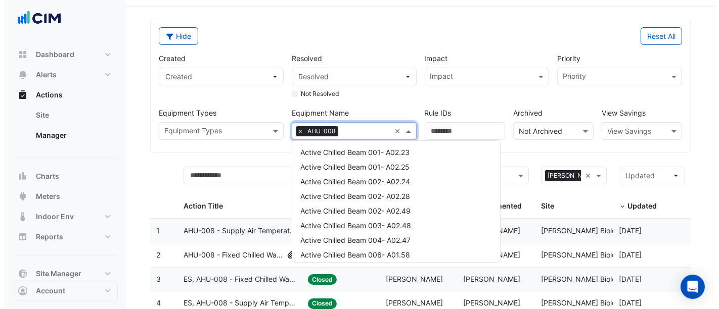
scroll to position [546, 0]
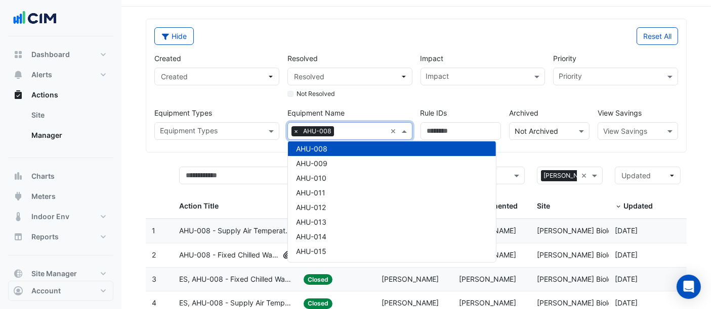
click at [330, 147] on div "AHU-008" at bounding box center [392, 149] width 208 height 15
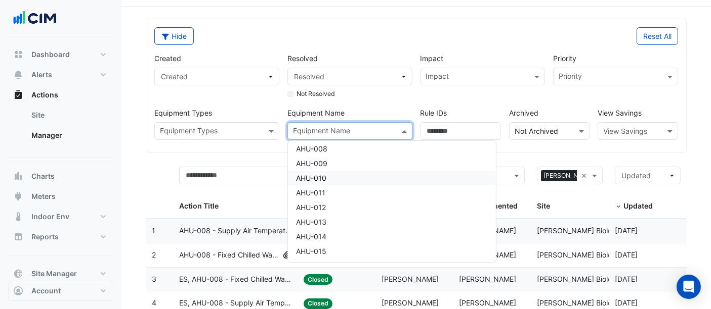
click at [319, 182] on div "AHU-010" at bounding box center [392, 178] width 208 height 15
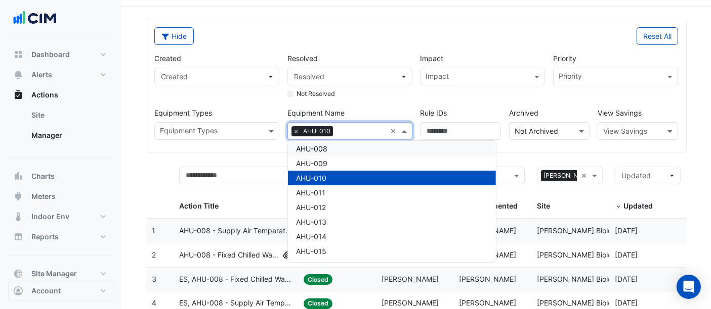
click at [482, 84] on div "Impact" at bounding box center [482, 77] width 125 height 18
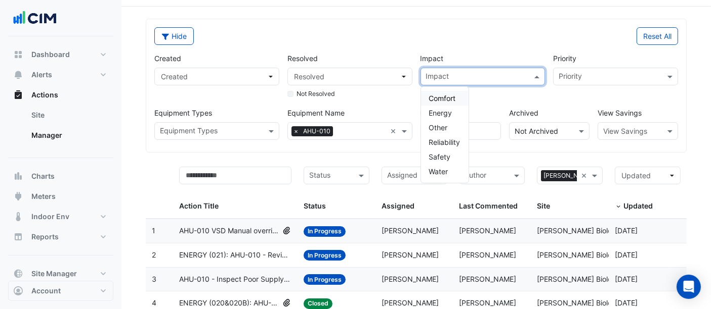
click at [255, 230] on span "AHU-010 VSD Manual override" at bounding box center [229, 232] width 100 height 12
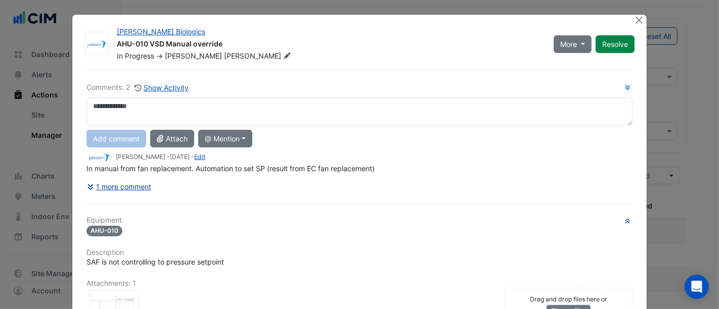
click at [88, 185] on icon at bounding box center [91, 188] width 6 height 6
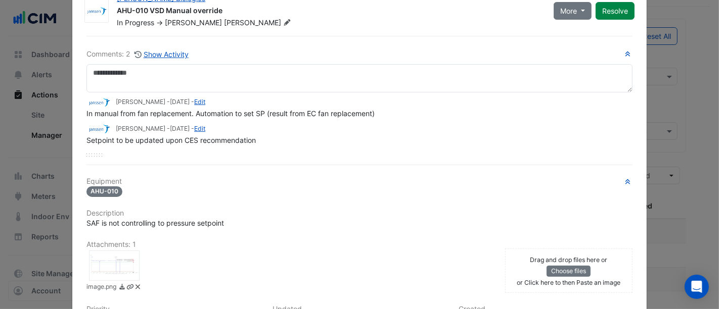
scroll to position [56, 0]
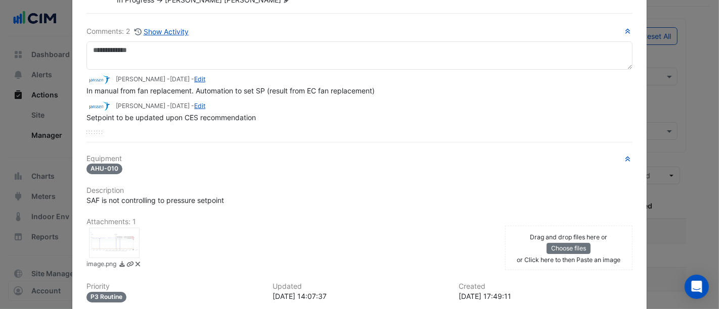
click at [117, 245] on div at bounding box center [114, 243] width 51 height 30
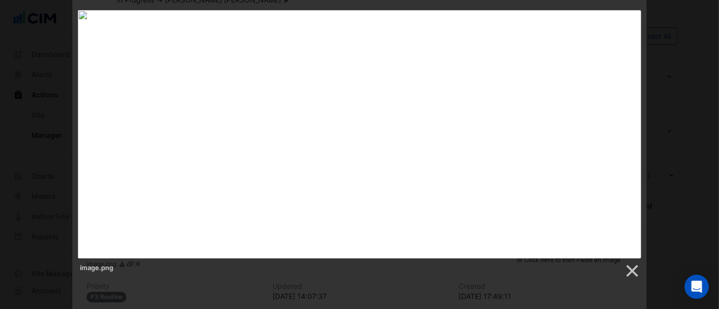
click at [674, 103] on div "image.png" at bounding box center [359, 144] width 719 height 269
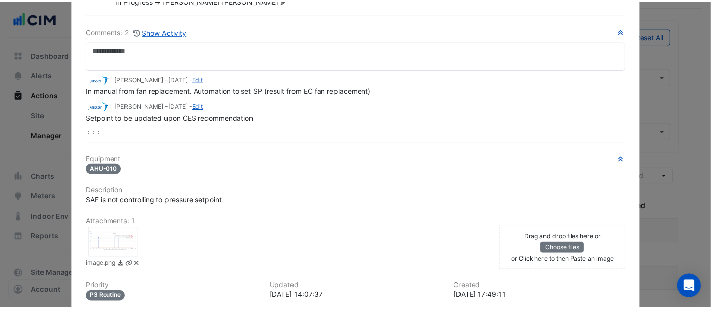
scroll to position [0, 0]
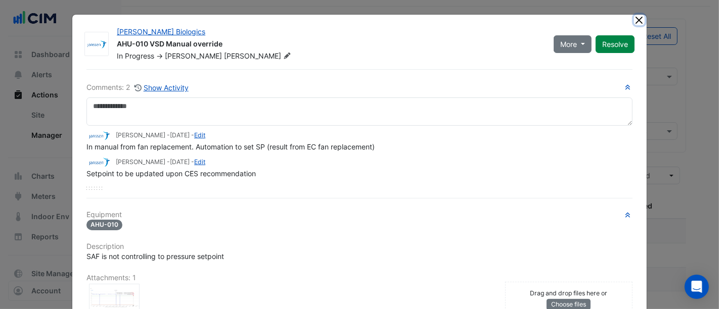
click at [635, 20] on button "Close" at bounding box center [639, 20] width 11 height 11
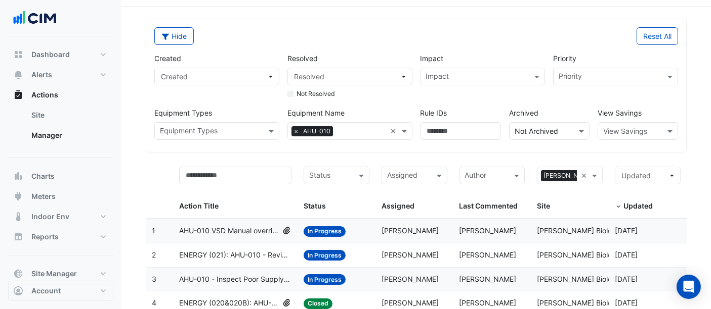
click at [360, 127] on input "text" at bounding box center [362, 132] width 50 height 11
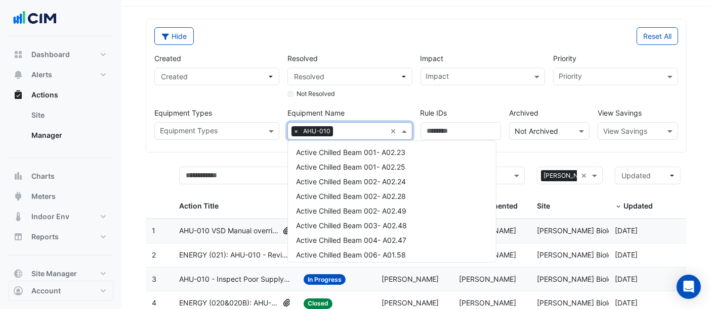
scroll to position [576, 0]
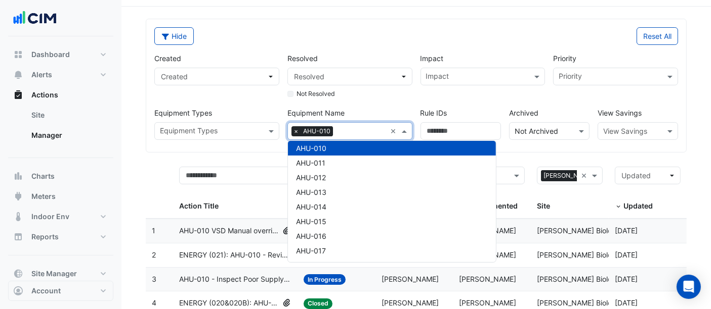
click at [313, 149] on span "AHU-010" at bounding box center [311, 148] width 30 height 9
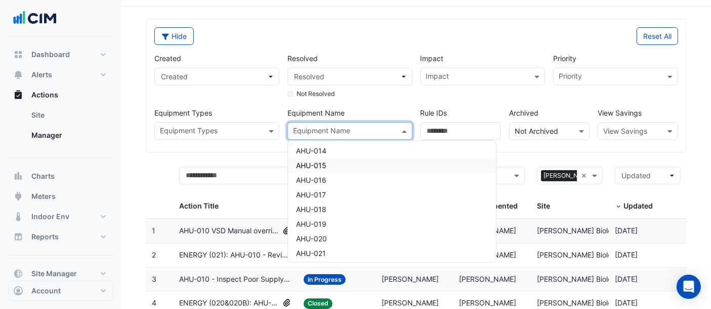
scroll to position [688, 0]
click at [331, 211] on div "AHU-022" at bounding box center [392, 212] width 208 height 15
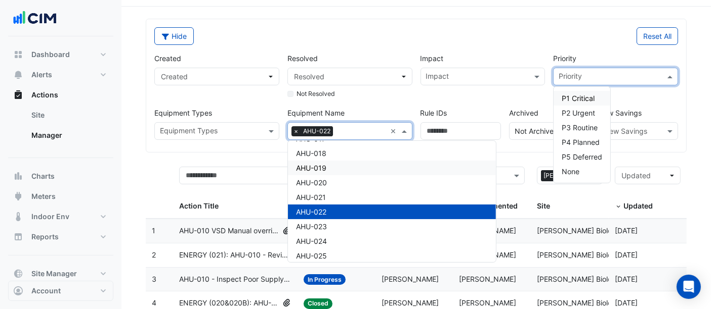
click at [641, 77] on input "text" at bounding box center [609, 77] width 102 height 11
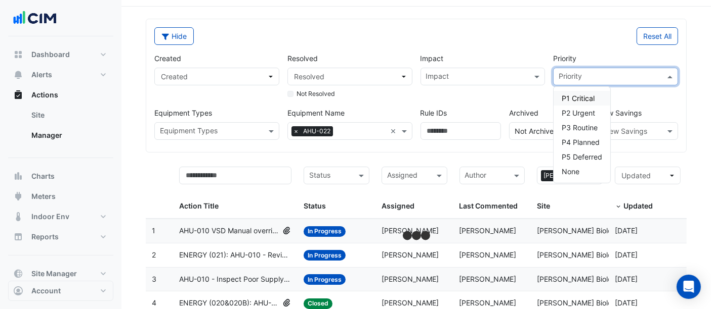
click at [555, 29] on div "Reset All" at bounding box center [550, 36] width 268 height 18
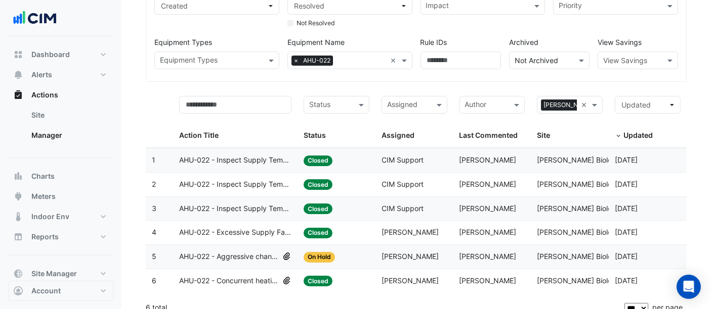
scroll to position [110, 0]
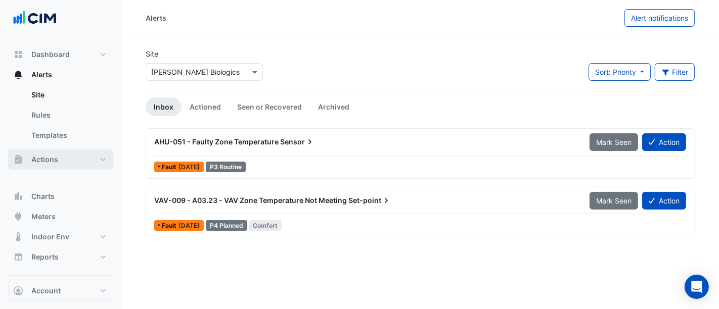
click at [53, 162] on span "Actions" at bounding box center [44, 160] width 27 height 10
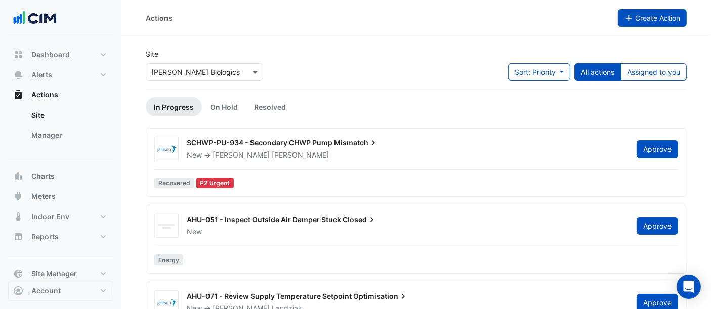
click at [648, 19] on span "Create Action" at bounding box center [657, 18] width 45 height 9
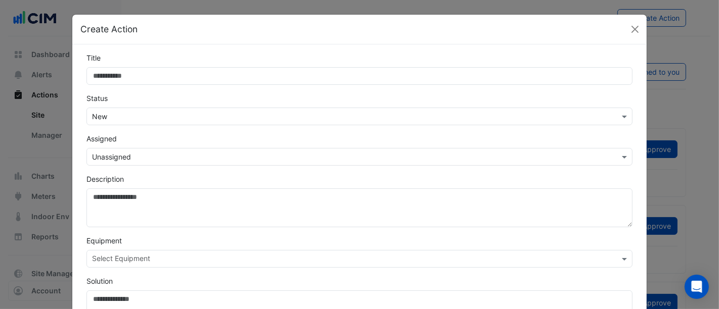
click at [216, 73] on input "Title" at bounding box center [359, 76] width 546 height 18
type input "*"
type input "**********"
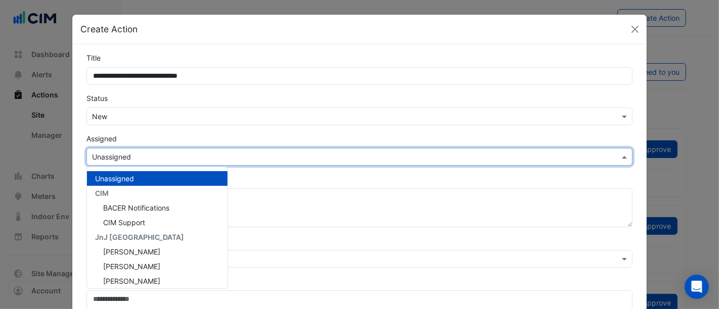
click at [134, 154] on input "text" at bounding box center [349, 157] width 515 height 11
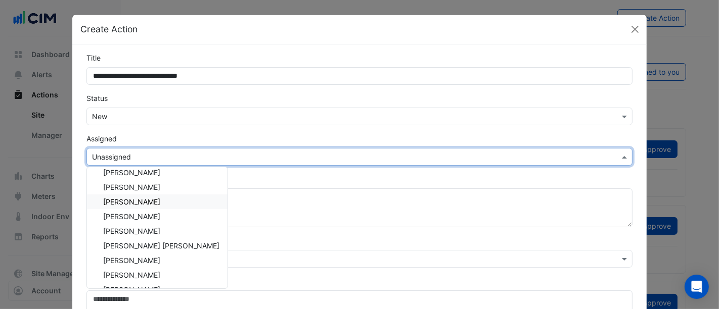
scroll to position [341, 0]
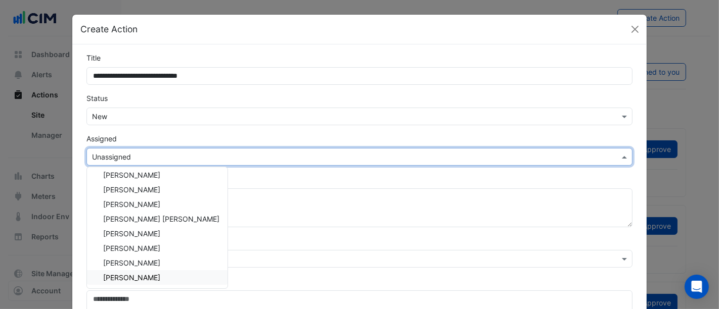
click at [140, 275] on span "[PERSON_NAME]" at bounding box center [131, 278] width 57 height 9
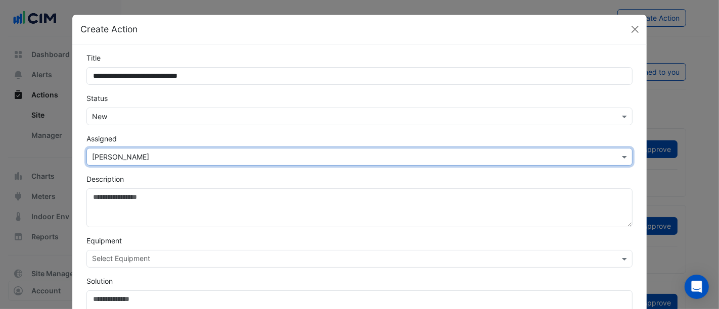
click at [142, 156] on input "text" at bounding box center [349, 157] width 515 height 11
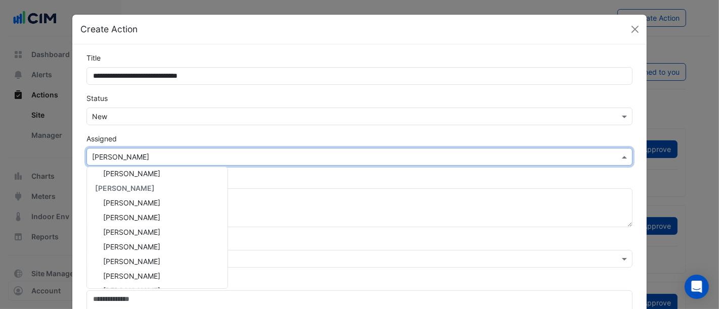
scroll to position [116, 0]
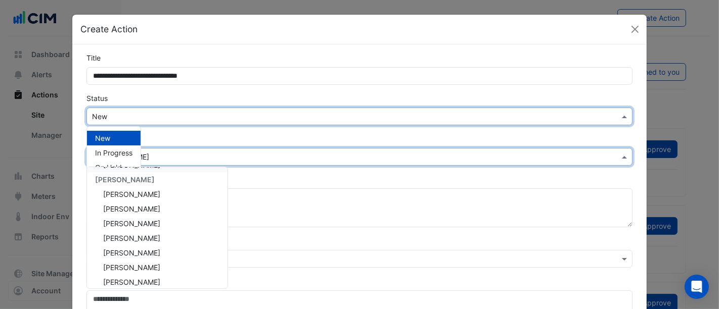
click at [198, 112] on input "text" at bounding box center [349, 117] width 515 height 11
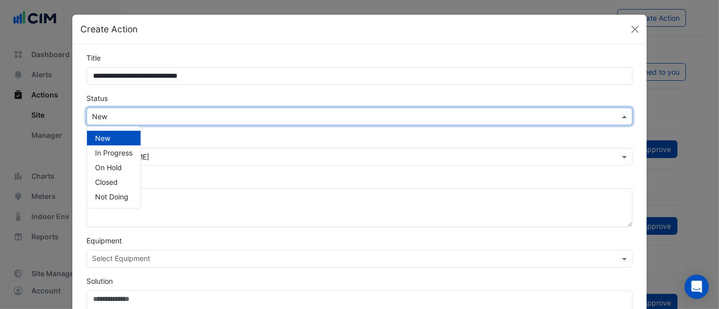
click at [122, 138] on div "New" at bounding box center [114, 138] width 54 height 15
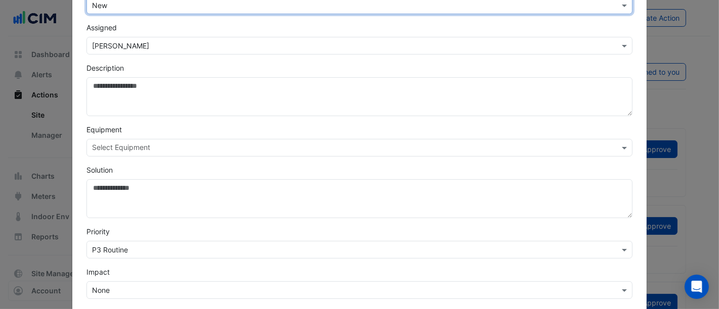
scroll to position [112, 0]
click at [124, 146] on input "text" at bounding box center [353, 148] width 523 height 11
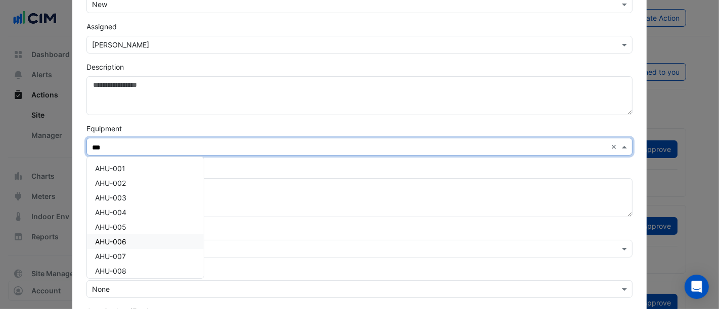
click at [129, 236] on div "AHU-006" at bounding box center [145, 242] width 117 height 15
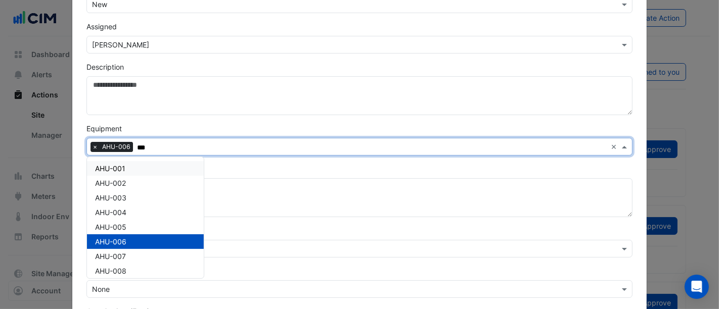
type input "***"
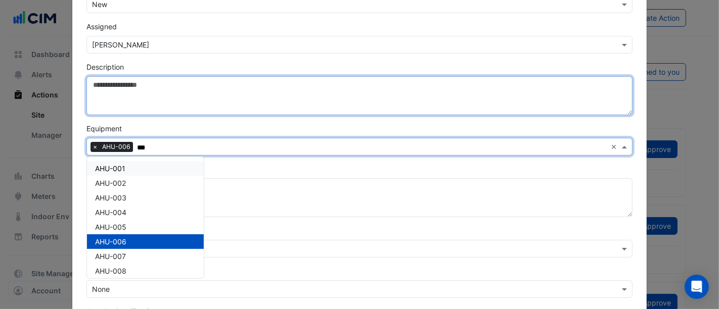
click at [130, 92] on textarea "Description" at bounding box center [359, 95] width 546 height 39
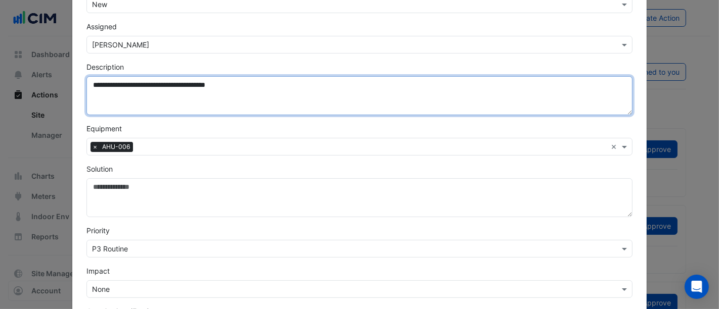
drag, startPoint x: 174, startPoint y: 84, endPoint x: 202, endPoint y: 85, distance: 27.3
click at [202, 85] on textarea "**********" at bounding box center [359, 95] width 546 height 39
click at [267, 81] on textarea "**********" at bounding box center [359, 95] width 546 height 39
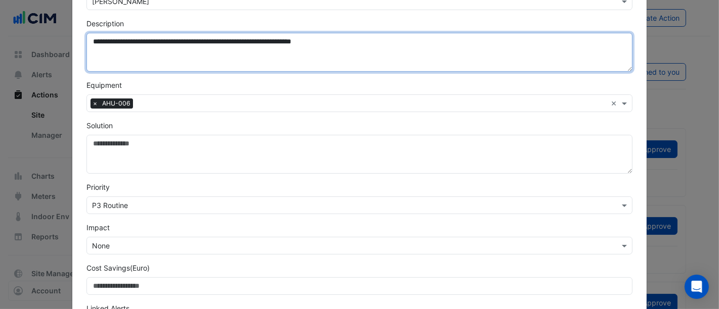
scroll to position [225, 0]
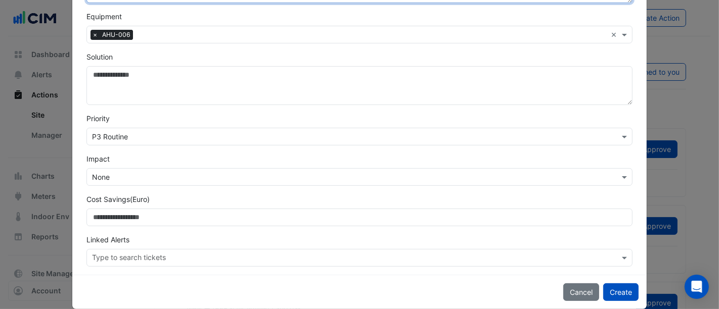
type textarea "**********"
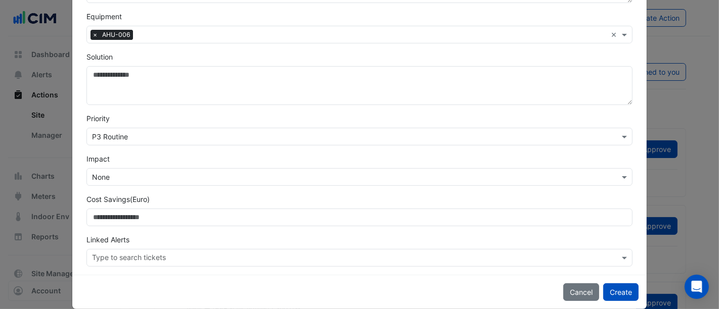
click at [163, 134] on input "text" at bounding box center [349, 137] width 515 height 11
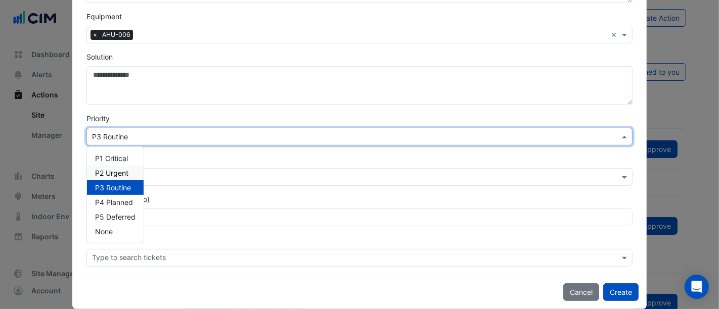
click at [125, 176] on div "P2 Urgent" at bounding box center [115, 173] width 57 height 15
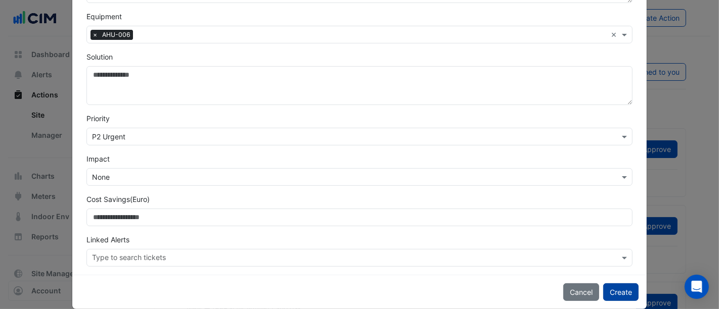
click at [614, 289] on button "Create" at bounding box center [620, 293] width 35 height 18
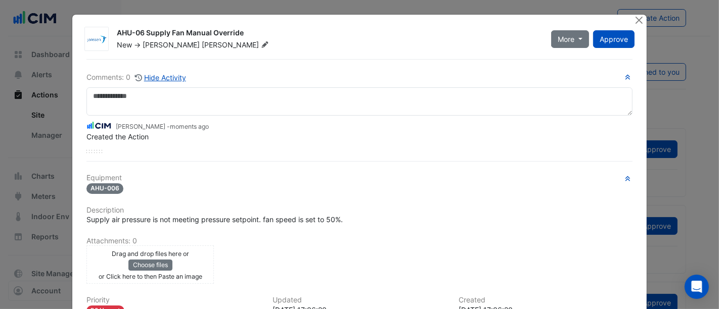
click at [195, 263] on div "Drag and drop files here or Choose files or Click here to then Paste an image" at bounding box center [150, 264] width 122 height 33
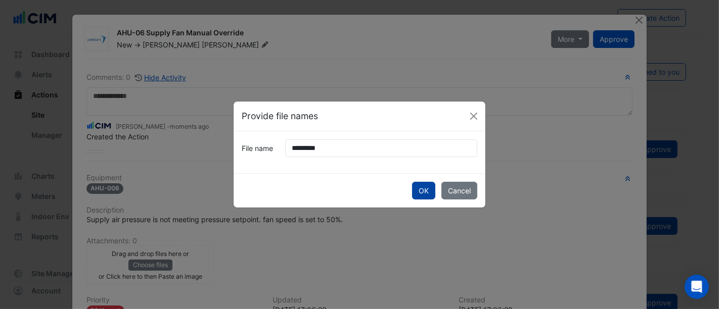
click at [423, 187] on button "OK" at bounding box center [423, 191] width 23 height 18
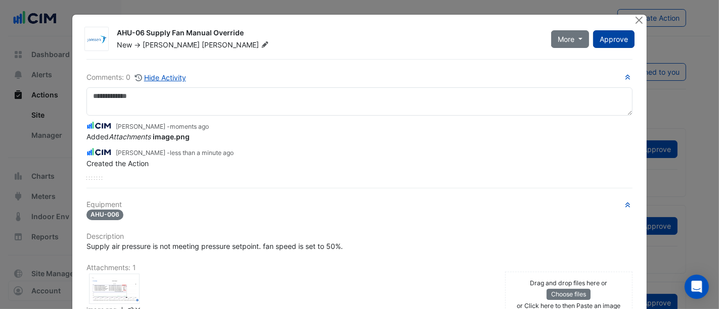
click at [619, 36] on span "Approve" at bounding box center [614, 39] width 28 height 9
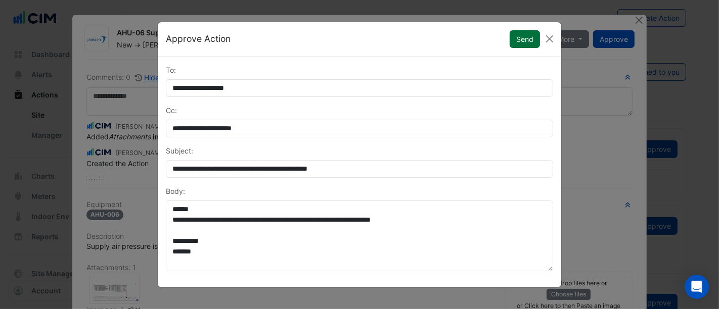
click at [522, 39] on button "Send" at bounding box center [525, 39] width 30 height 18
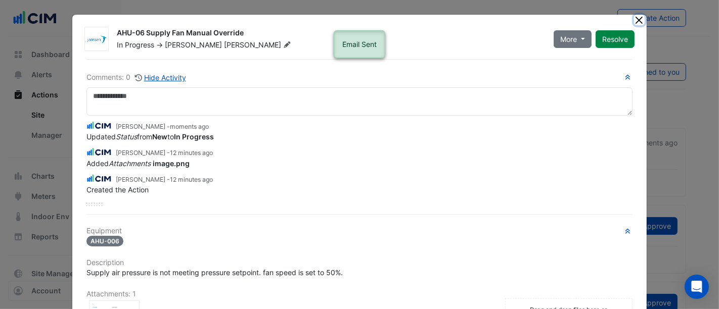
click at [640, 16] on button "Close" at bounding box center [639, 20] width 11 height 11
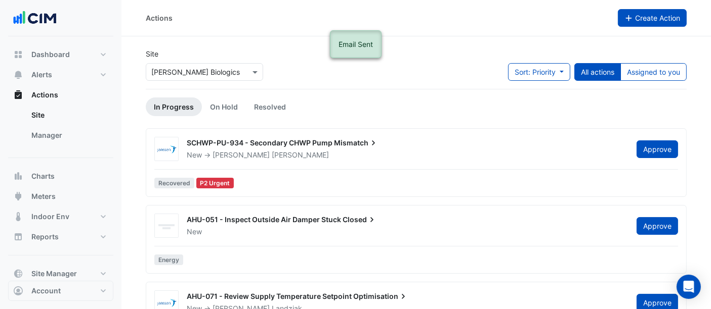
click at [658, 18] on span "Create Action" at bounding box center [657, 18] width 45 height 9
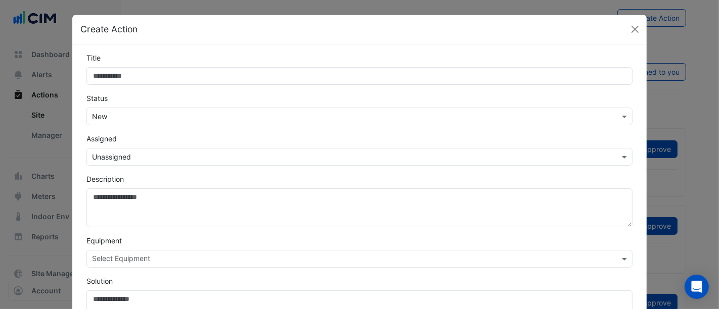
click at [168, 73] on input "Title" at bounding box center [359, 76] width 546 height 18
drag, startPoint x: 137, startPoint y: 77, endPoint x: 217, endPoint y: 86, distance: 81.0
click at [217, 86] on form "**********" at bounding box center [359, 272] width 546 height 439
type input "**********"
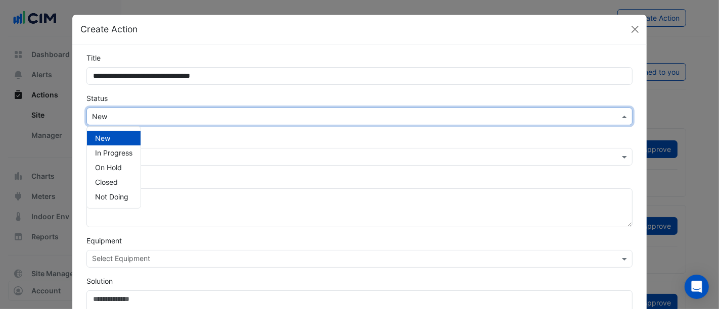
click at [122, 112] on input "text" at bounding box center [349, 117] width 515 height 11
click at [146, 137] on div "Assigned × Unassigned" at bounding box center [359, 150] width 558 height 32
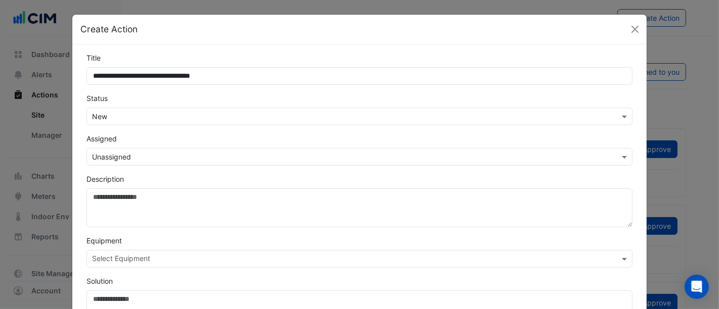
click at [139, 152] on input "text" at bounding box center [349, 157] width 515 height 11
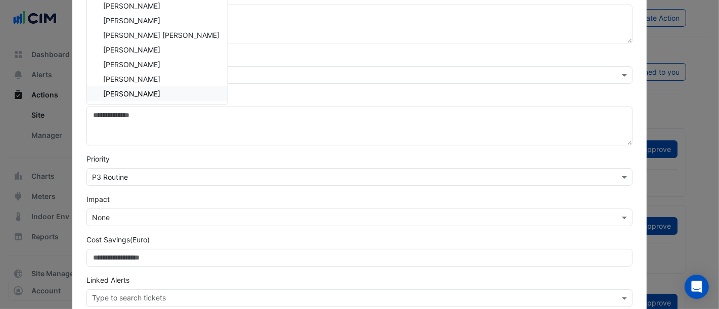
scroll to position [237, 0]
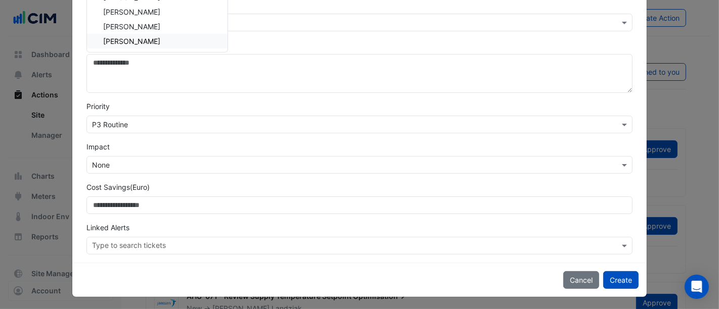
click at [131, 40] on span "[PERSON_NAME]" at bounding box center [131, 41] width 57 height 9
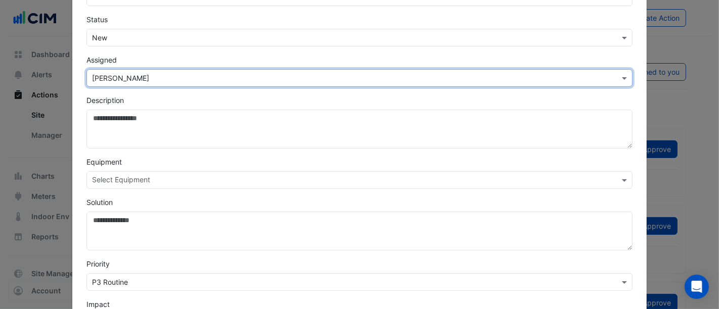
scroll to position [68, 0]
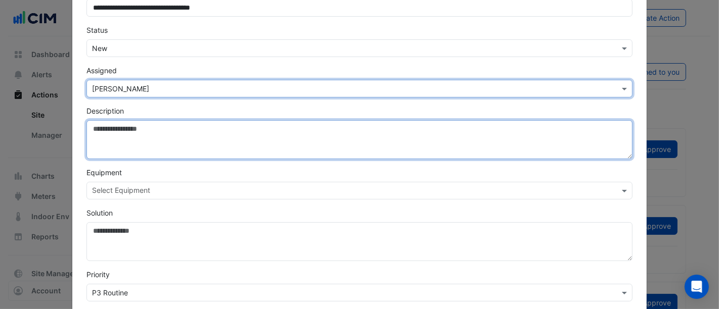
click at [142, 131] on textarea "Description" at bounding box center [359, 139] width 546 height 39
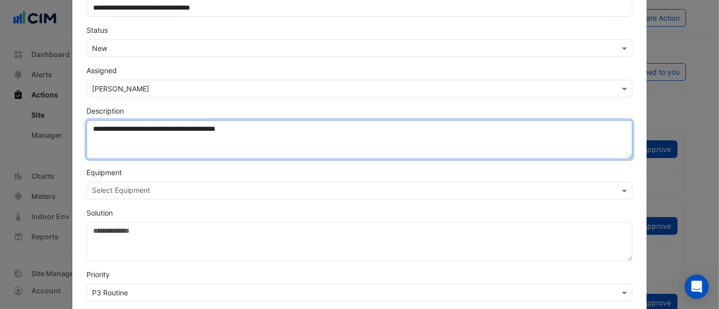
type textarea "**********"
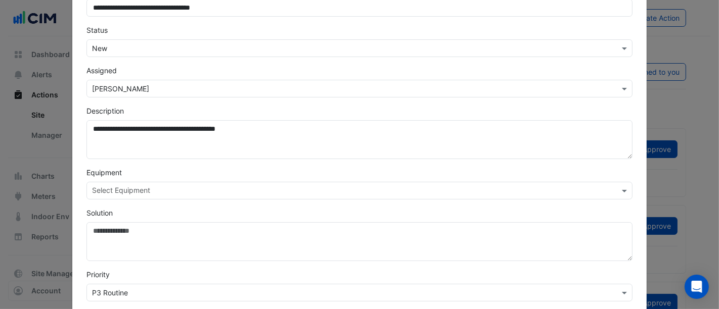
click at [116, 187] on input "text" at bounding box center [353, 192] width 523 height 11
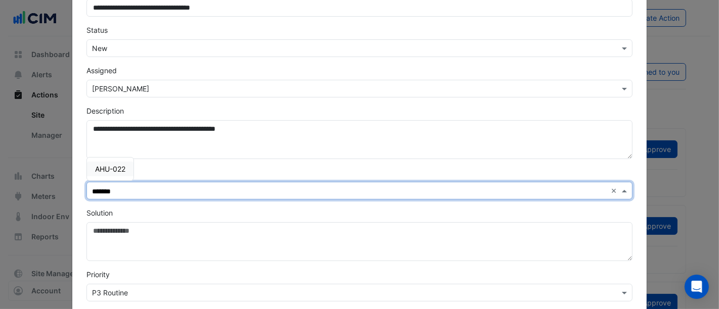
click at [120, 165] on span "AHU-022" at bounding box center [110, 169] width 30 height 9
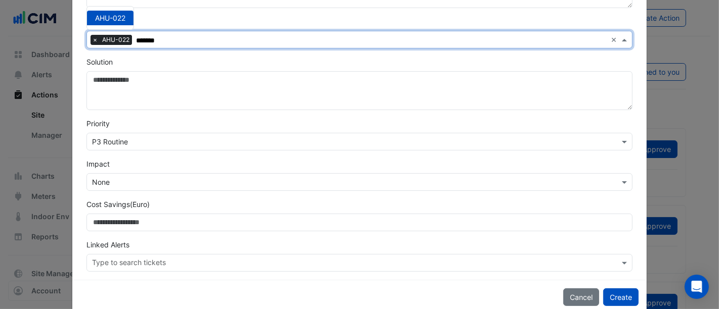
scroll to position [237, 0]
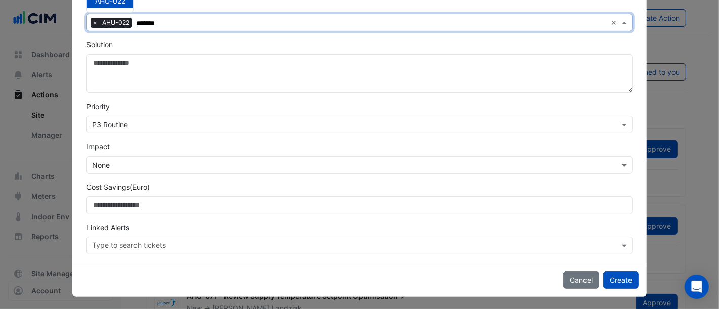
type input "*******"
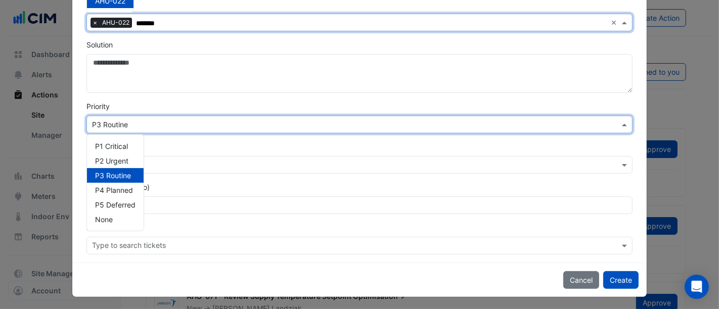
click at [152, 123] on input "text" at bounding box center [349, 125] width 515 height 11
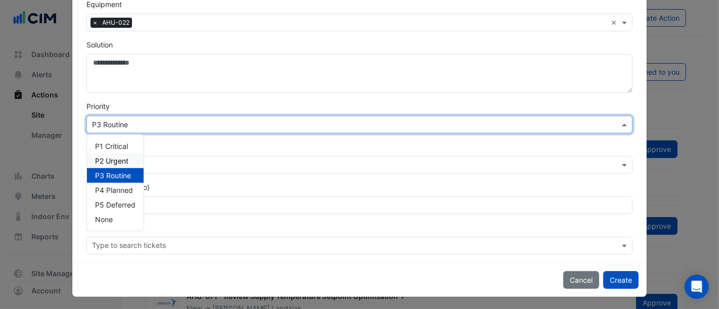
click at [125, 160] on div "P2 Urgent" at bounding box center [115, 161] width 57 height 15
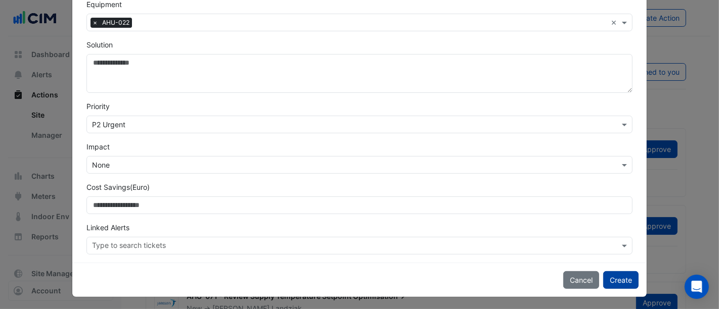
click at [618, 279] on button "Create" at bounding box center [620, 281] width 35 height 18
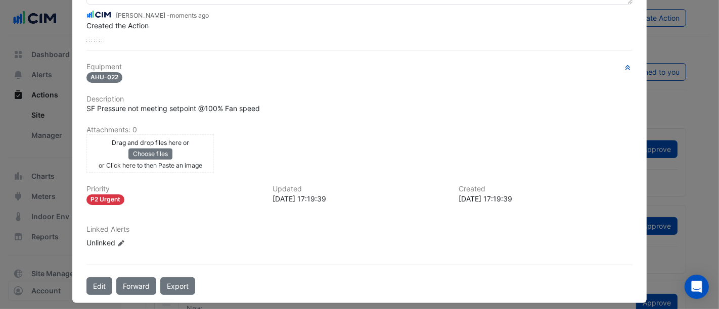
scroll to position [112, 0]
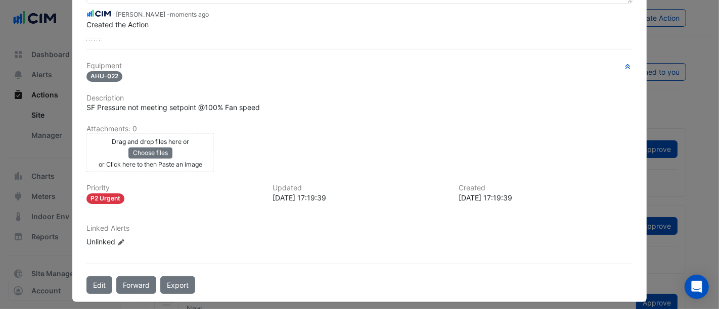
click at [203, 141] on div "Drag and drop files here or Choose files or Click here to then Paste an image" at bounding box center [150, 152] width 122 height 33
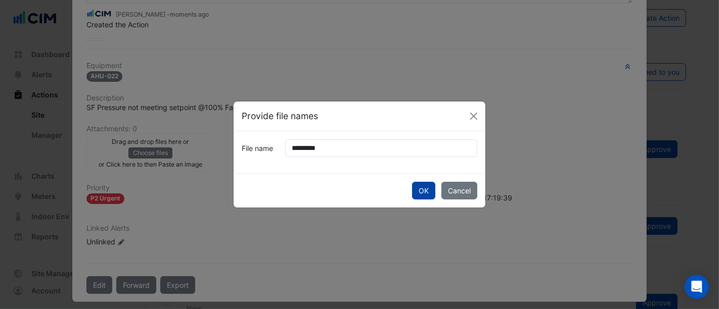
click at [427, 194] on button "OK" at bounding box center [423, 191] width 23 height 18
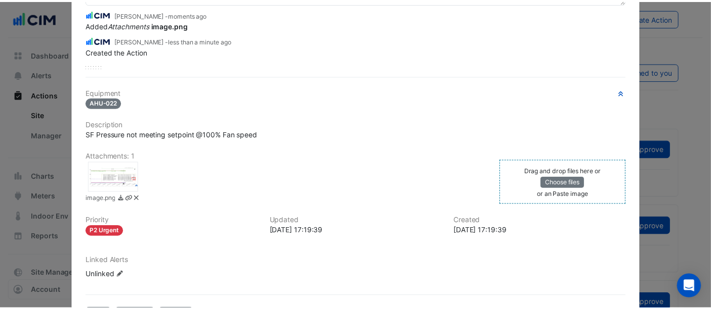
scroll to position [0, 0]
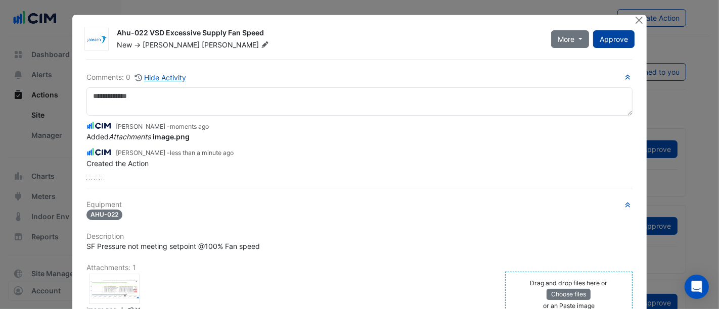
click at [623, 36] on span "Approve" at bounding box center [614, 39] width 28 height 9
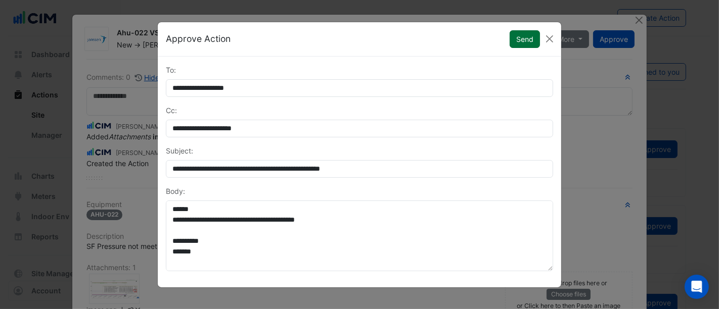
click at [518, 34] on button "Send" at bounding box center [525, 39] width 30 height 18
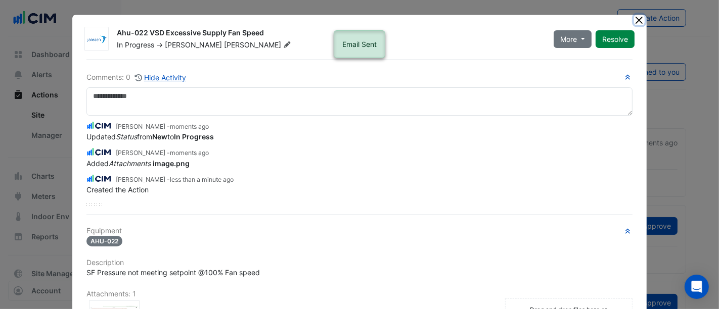
click at [636, 18] on button "Close" at bounding box center [639, 20] width 11 height 11
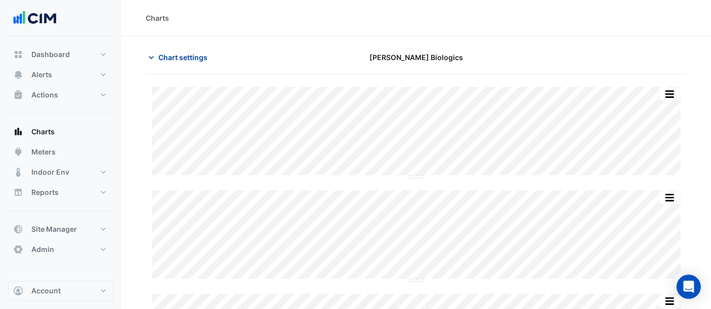
click at [177, 54] on span "Chart settings" at bounding box center [182, 57] width 49 height 11
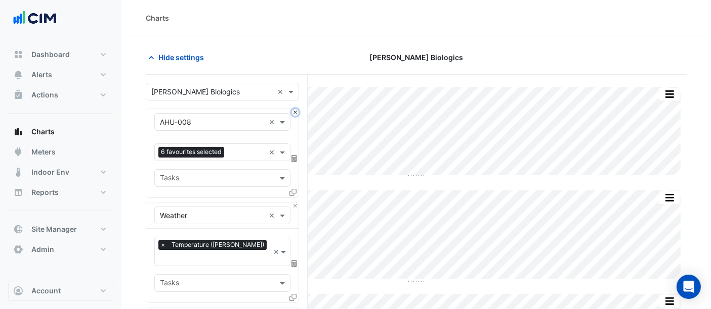
click at [292, 110] on button "Close" at bounding box center [295, 112] width 7 height 7
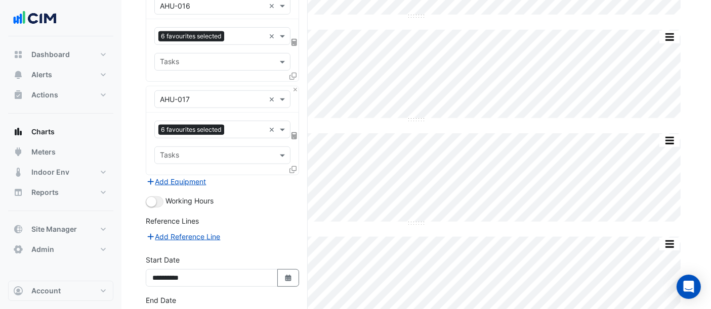
scroll to position [835, 0]
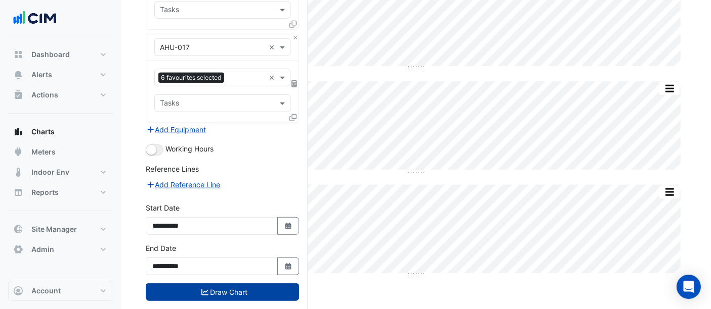
click at [219, 284] on button "Draw Chart" at bounding box center [222, 293] width 153 height 18
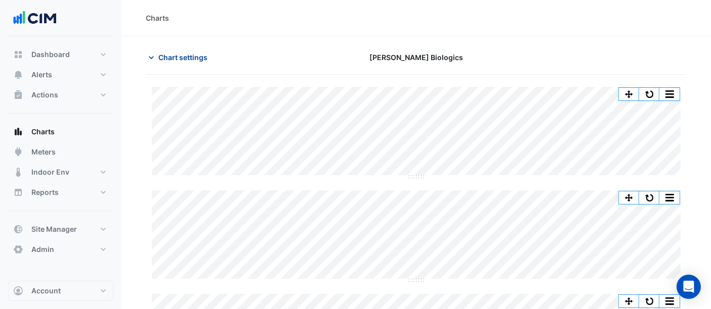
click at [169, 51] on button "Chart settings" at bounding box center [180, 58] width 68 height 18
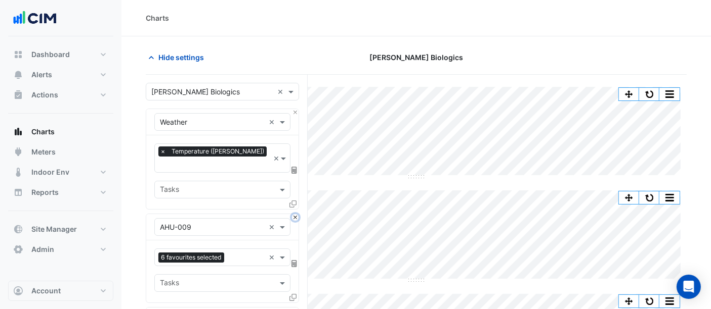
click at [294, 214] on button "Close" at bounding box center [295, 217] width 7 height 7
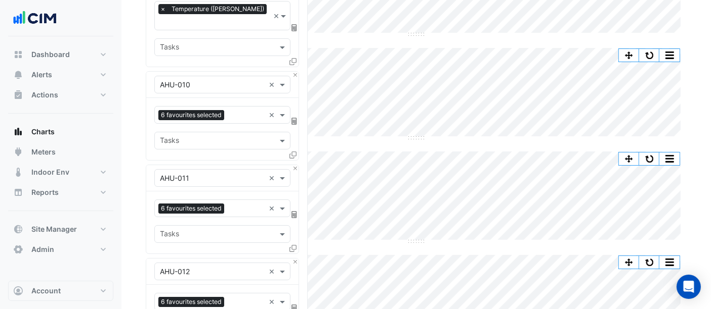
scroll to position [168, 0]
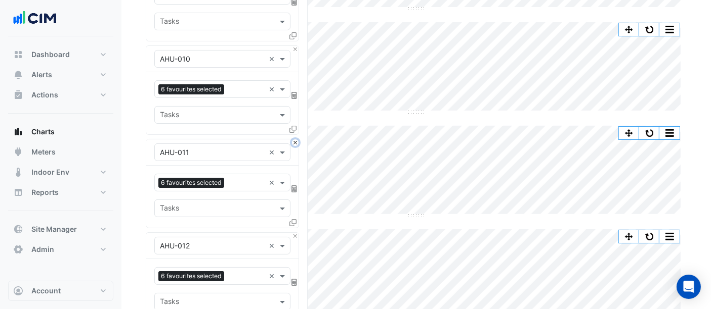
click at [294, 140] on button "Close" at bounding box center [295, 143] width 7 height 7
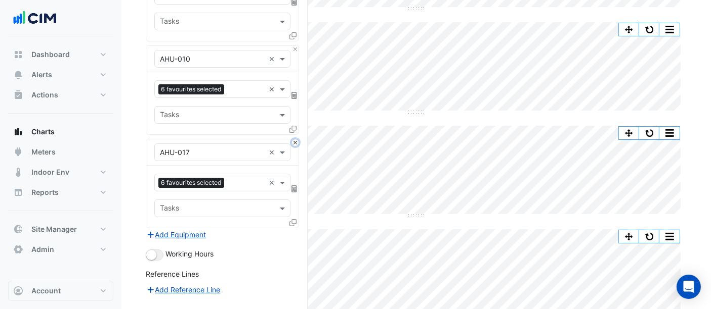
click at [294, 140] on button "Close" at bounding box center [295, 143] width 7 height 7
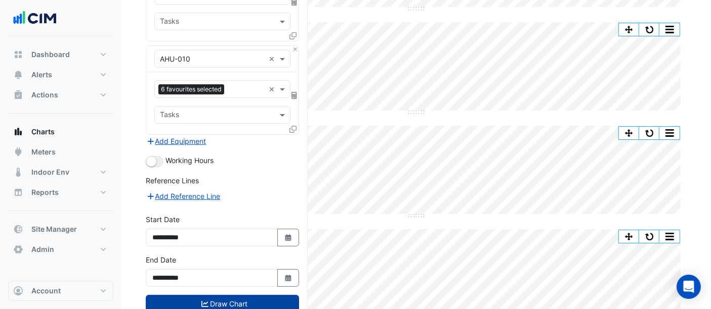
click at [277, 295] on button "Draw Chart" at bounding box center [222, 304] width 153 height 18
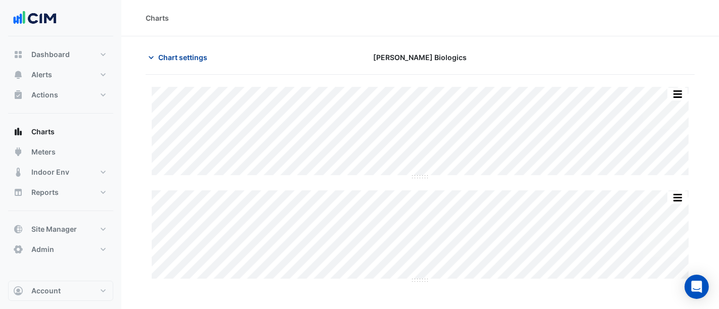
click at [191, 53] on span "Chart settings" at bounding box center [182, 57] width 49 height 11
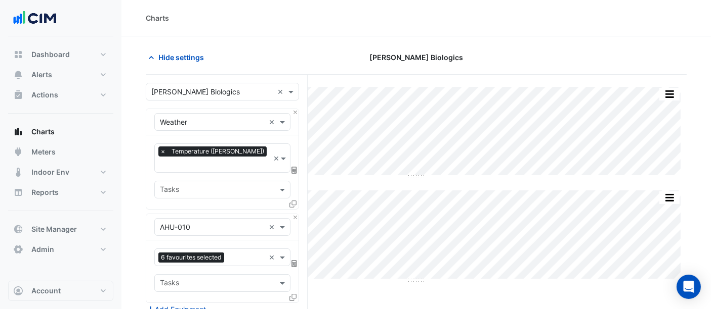
click at [216, 223] on input "text" at bounding box center [212, 228] width 105 height 11
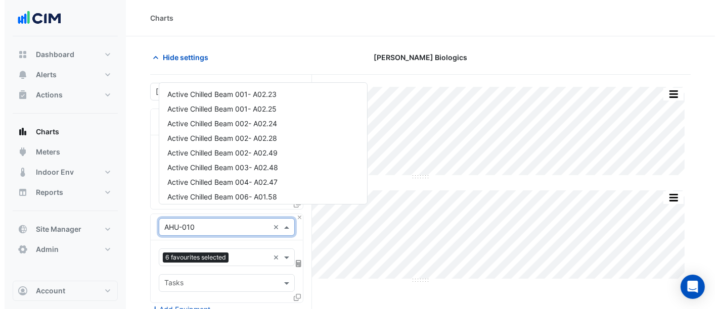
scroll to position [576, 0]
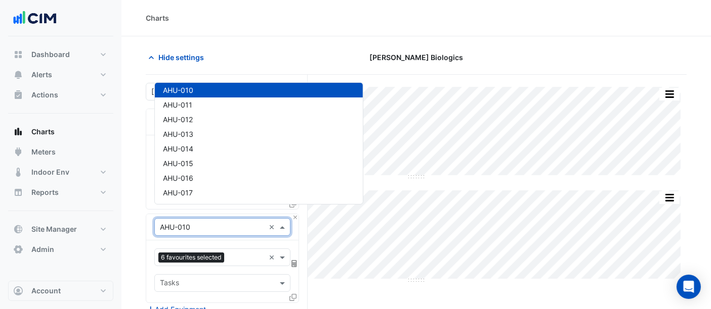
click at [295, 294] on icon at bounding box center [292, 297] width 7 height 7
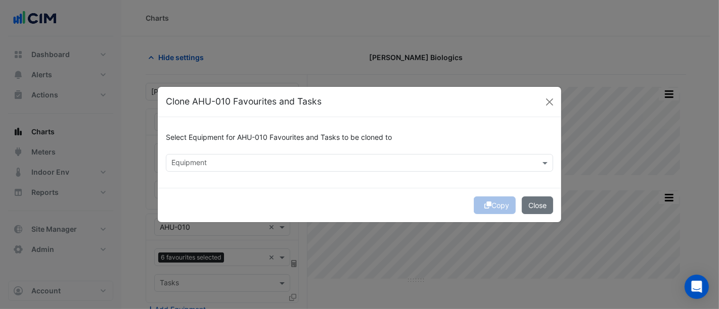
click at [281, 160] on input "text" at bounding box center [353, 164] width 365 height 11
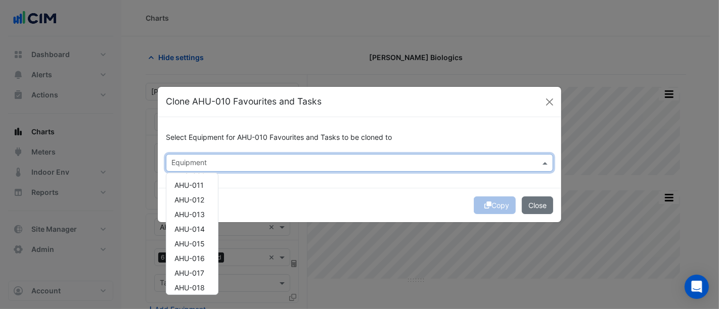
scroll to position [168, 0]
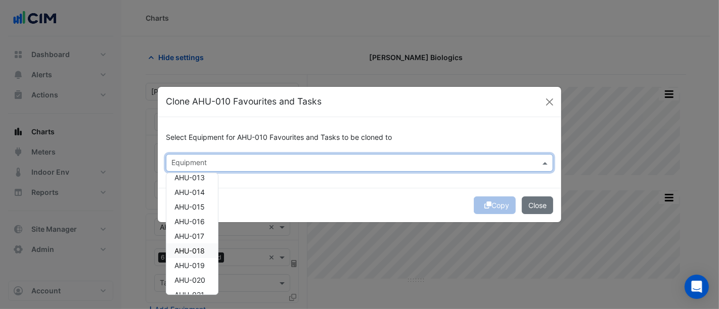
click at [203, 251] on span "AHU-018" at bounding box center [189, 251] width 30 height 9
click at [204, 264] on span "AHU-019" at bounding box center [189, 265] width 30 height 9
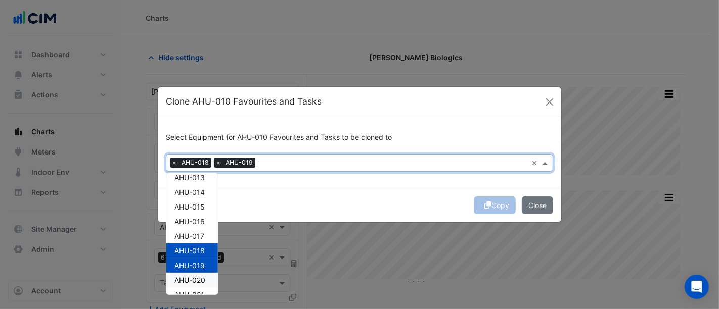
click at [204, 274] on div "AHU-020" at bounding box center [192, 280] width 52 height 15
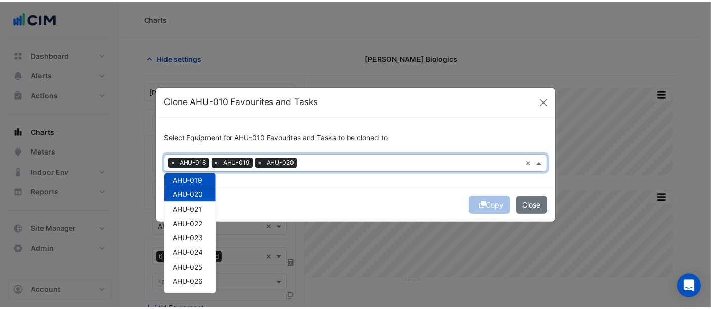
scroll to position [281, 0]
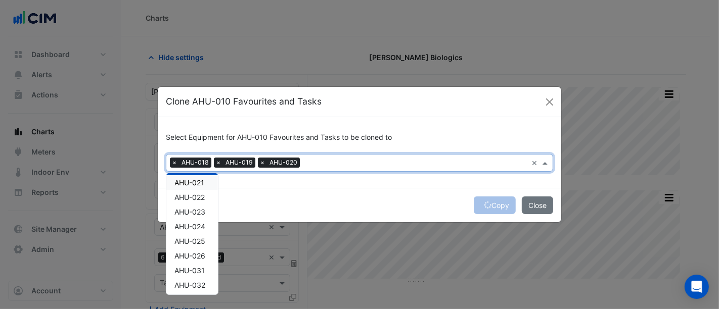
click at [201, 183] on span "AHU-021" at bounding box center [189, 183] width 30 height 9
click at [203, 195] on span "AHU-022" at bounding box center [189, 197] width 30 height 9
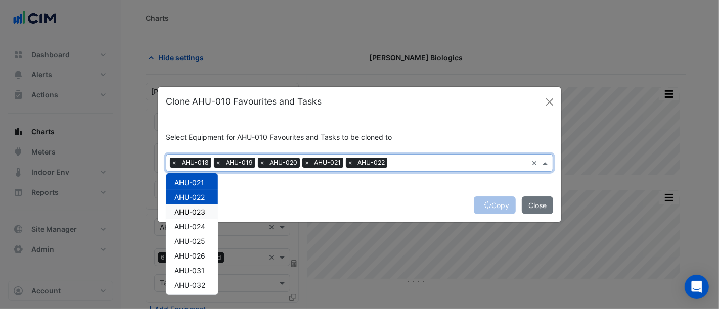
click at [202, 214] on span "AHU-023" at bounding box center [189, 212] width 31 height 9
click at [199, 226] on span "AHU-024" at bounding box center [189, 227] width 31 height 9
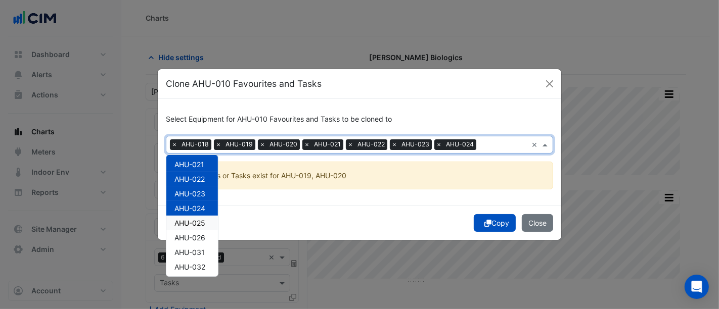
click at [200, 226] on span "AHU-025" at bounding box center [189, 223] width 31 height 9
click at [197, 238] on span "AHU-026" at bounding box center [189, 238] width 31 height 9
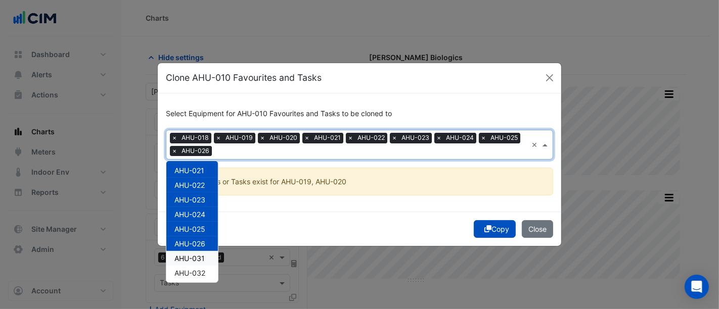
click at [198, 257] on span "AHU-031" at bounding box center [189, 258] width 30 height 9
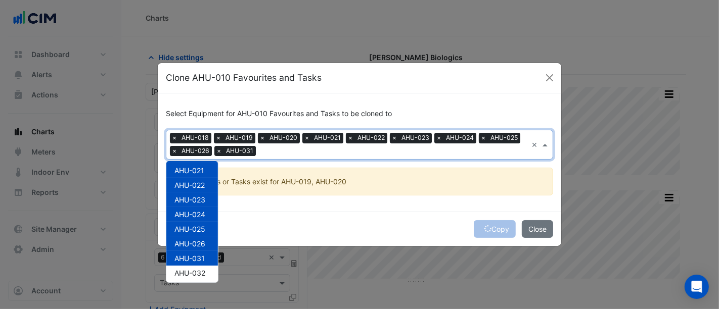
click at [501, 231] on div "Copy Close" at bounding box center [360, 229] width 404 height 34
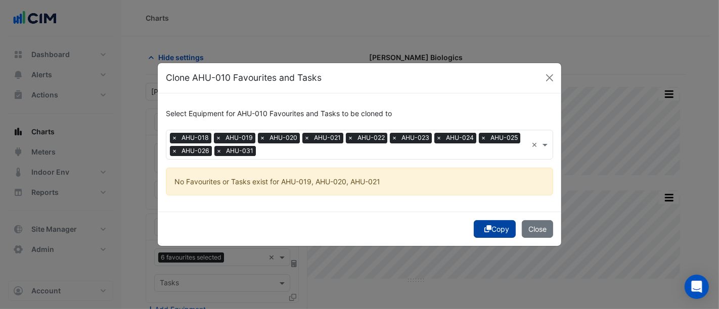
click at [500, 226] on button "Copy" at bounding box center [495, 229] width 42 height 18
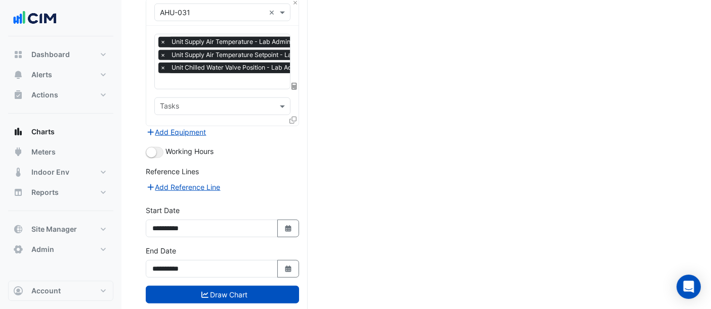
scroll to position [871, 0]
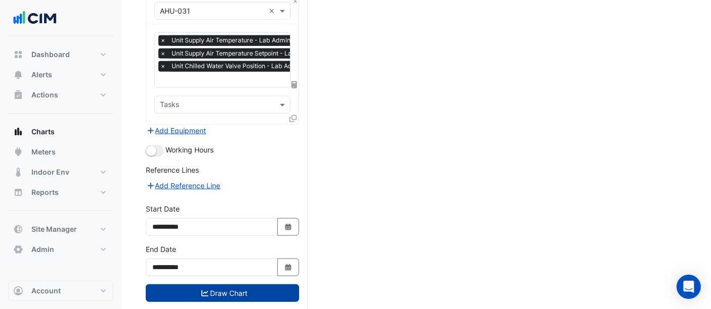
click at [246, 285] on button "Draw Chart" at bounding box center [222, 294] width 153 height 18
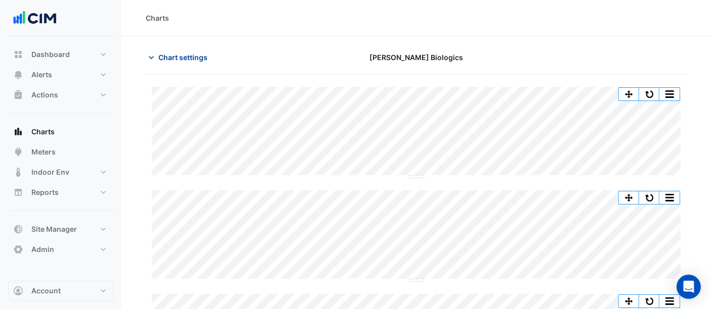
click at [201, 58] on span "Chart settings" at bounding box center [182, 57] width 49 height 11
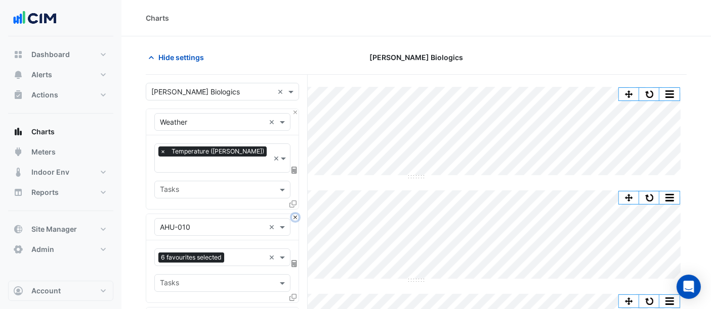
click at [297, 214] on button "Close" at bounding box center [295, 217] width 7 height 7
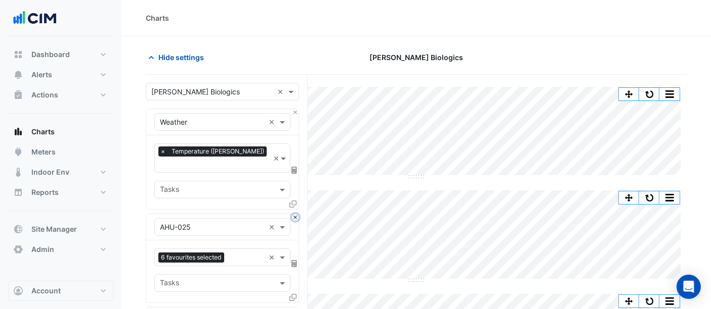
click at [297, 214] on button "Close" at bounding box center [295, 217] width 7 height 7
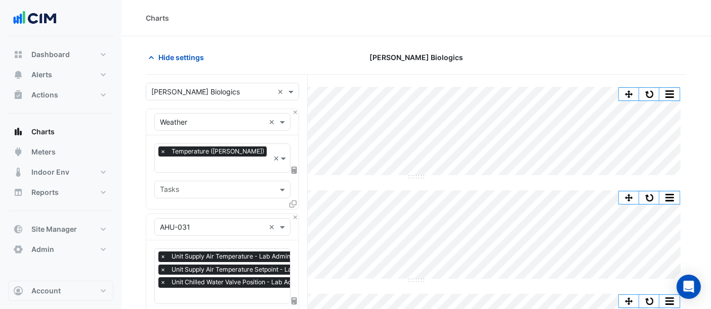
click at [217, 292] on input "text" at bounding box center [253, 297] width 187 height 11
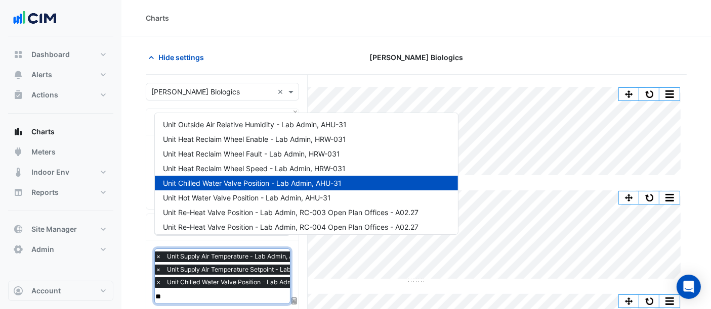
type input "***"
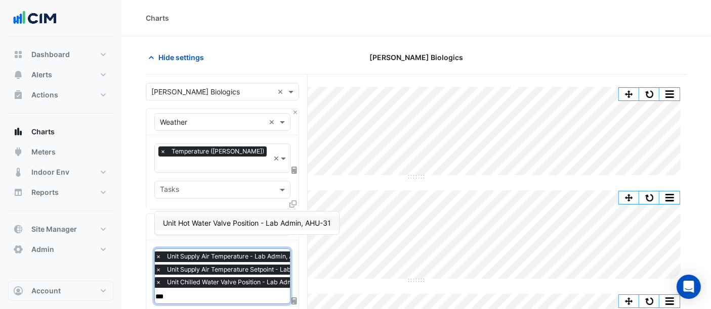
click at [225, 217] on div "Unit Hot Water Valve Position - Lab Admin, AHU-31" at bounding box center [247, 223] width 184 height 15
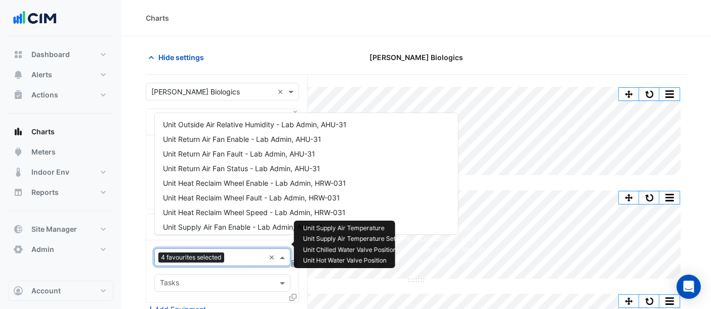
click at [242, 253] on input "text" at bounding box center [246, 258] width 36 height 11
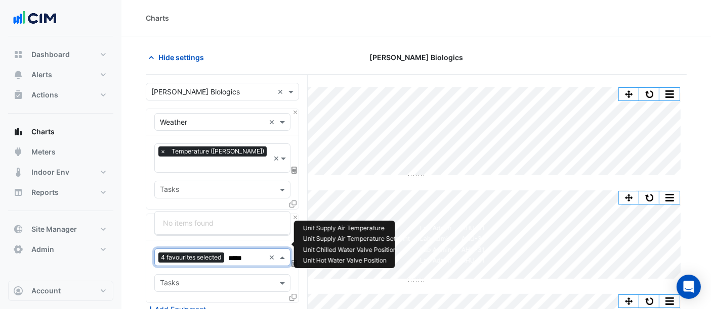
type input "*****"
click at [242, 186] on input "text" at bounding box center [216, 191] width 113 height 11
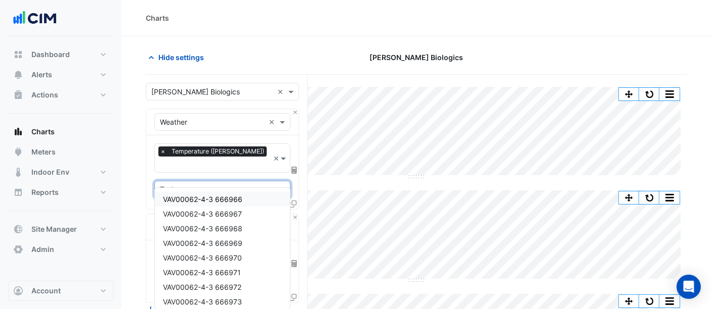
click at [283, 132] on div "× Weather ×" at bounding box center [222, 122] width 152 height 26
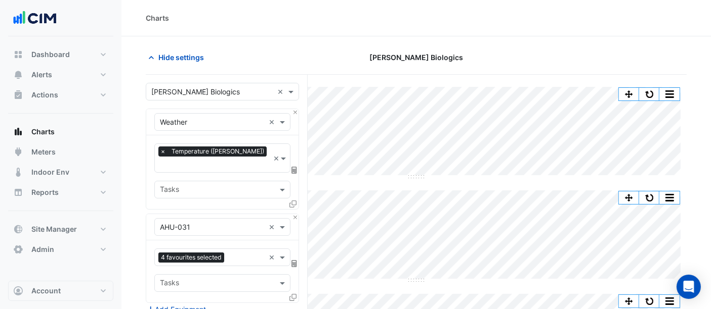
click at [291, 293] on fa-icon at bounding box center [292, 297] width 7 height 9
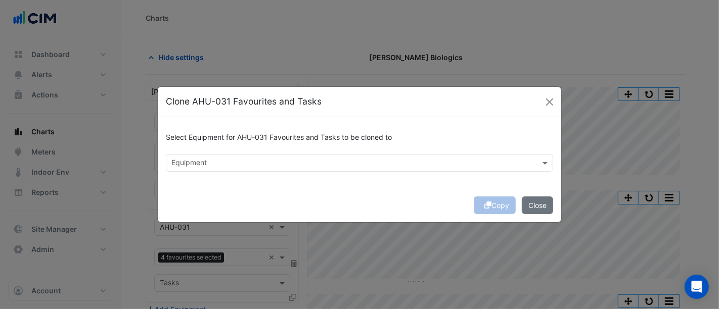
click at [247, 163] on input "text" at bounding box center [353, 164] width 365 height 11
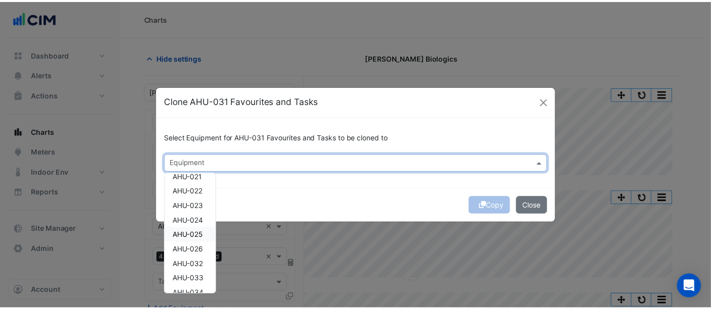
scroll to position [281, 0]
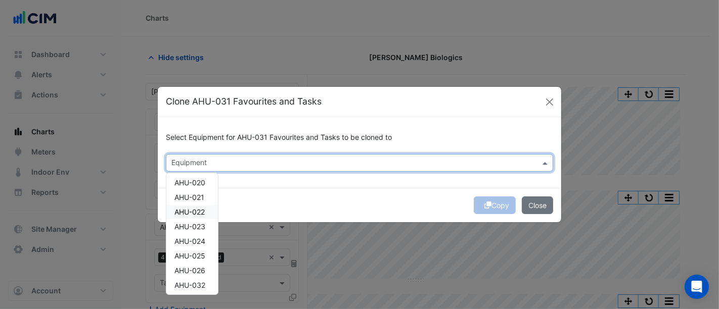
click at [199, 208] on span "AHU-022" at bounding box center [189, 212] width 30 height 9
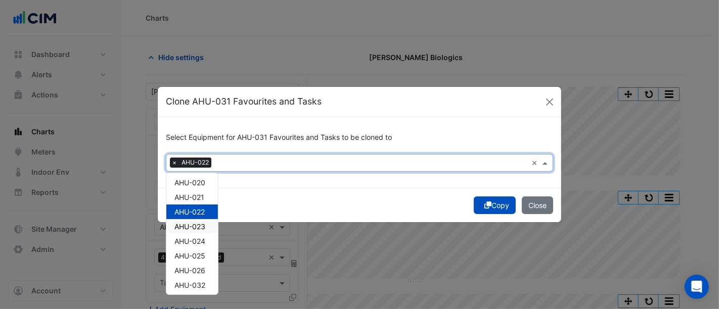
click at [496, 206] on button "Copy" at bounding box center [495, 206] width 42 height 18
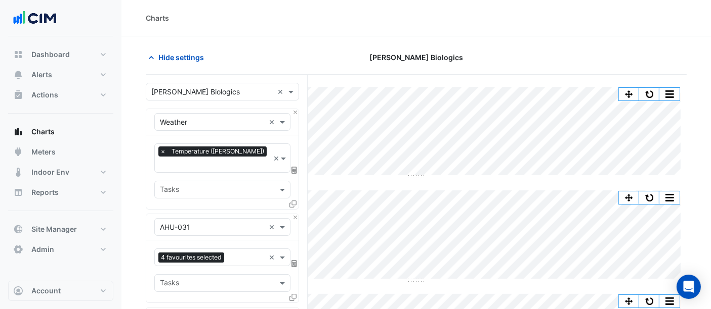
scroll to position [112, 0]
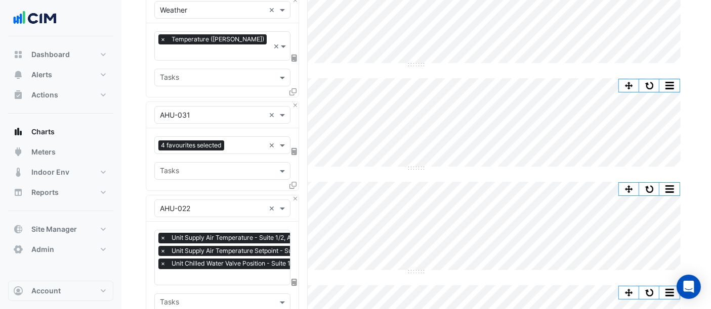
click at [201, 273] on input "text" at bounding box center [252, 278] width 185 height 11
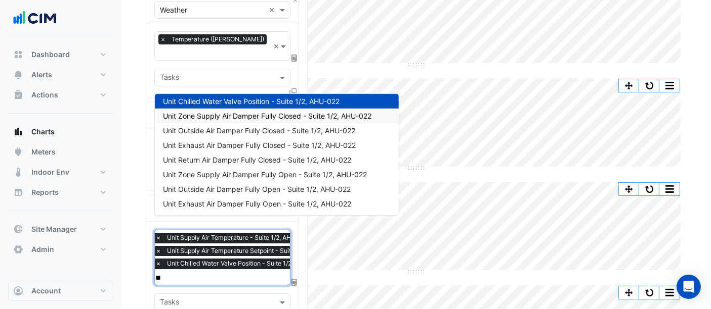
scroll to position [196, 0]
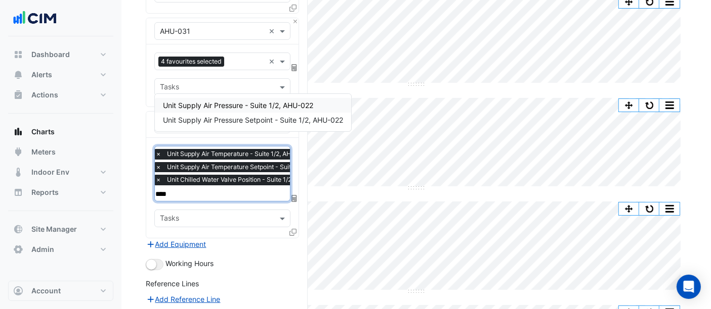
type input "*****"
click at [216, 105] on span "Unit Supply Air Pressure - Suite 1/2, AHU-022" at bounding box center [238, 105] width 150 height 9
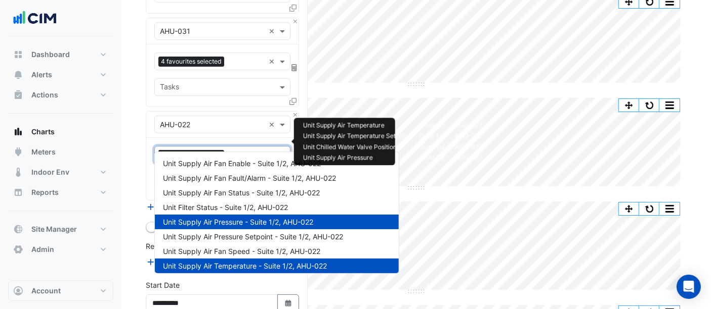
click at [239, 151] on input "text" at bounding box center [246, 156] width 36 height 11
click at [244, 235] on span "Unit Supply Air Pressure Setpoint - Suite 1/2, AHU-022" at bounding box center [253, 237] width 180 height 9
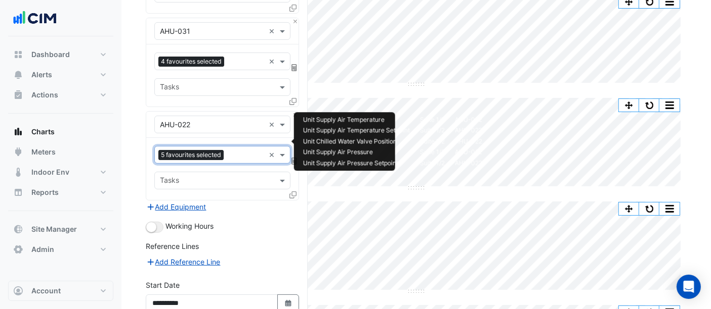
click at [244, 151] on input "text" at bounding box center [246, 156] width 37 height 11
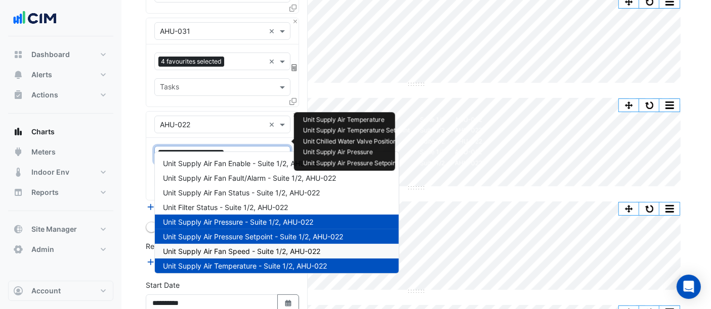
drag, startPoint x: 242, startPoint y: 250, endPoint x: 239, endPoint y: 182, distance: 68.8
click at [242, 249] on span "Unit Supply Air Fan Speed - Suite 1/2, AHU-022" at bounding box center [241, 251] width 157 height 9
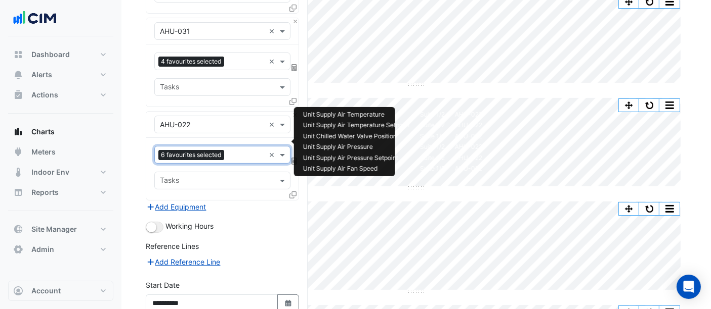
click at [237, 151] on input "text" at bounding box center [246, 156] width 36 height 11
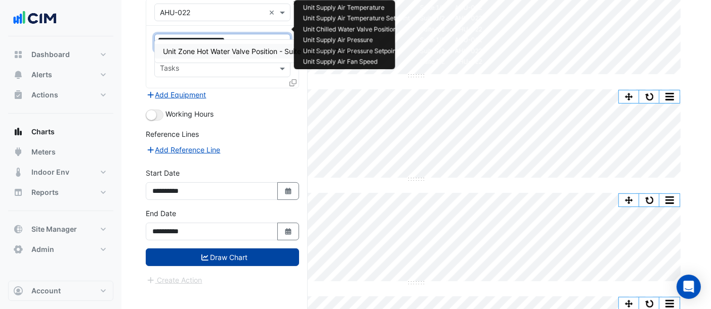
type input "**"
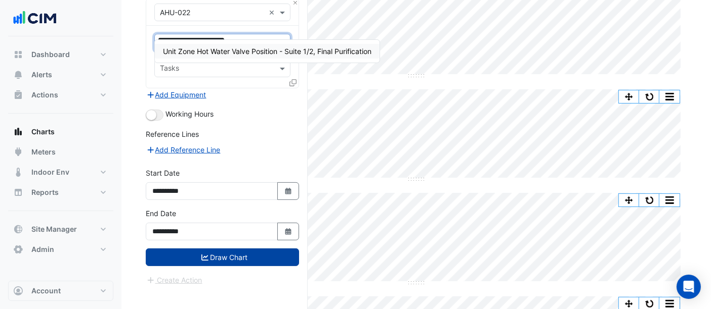
click at [242, 249] on button "Draw Chart" at bounding box center [222, 258] width 153 height 18
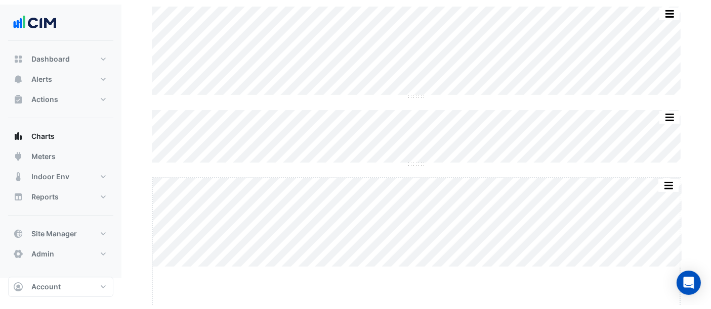
scroll to position [88, 0]
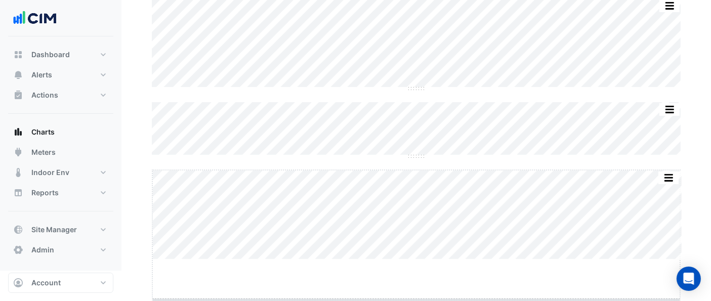
drag, startPoint x: 418, startPoint y: 295, endPoint x: 420, endPoint y: 336, distance: 40.5
click at [420, 271] on html "Charts Chart settings [PERSON_NAME] Biologics Split by Unit Split All Split Non…" at bounding box center [355, 91] width 711 height 359
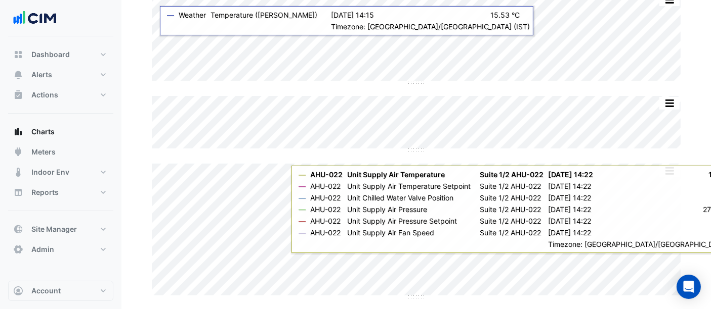
scroll to position [95, 0]
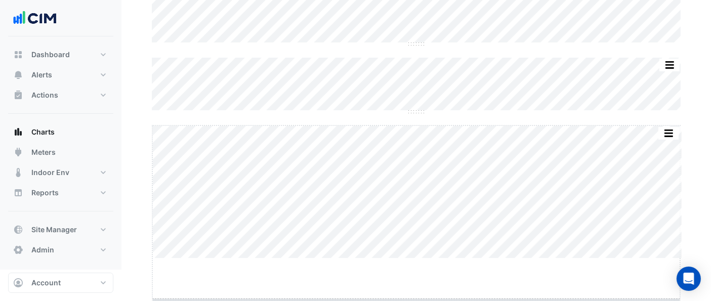
drag, startPoint x: 415, startPoint y: 294, endPoint x: 424, endPoint y: 307, distance: 15.9
click at [419, 270] on html "Charts Chart settings [PERSON_NAME] Biologics Split by Unit Split All Split Non…" at bounding box center [355, 68] width 711 height 403
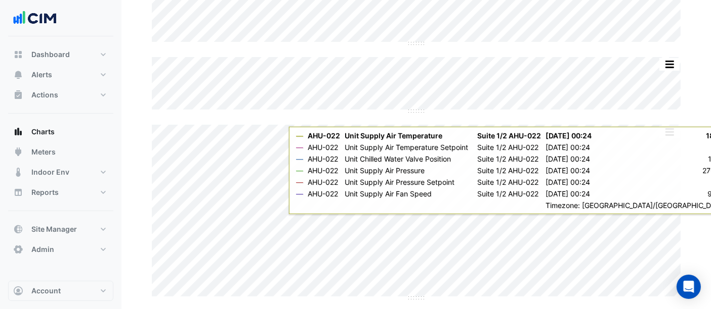
scroll to position [135, 0]
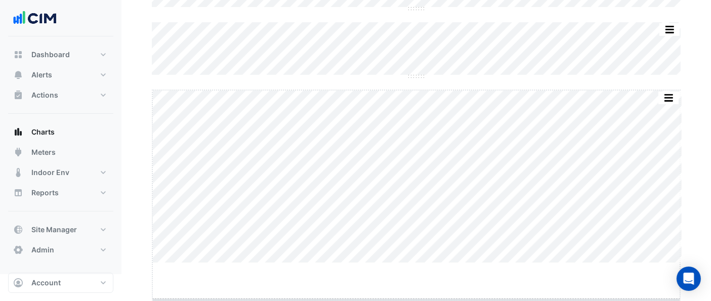
drag, startPoint x: 417, startPoint y: 295, endPoint x: 416, endPoint y: 331, distance: 36.4
click at [416, 274] on html "Charts Chart settings [PERSON_NAME] Biologics Split by Unit Split All Split Non…" at bounding box center [355, 53] width 711 height 442
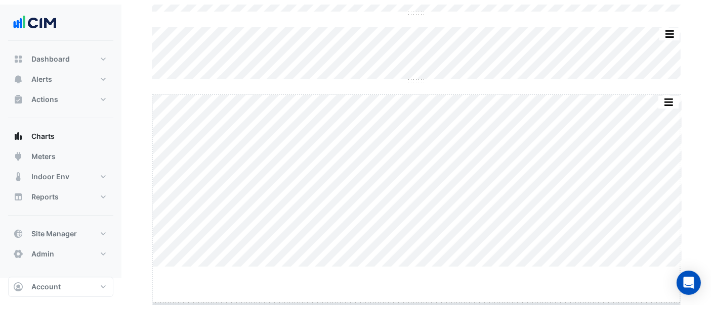
scroll to position [167, 0]
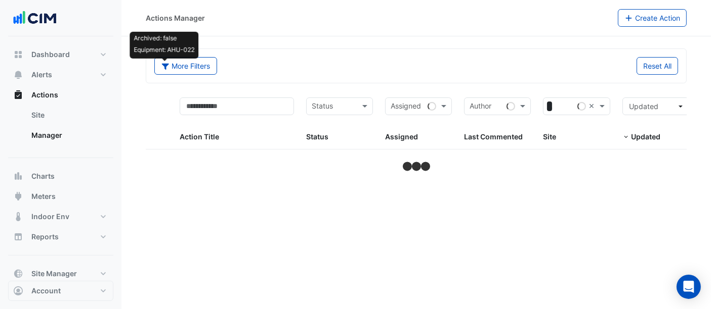
select select "***"
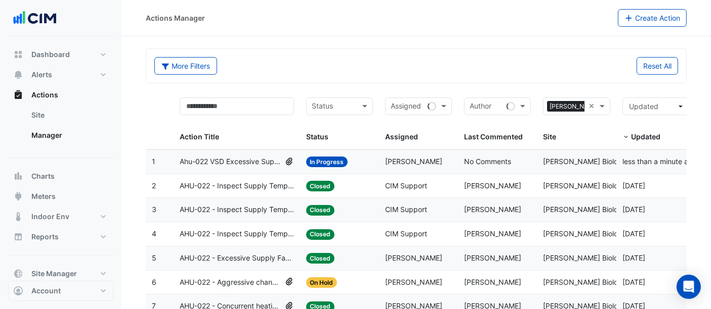
click at [337, 106] on input "text" at bounding box center [334, 108] width 44 height 12
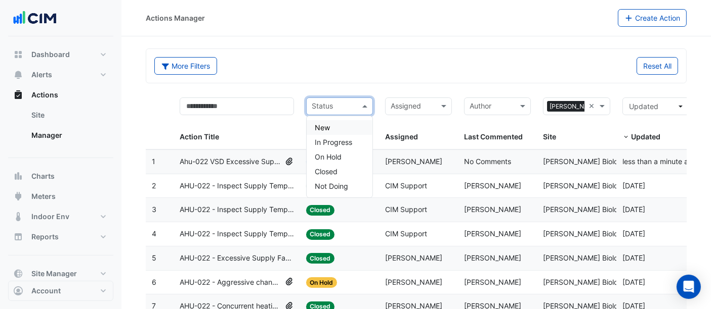
click at [339, 125] on div "New" at bounding box center [339, 127] width 66 height 15
click at [343, 103] on input "text" at bounding box center [339, 108] width 15 height 12
click at [348, 145] on span "In Progress" at bounding box center [333, 142] width 37 height 9
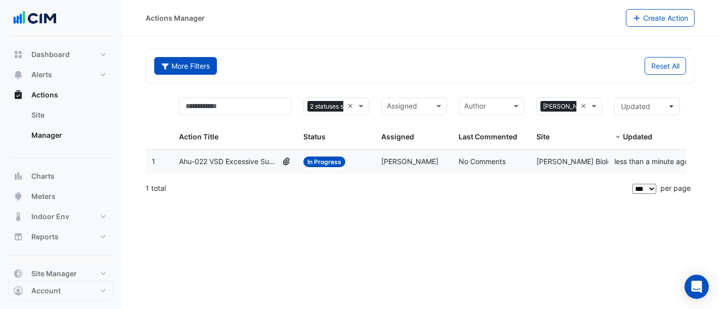
click at [186, 63] on button "More Filters" at bounding box center [185, 66] width 63 height 18
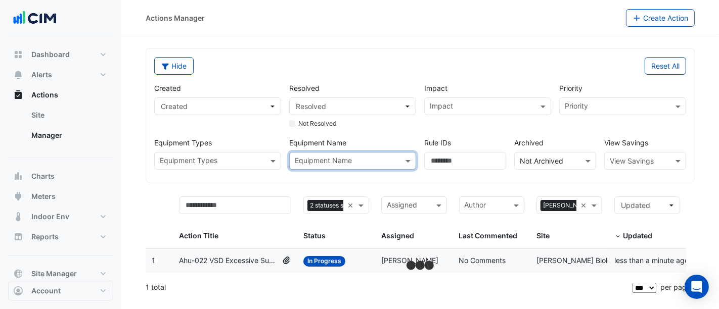
click at [401, 75] on div "Created Created Resolved Resolved Not Resolved Impact Impact Priority Priority …" at bounding box center [420, 122] width 540 height 95
